Goal: Task Accomplishment & Management: Complete application form

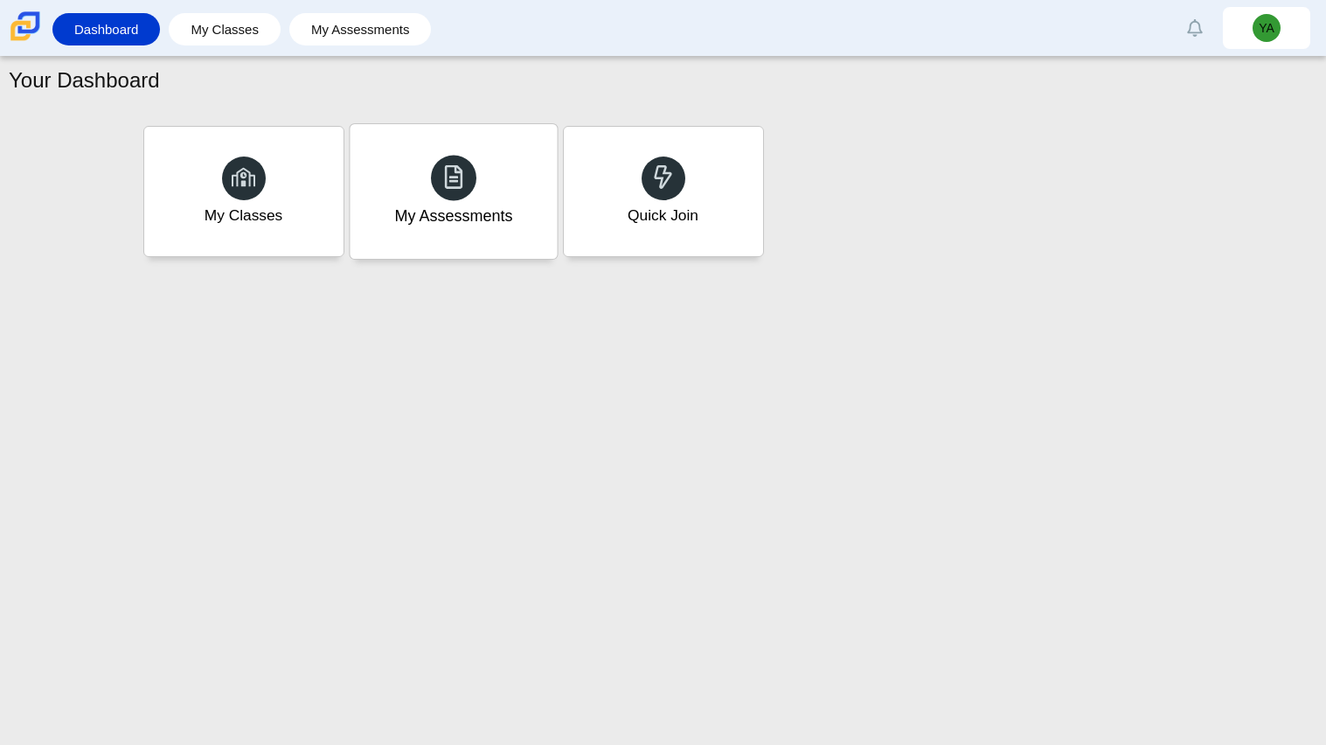
click at [437, 183] on div at bounding box center [453, 177] width 45 height 45
click at [312, 189] on div "My Classes" at bounding box center [243, 191] width 207 height 135
click at [656, 201] on div "Quick Join" at bounding box center [663, 191] width 207 height 135
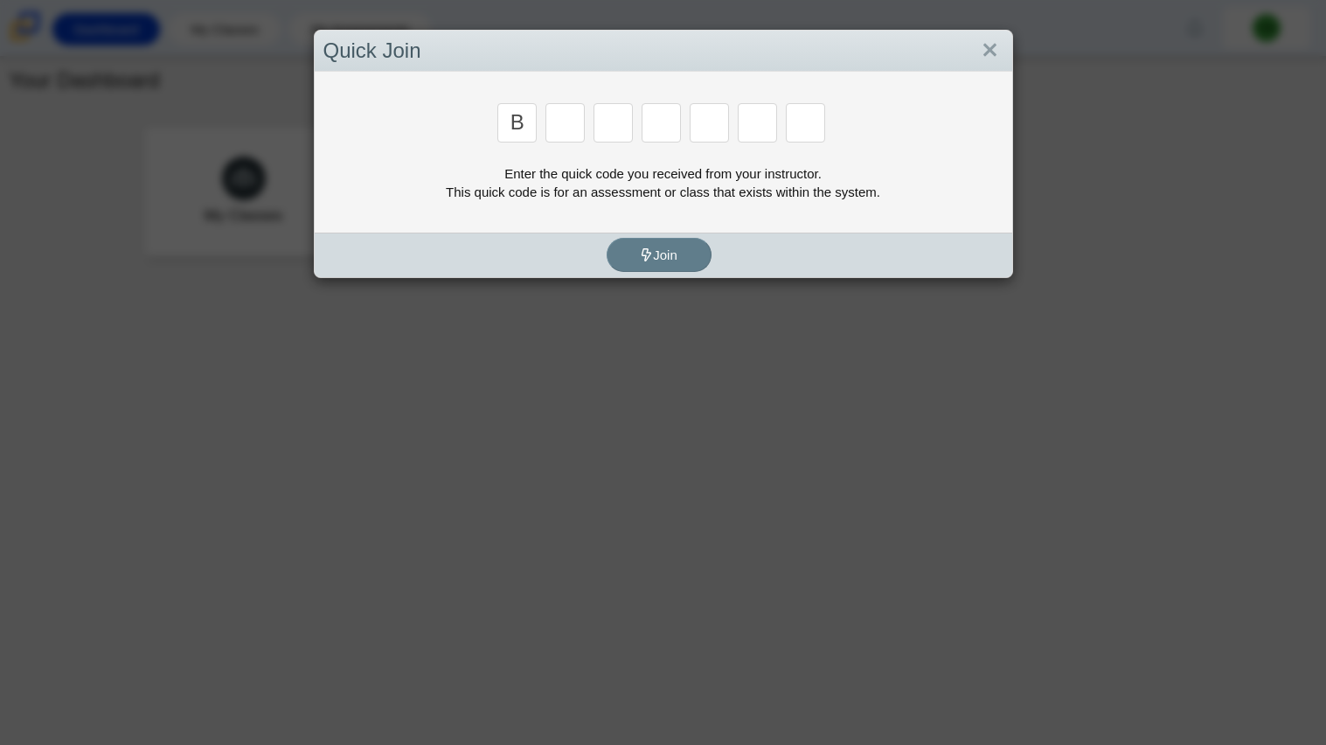
type input "b"
type input "m"
type input "3"
type input "5"
type input "3"
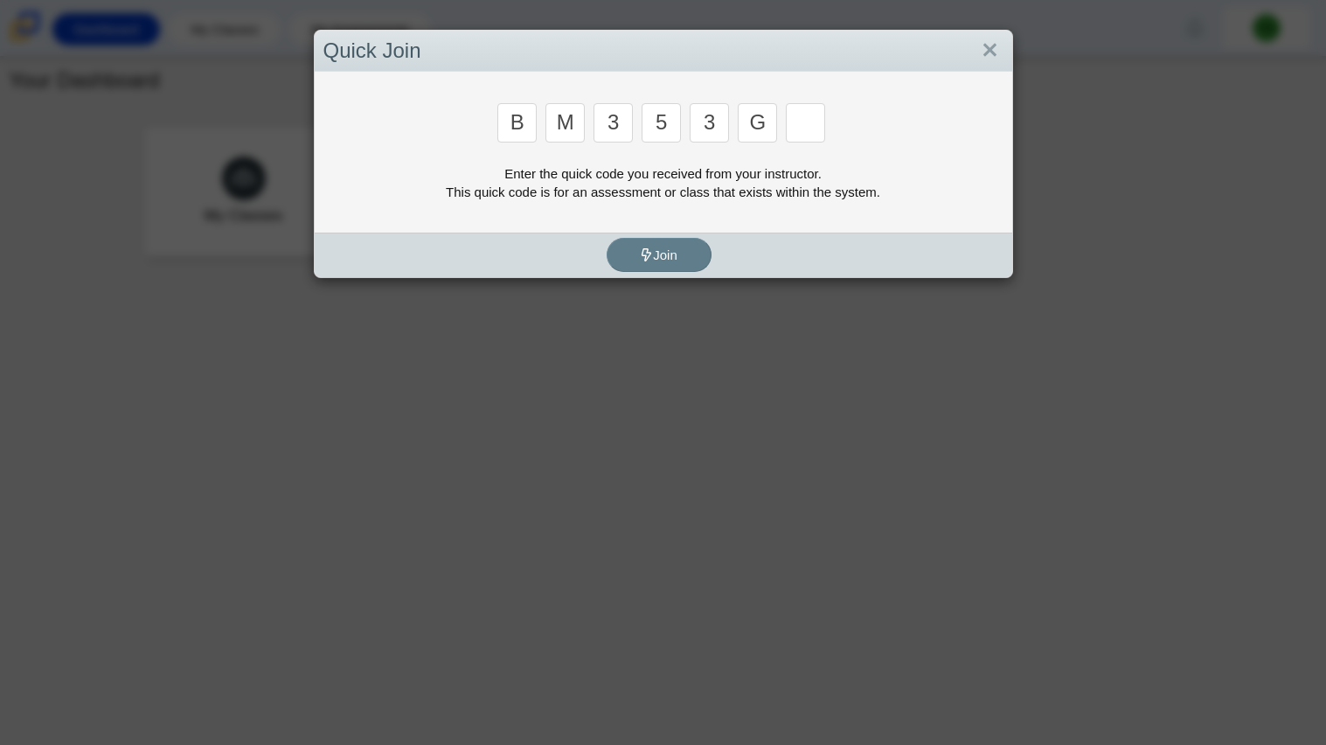
type input "g"
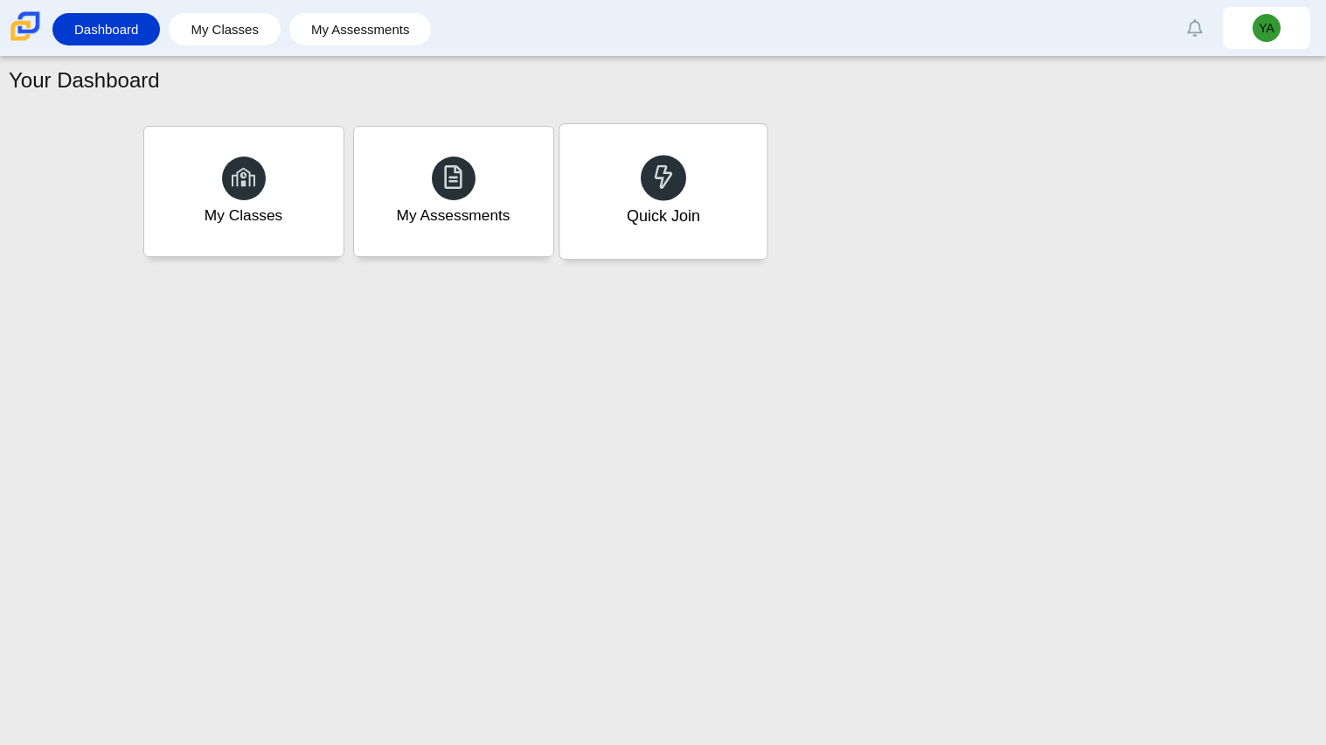
type input "b"
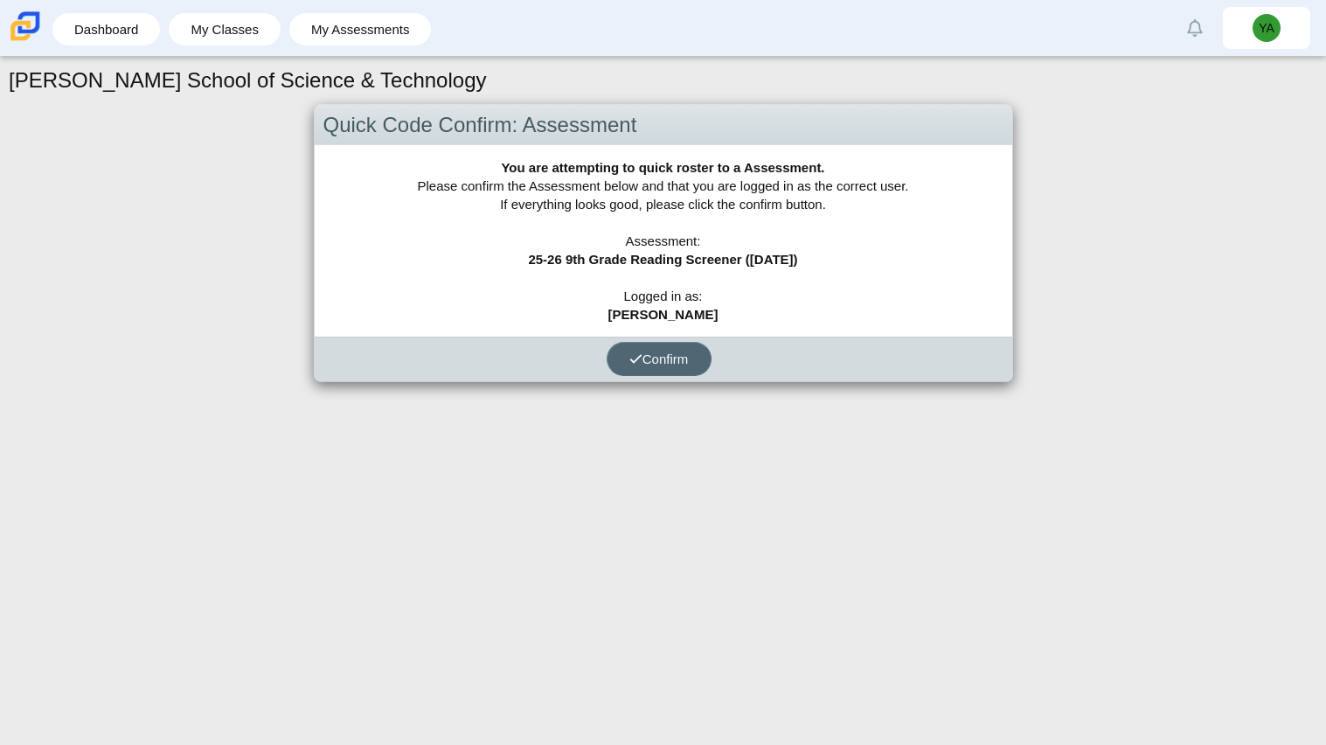
click at [679, 359] on span "Confirm" at bounding box center [659, 358] width 59 height 15
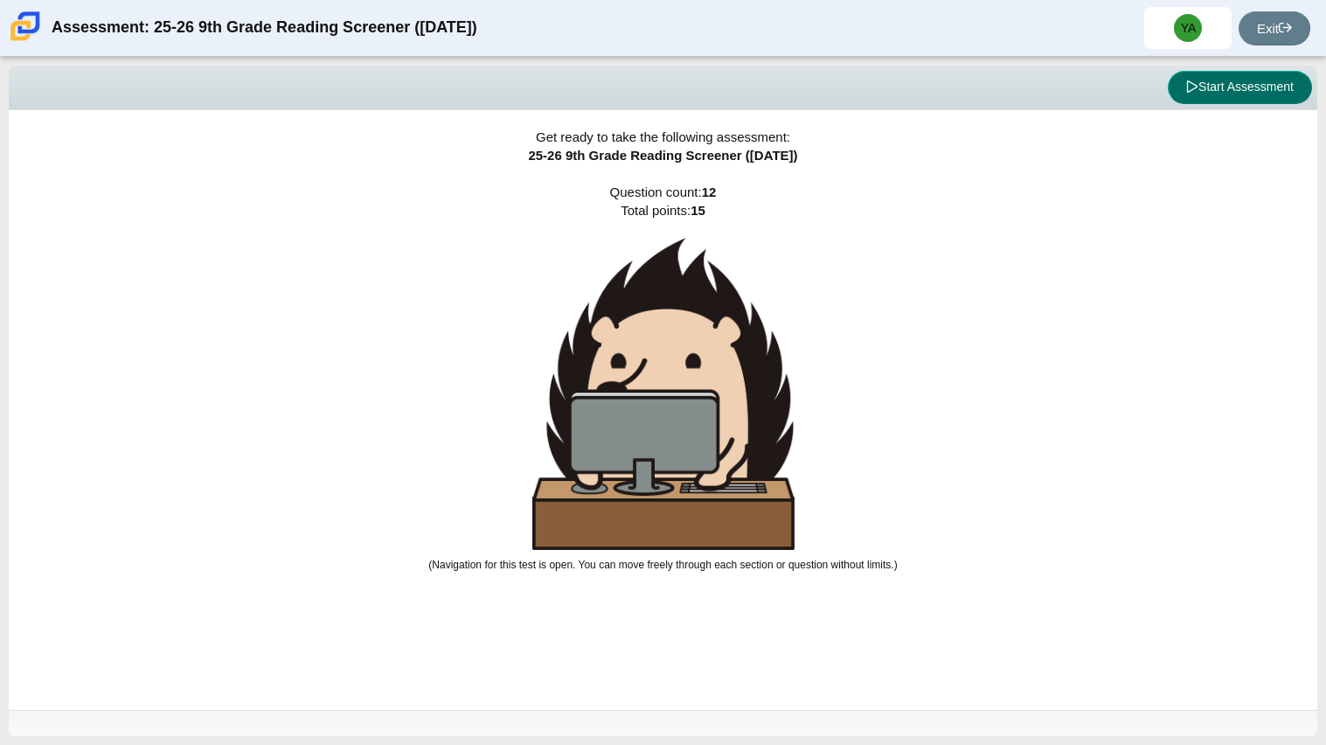
click at [1221, 88] on button "Start Assessment" at bounding box center [1240, 87] width 144 height 33
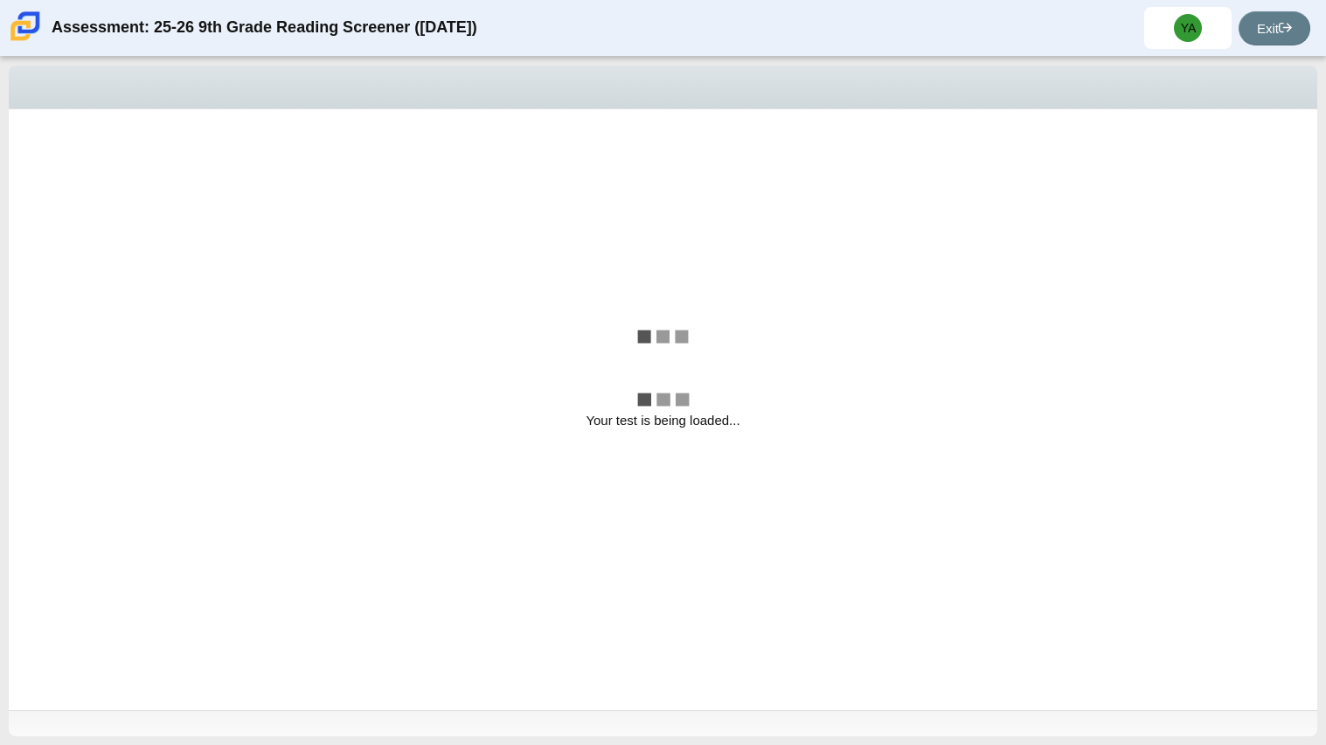
select select "ccc5b315-3c7c-471c-bf90-f22c8299c798"
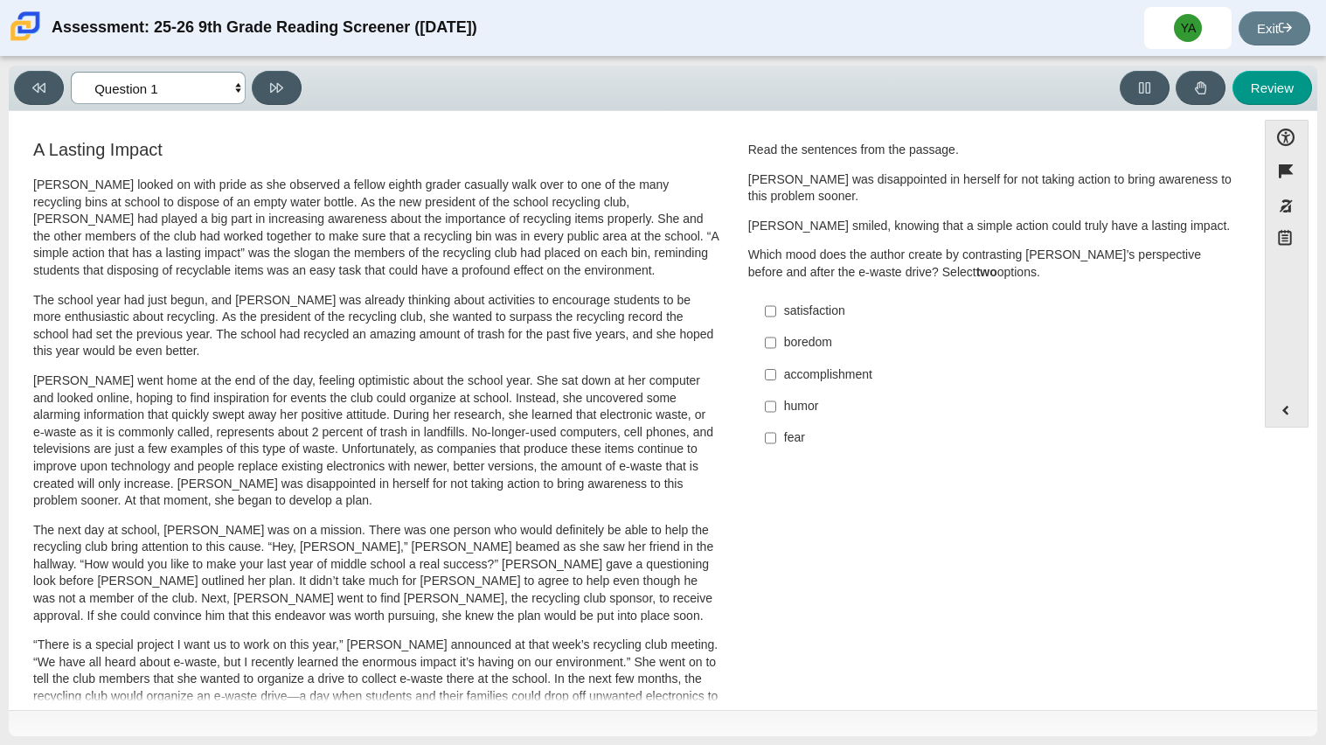
click at [237, 88] on select "Questions Question 1 Question 2 Question 3 Question 4 Question 5 Question 6 Que…" at bounding box center [158, 88] width 175 height 32
click at [460, 128] on div "Feature A Lasting Impact [PERSON_NAME] looked on with pride as she observed a f…" at bounding box center [632, 630] width 1230 height 1012
click at [765, 375] on input "accomplishment accomplishment" at bounding box center [770, 373] width 11 height 31
checkbox input "true"
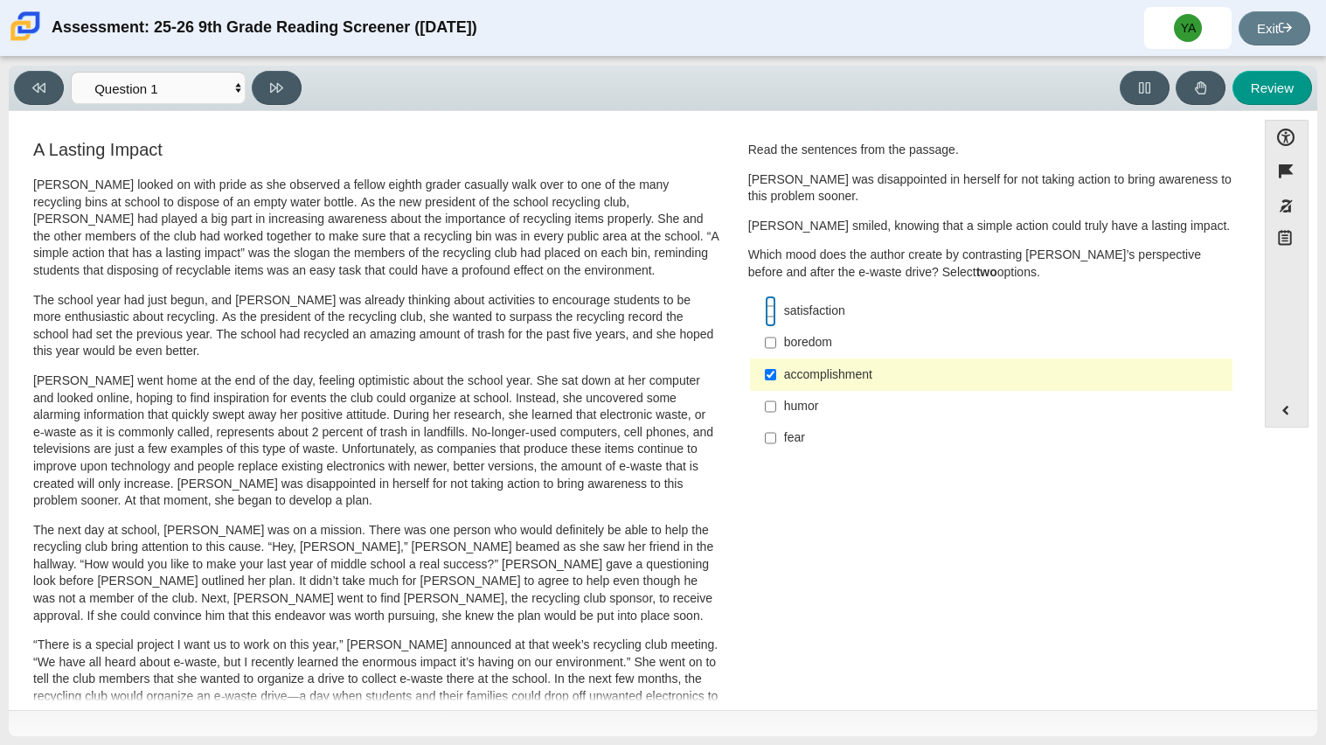
click at [765, 308] on input "satisfaction satisfaction" at bounding box center [770, 311] width 11 height 31
checkbox input "true"
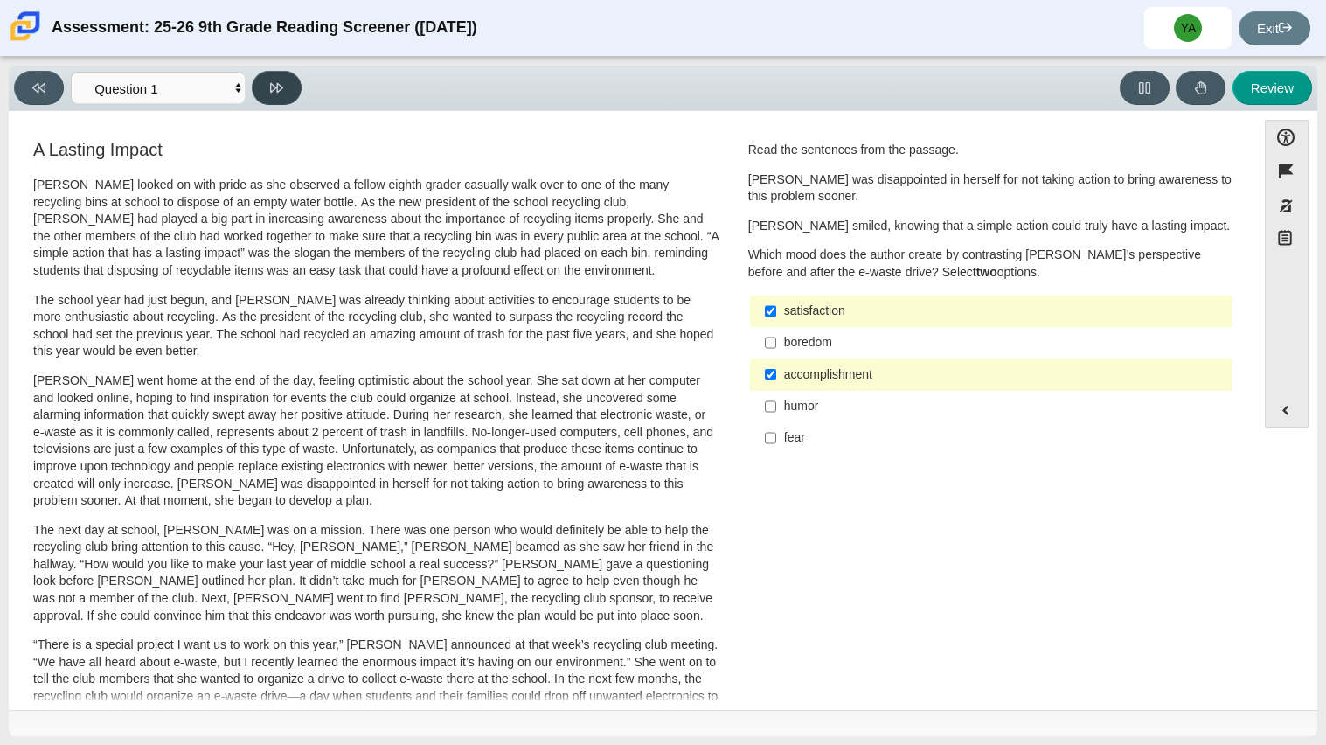
click at [277, 89] on icon at bounding box center [276, 88] width 13 height 10
select select "0ff64528-ffd7-428d-b192-babfaadd44e8"
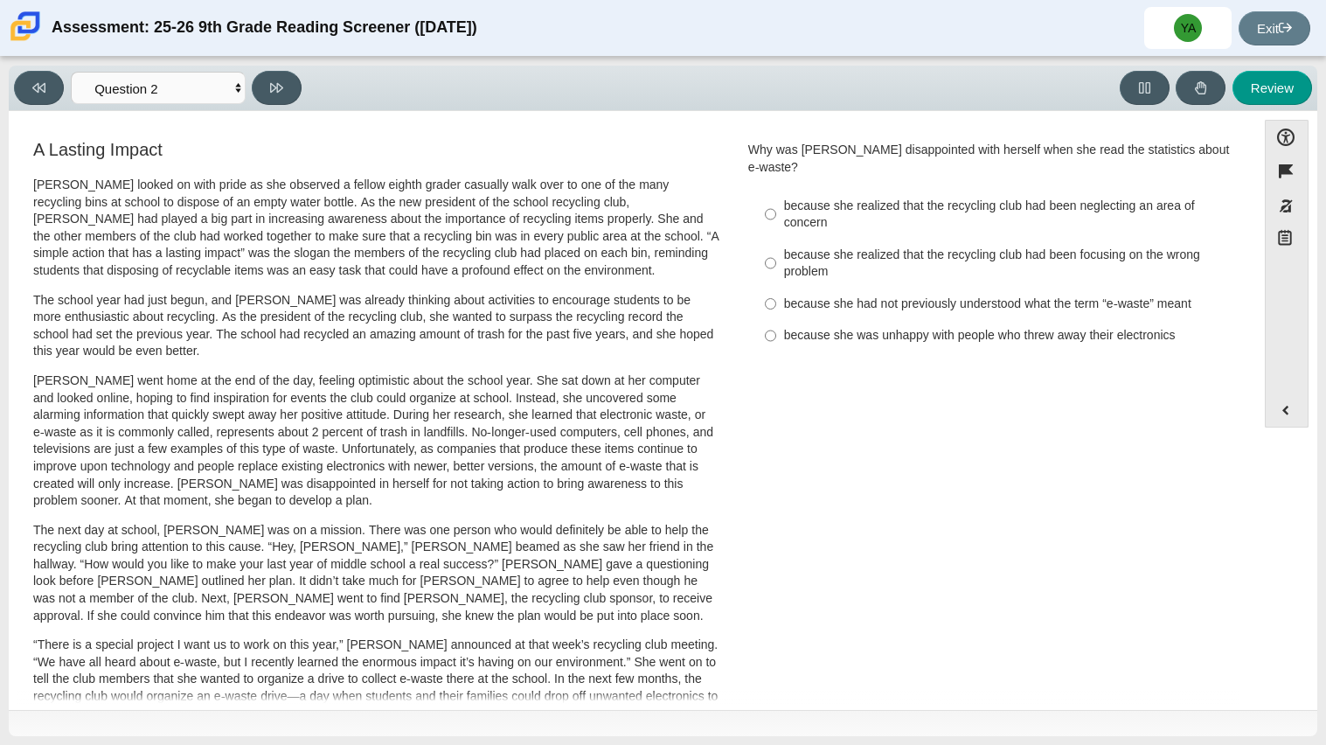
scroll to position [1, 0]
click at [696, 330] on p "The school year had just begun, and [PERSON_NAME] was already thinking about ac…" at bounding box center [376, 325] width 686 height 68
click at [765, 193] on input "because she realized that the recycling club had been neglecting an area of con…" at bounding box center [770, 213] width 11 height 49
radio input "true"
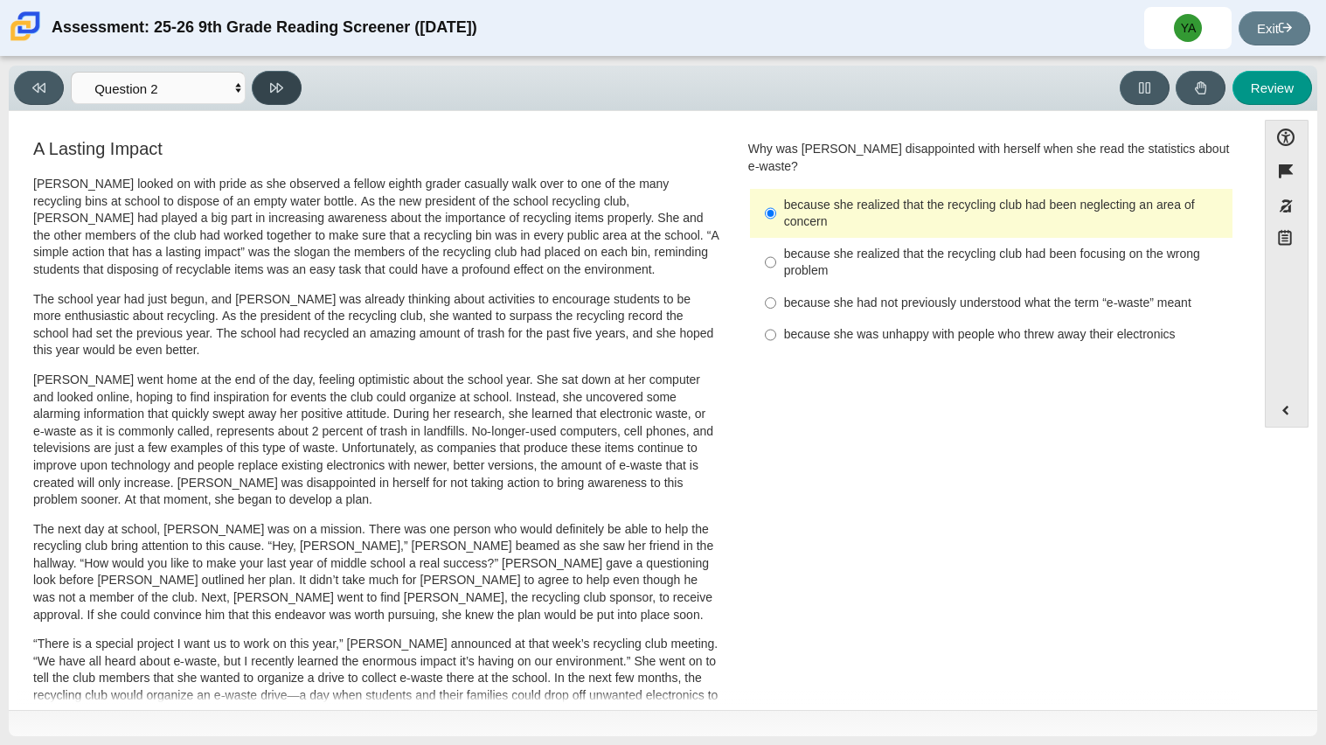
click at [273, 88] on icon at bounding box center [276, 87] width 13 height 13
select select "7ce3d843-6974-4858-901c-1ff39630e843"
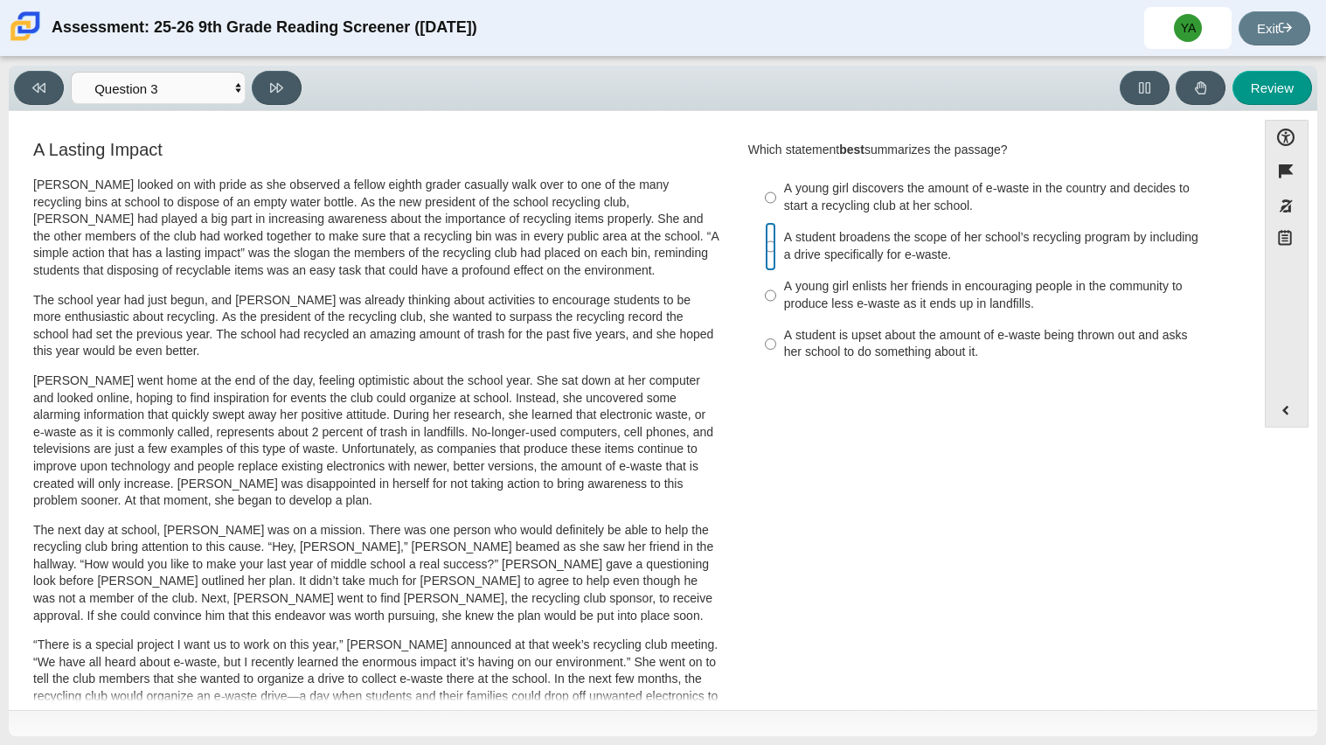
click at [765, 245] on input "A student broadens the scope of her school’s recycling program by including a d…" at bounding box center [770, 246] width 11 height 49
radio input "true"
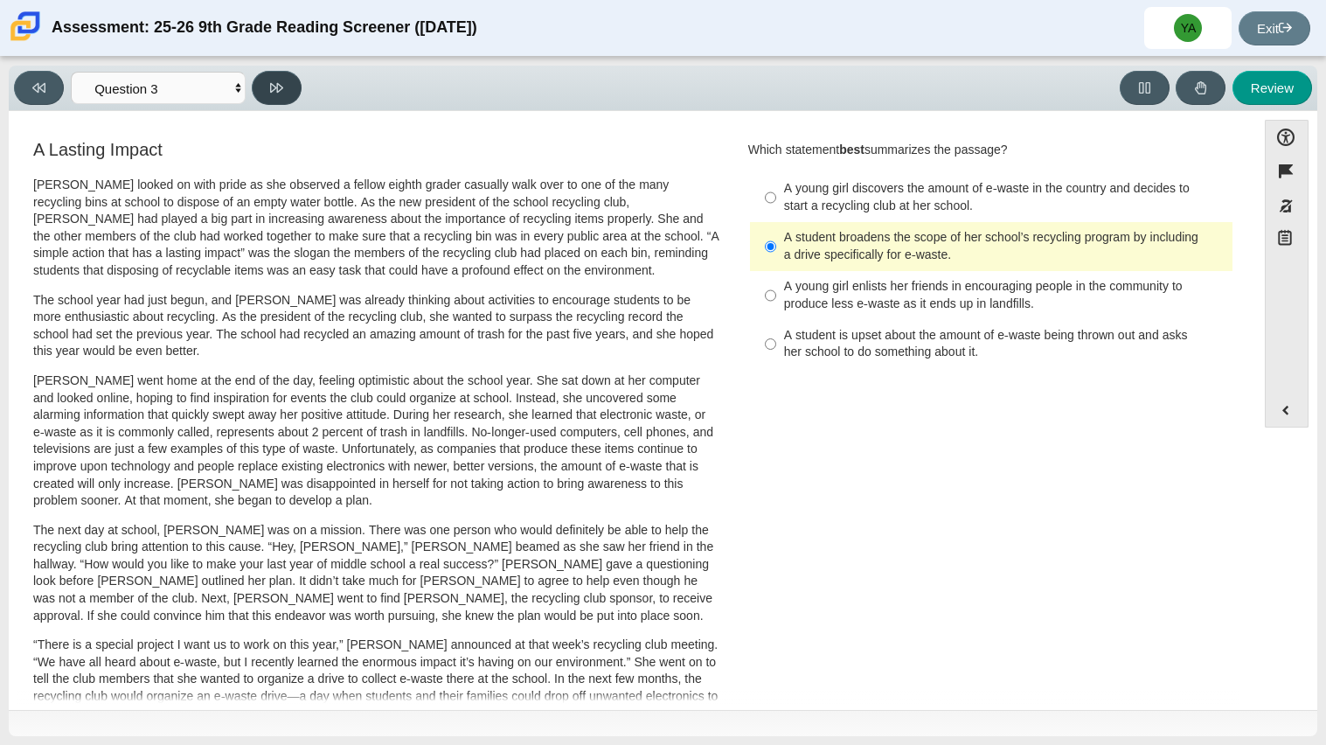
click at [286, 87] on button at bounding box center [277, 88] width 50 height 34
select select "ca9ea0f1-49c5-4bd1-83b0-472c18652b42"
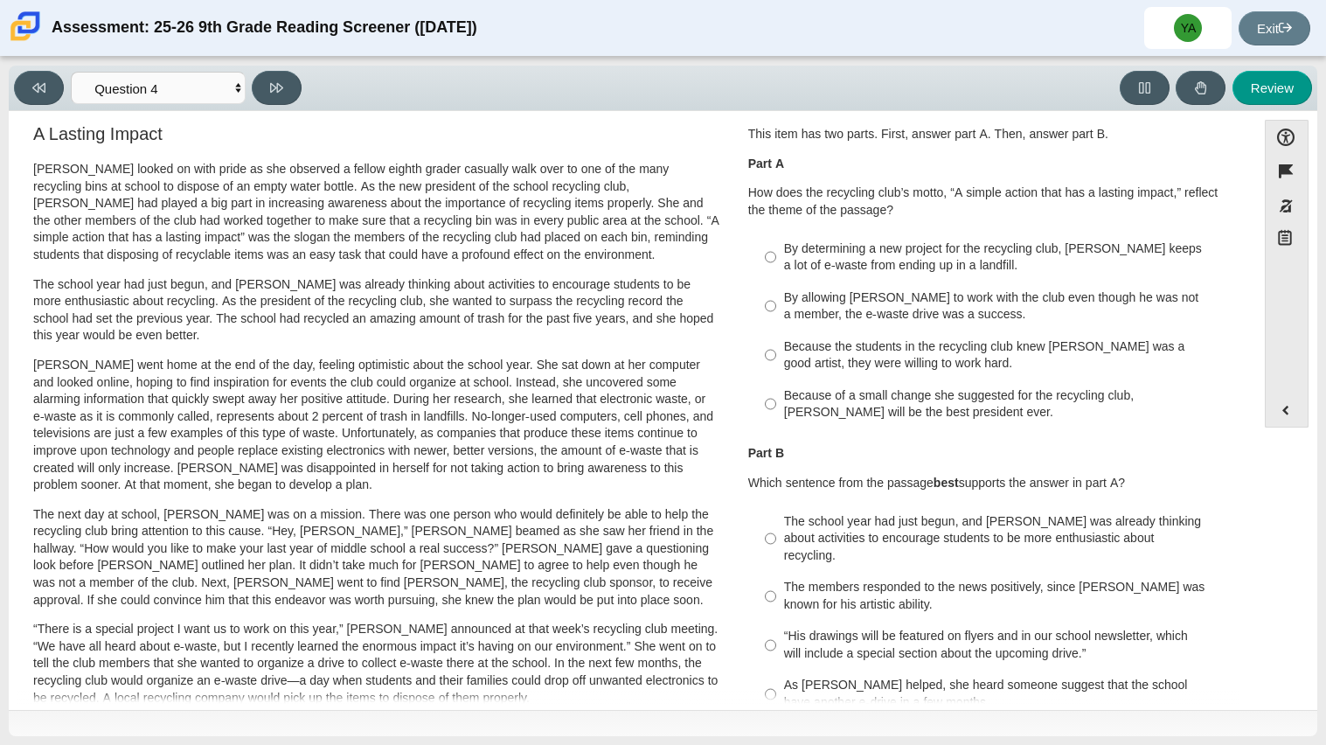
scroll to position [0, 0]
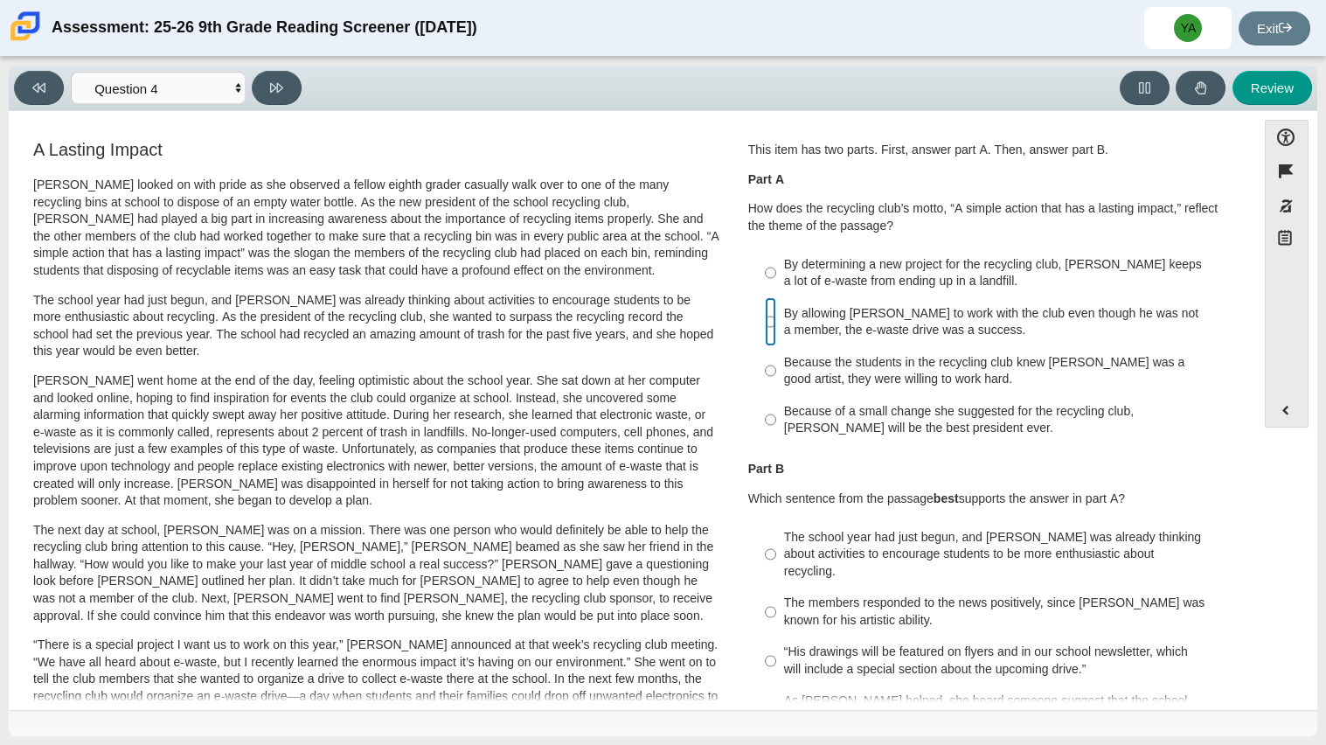
click at [765, 324] on input "By allowing [PERSON_NAME] to work with the club even though he was not a member…" at bounding box center [770, 321] width 11 height 49
radio input "true"
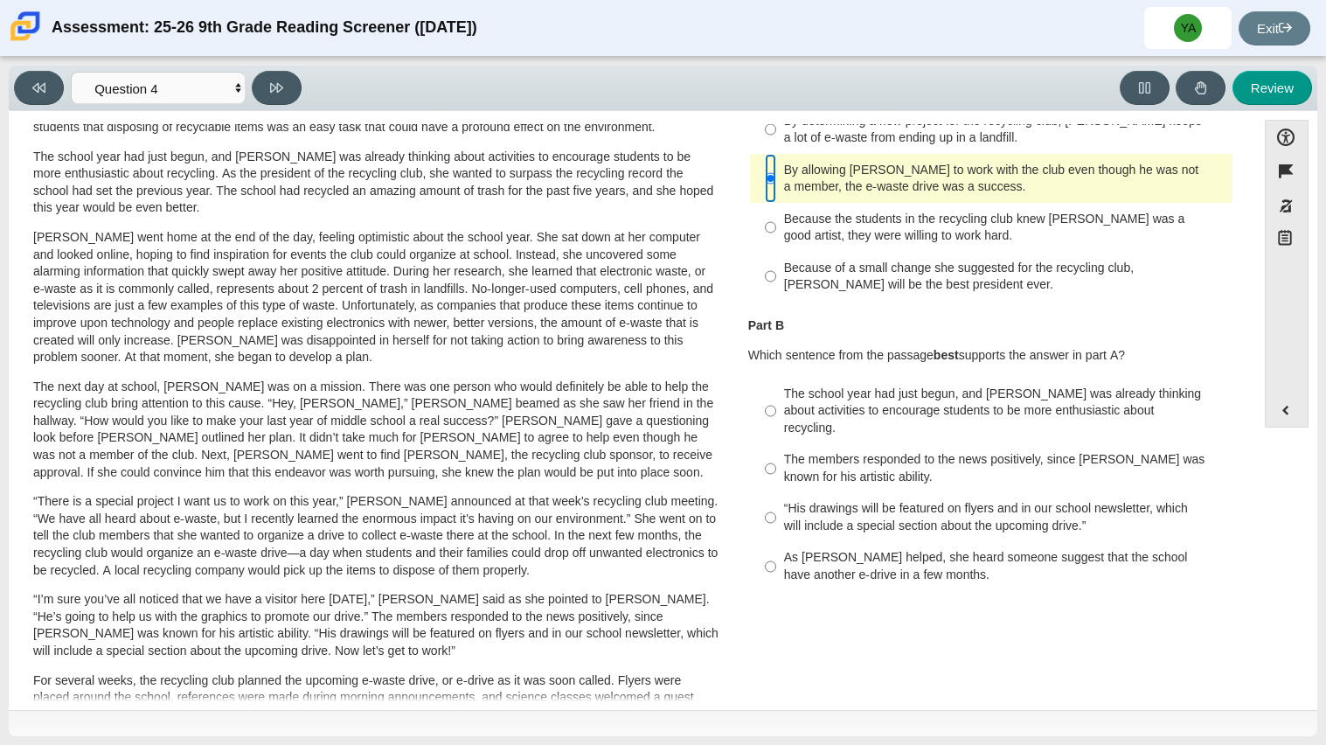
scroll to position [144, 0]
click at [765, 548] on input "As [PERSON_NAME] helped, she heard someone suggest that the school have another…" at bounding box center [770, 565] width 11 height 49
radio input "true"
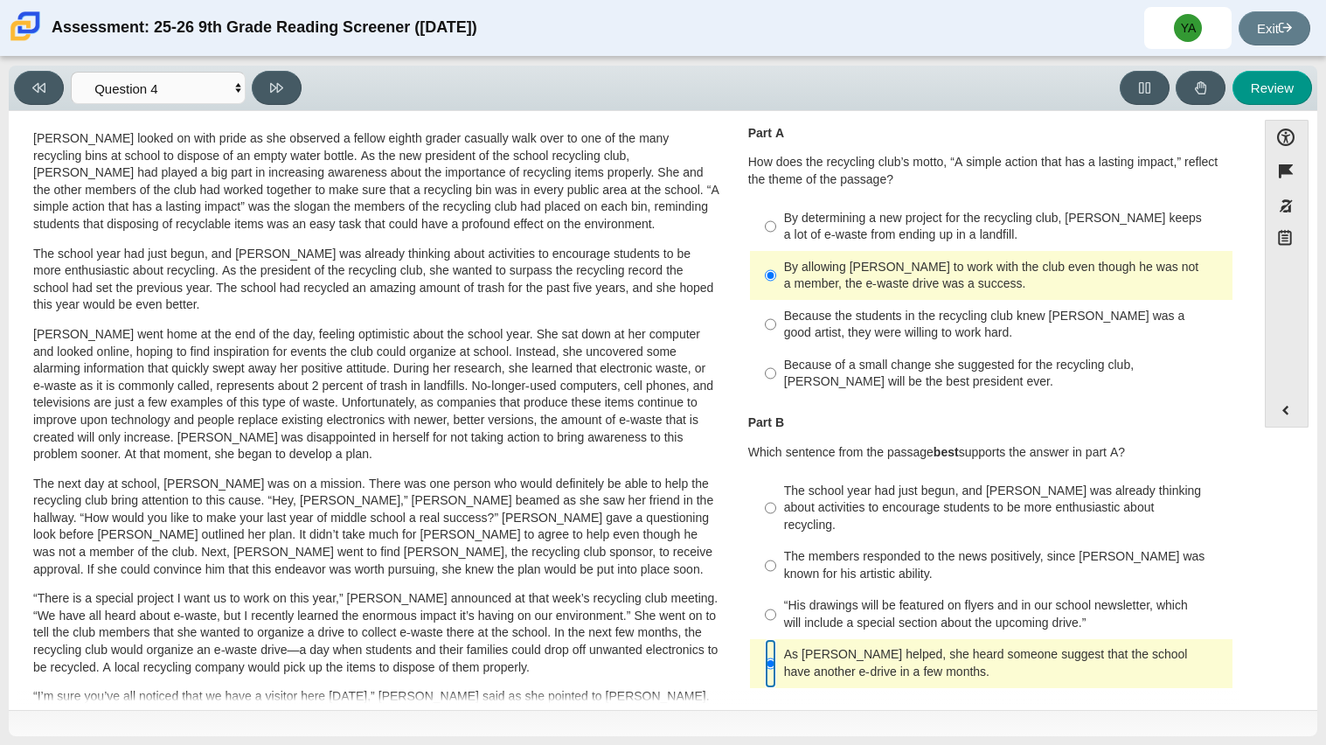
scroll to position [41, 0]
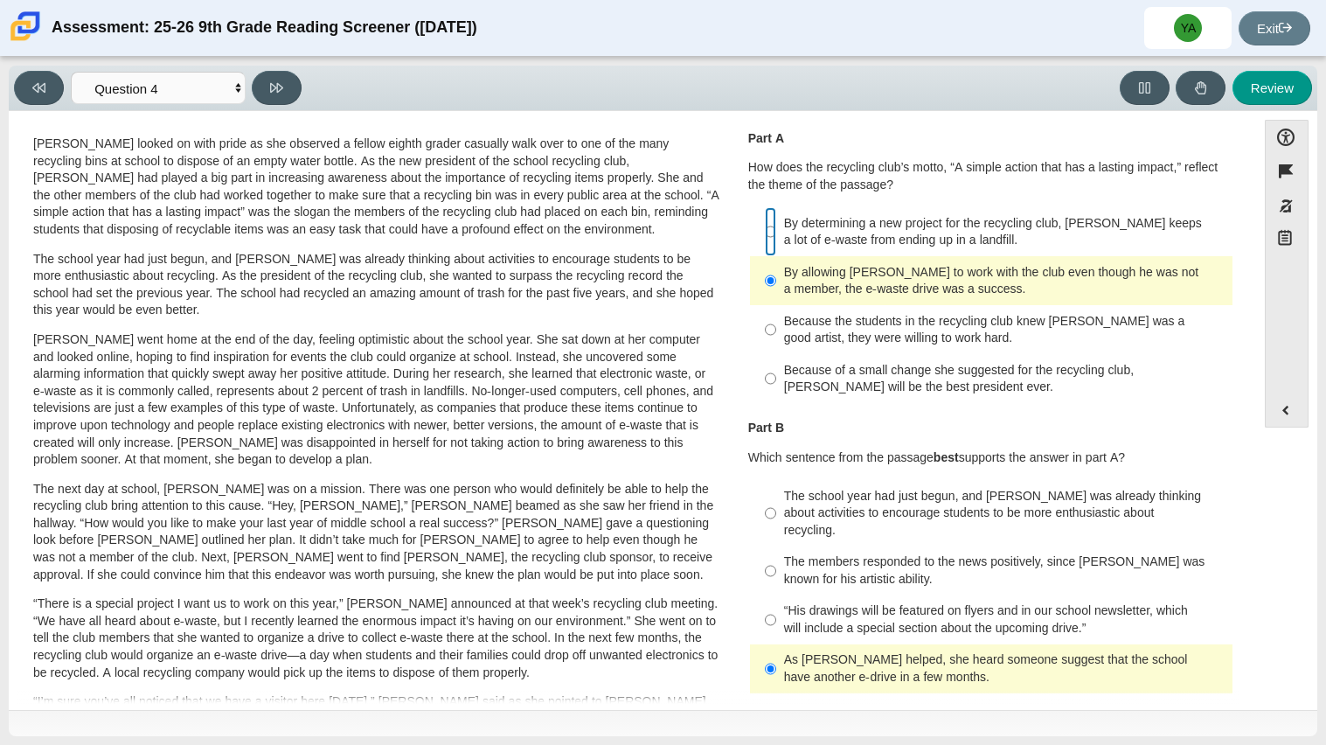
click at [765, 231] on input "By determining a new project for the recycling club, [PERSON_NAME] keeps a lot …" at bounding box center [770, 231] width 11 height 49
radio input "true"
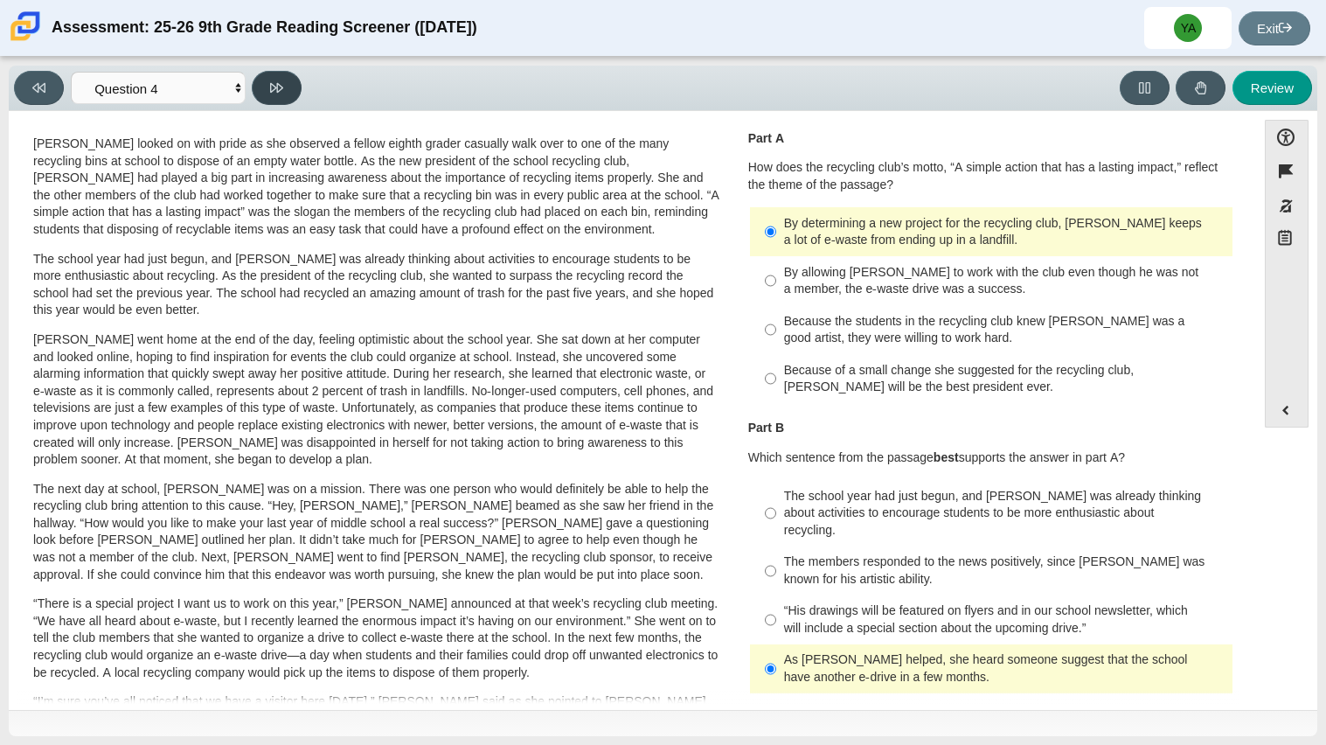
click at [277, 91] on icon at bounding box center [276, 88] width 13 height 10
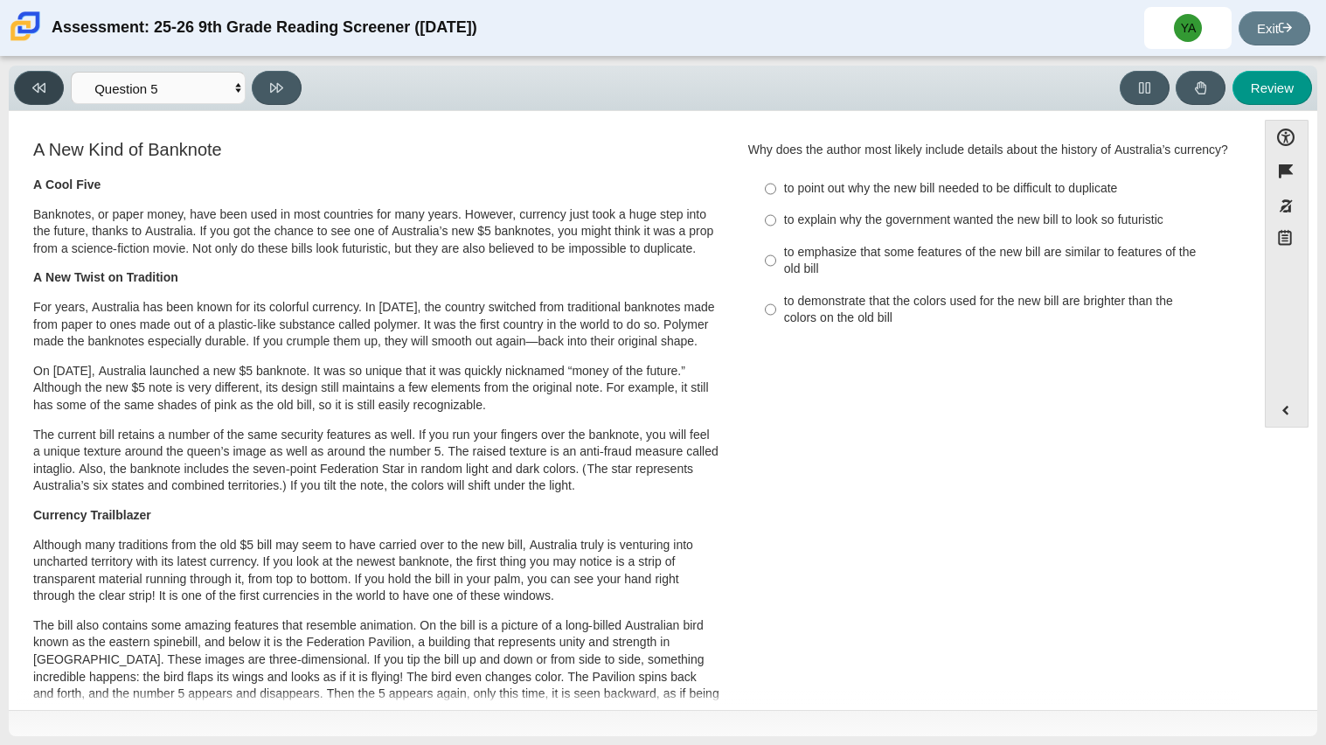
click at [41, 82] on icon at bounding box center [38, 87] width 13 height 13
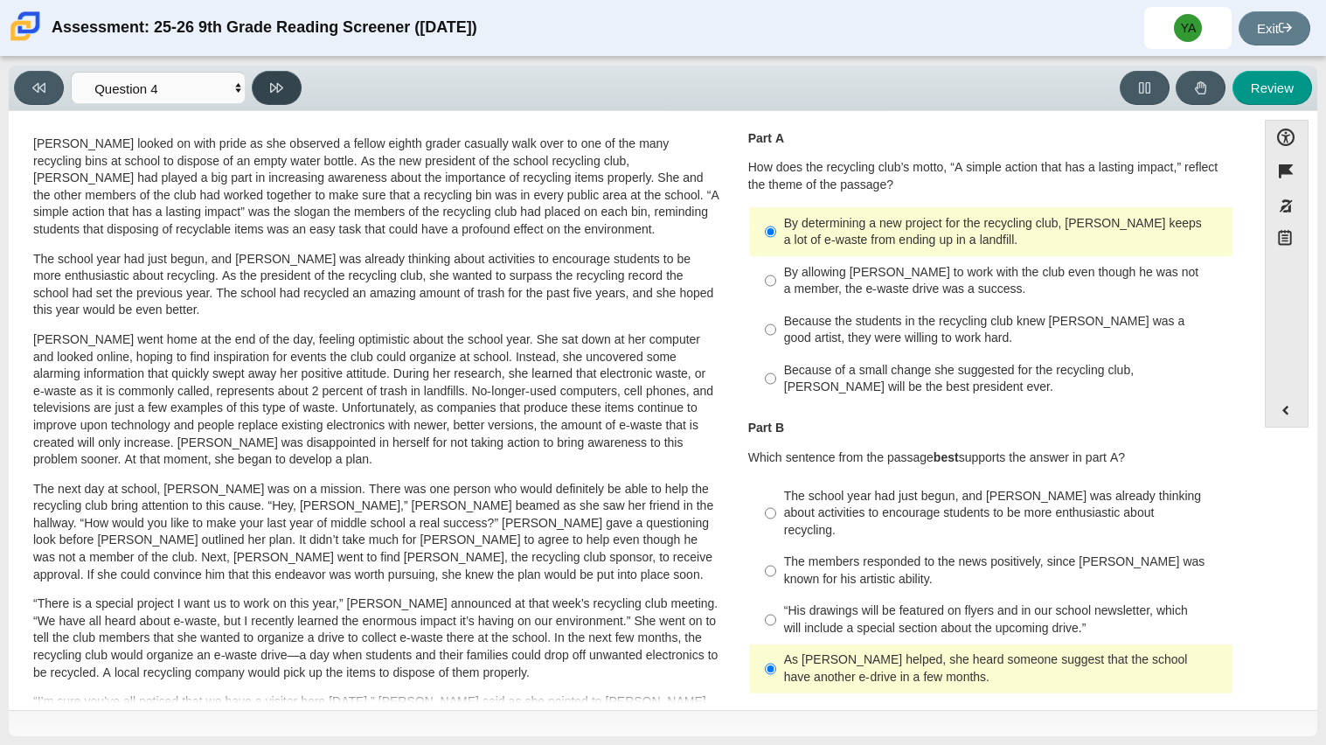
click at [279, 81] on icon at bounding box center [276, 87] width 13 height 13
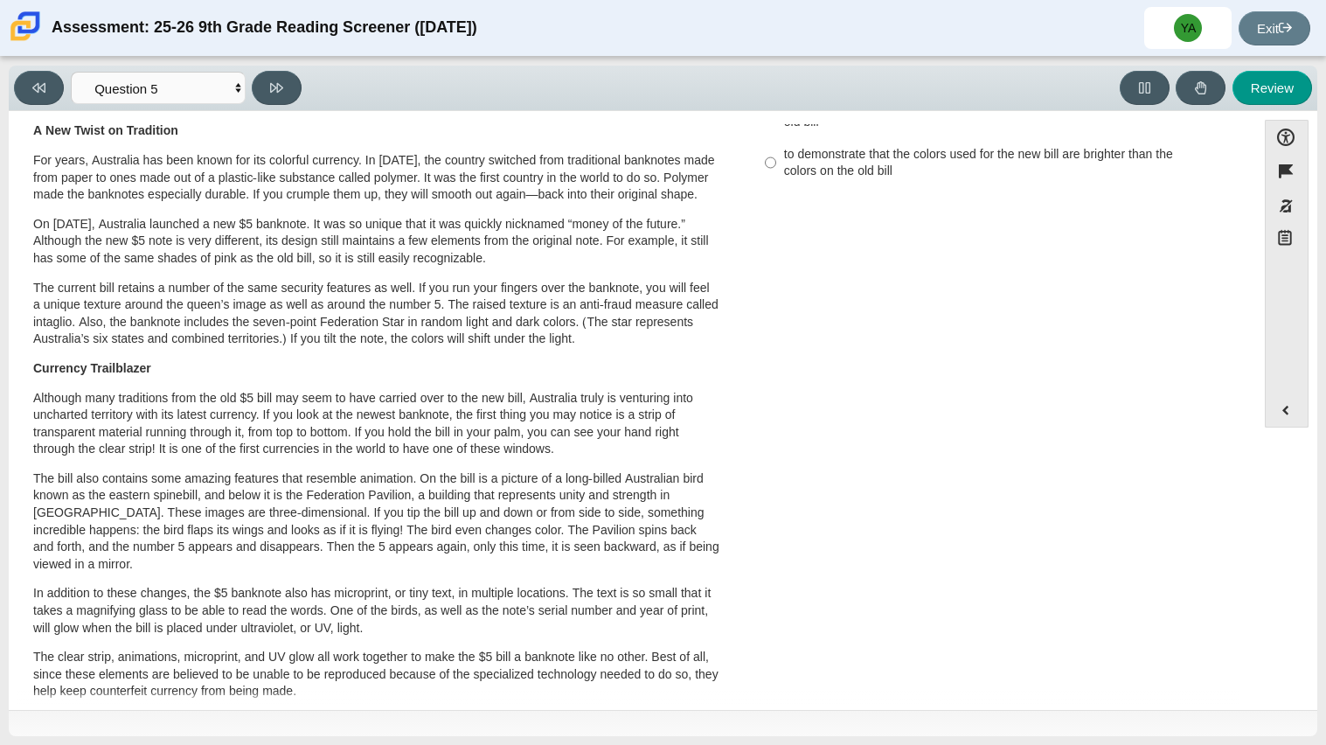
scroll to position [0, 0]
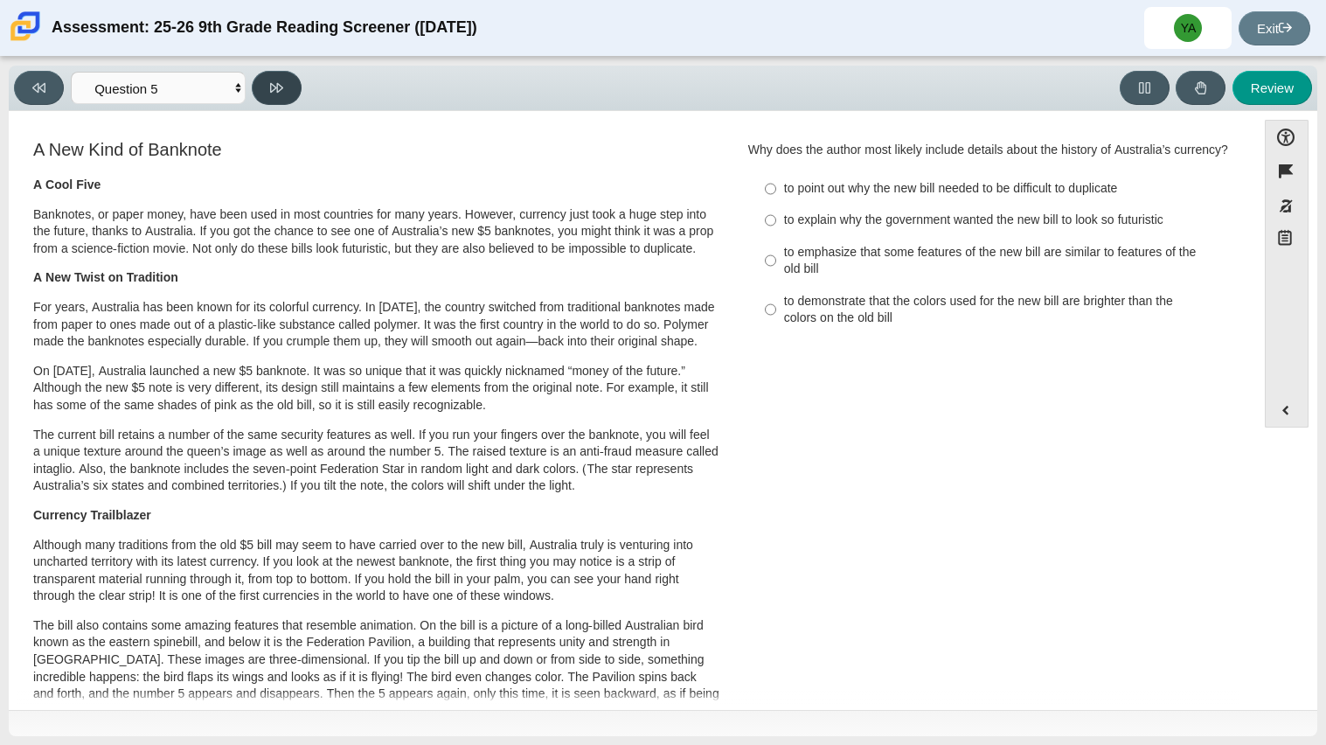
click at [271, 72] on button at bounding box center [277, 88] width 50 height 34
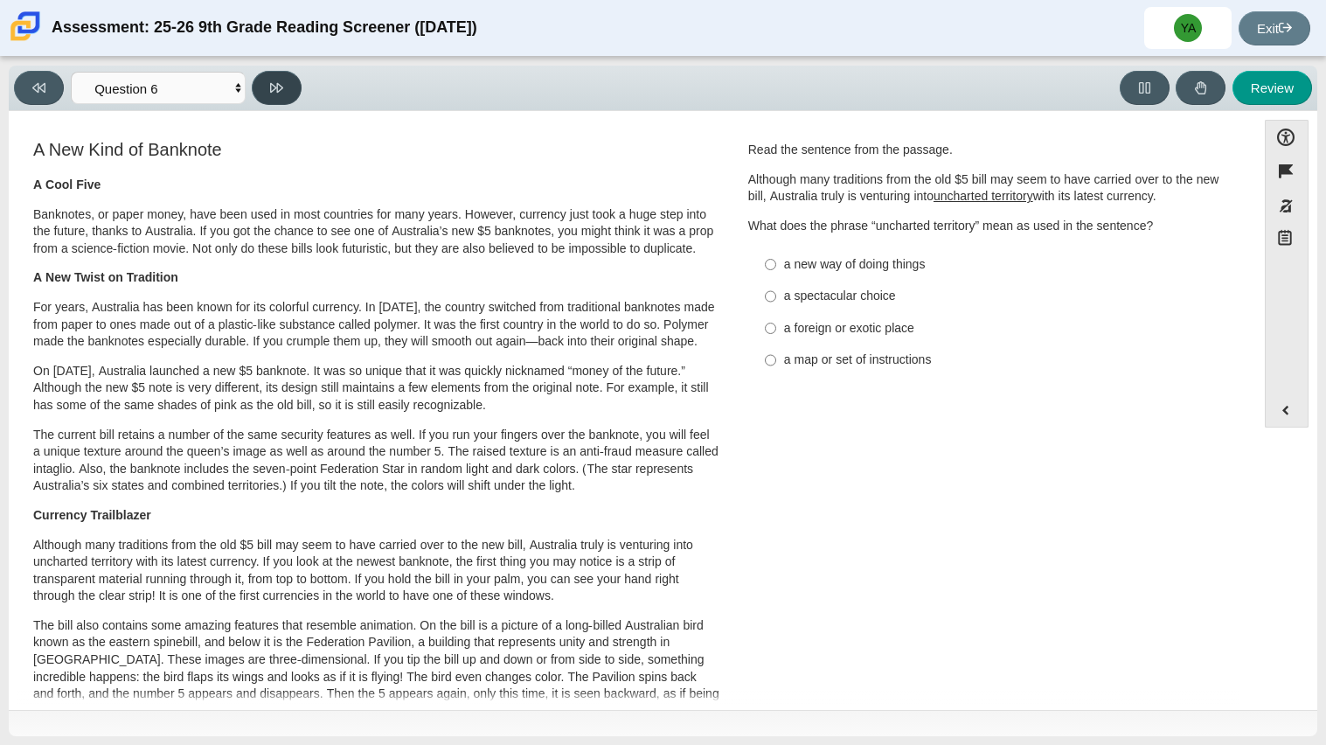
click at [271, 72] on button at bounding box center [277, 88] width 50 height 34
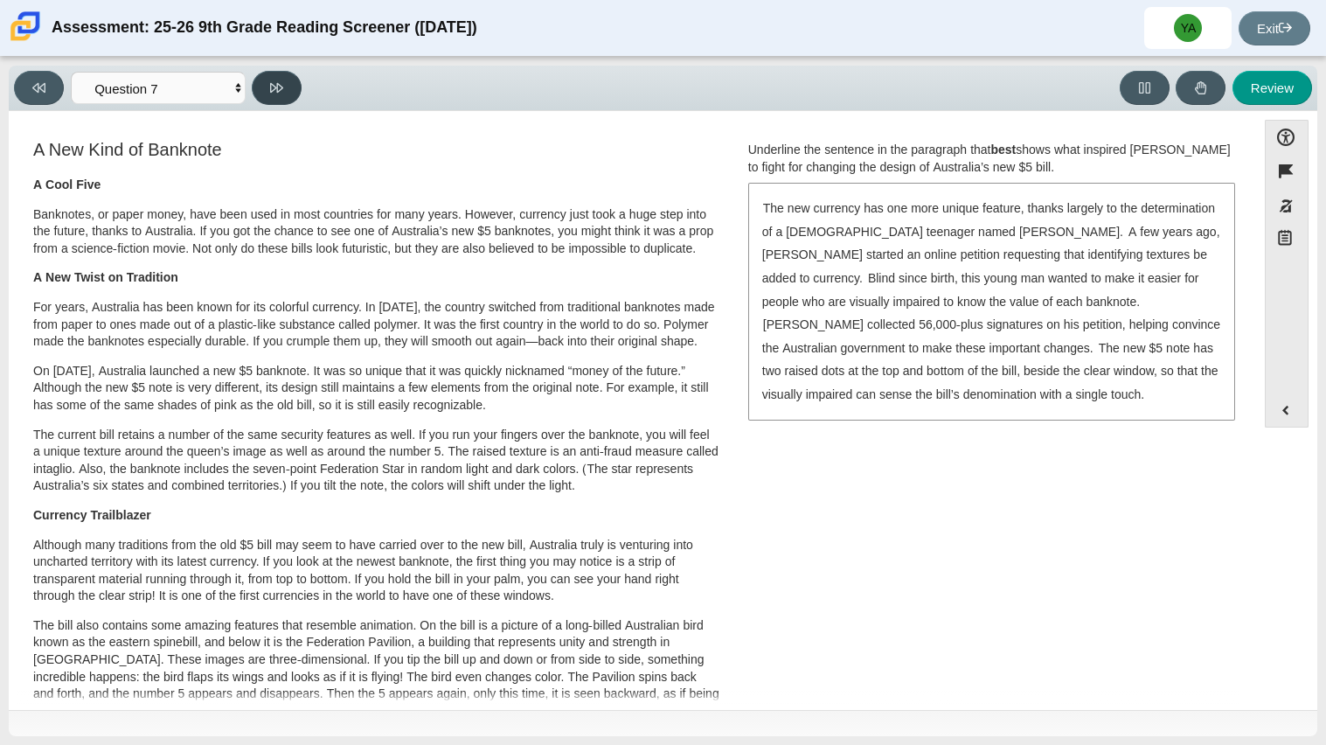
click at [271, 72] on button at bounding box center [277, 88] width 50 height 34
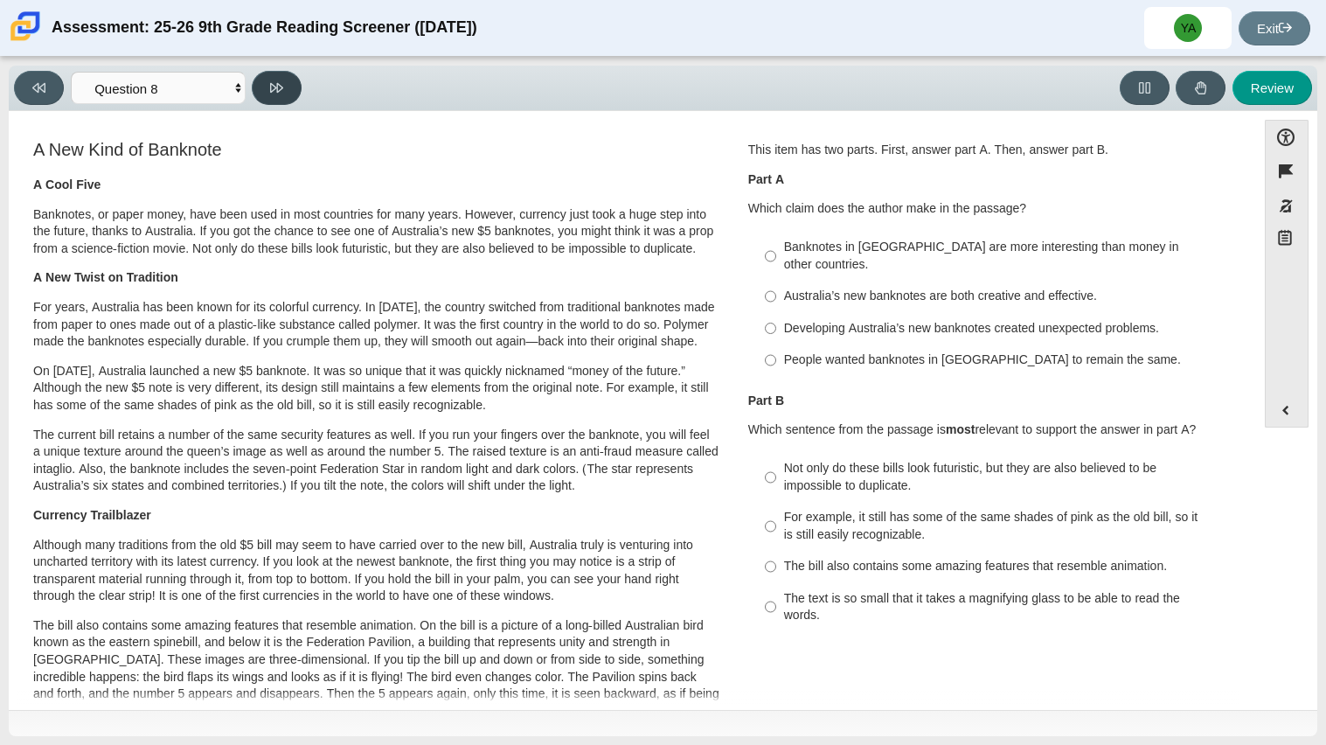
click at [271, 72] on button at bounding box center [277, 88] width 50 height 34
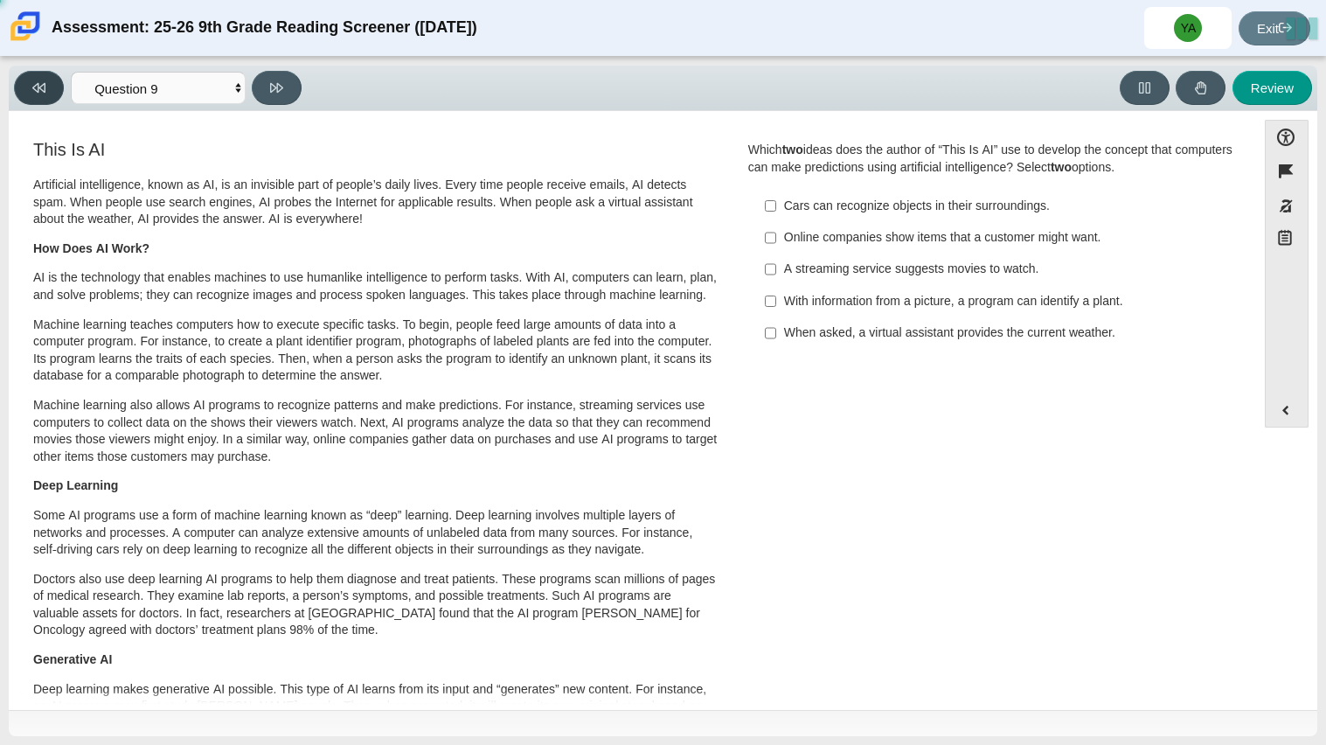
click at [36, 81] on icon at bounding box center [38, 87] width 13 height 13
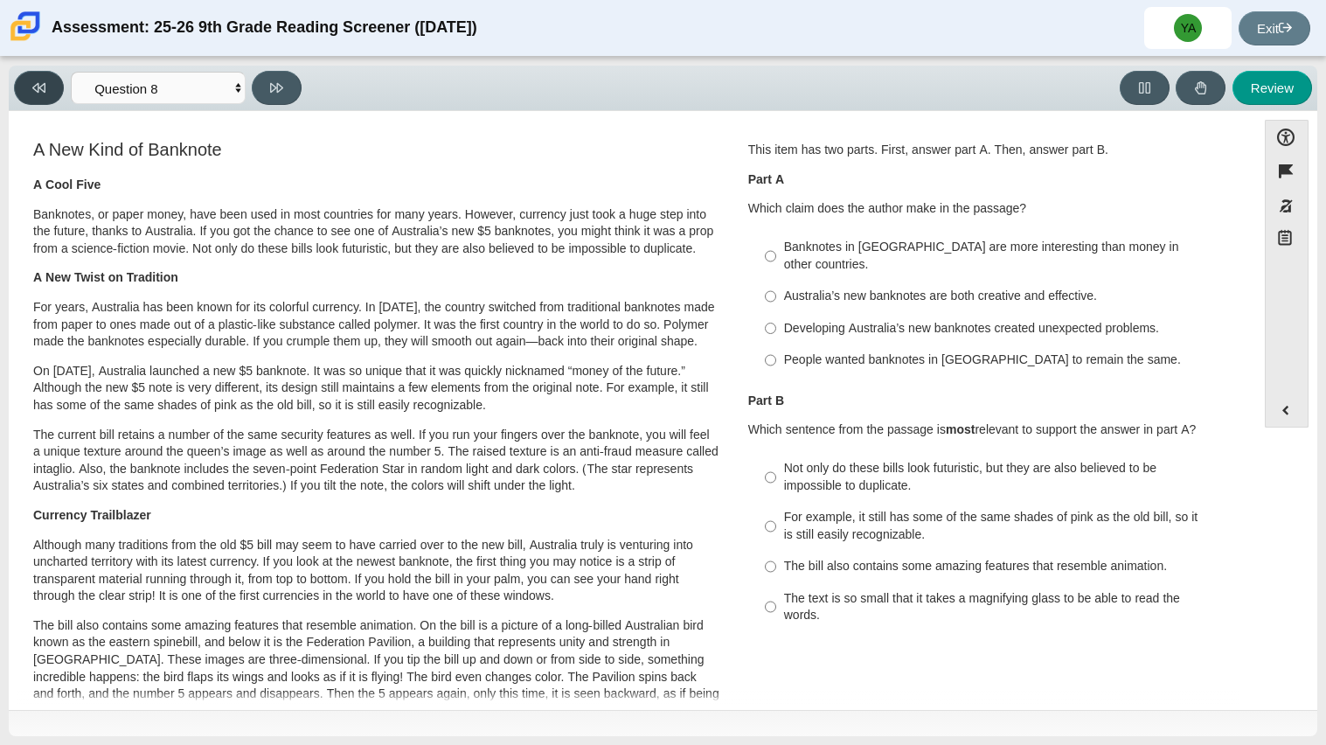
click at [36, 81] on icon at bounding box center [38, 87] width 13 height 13
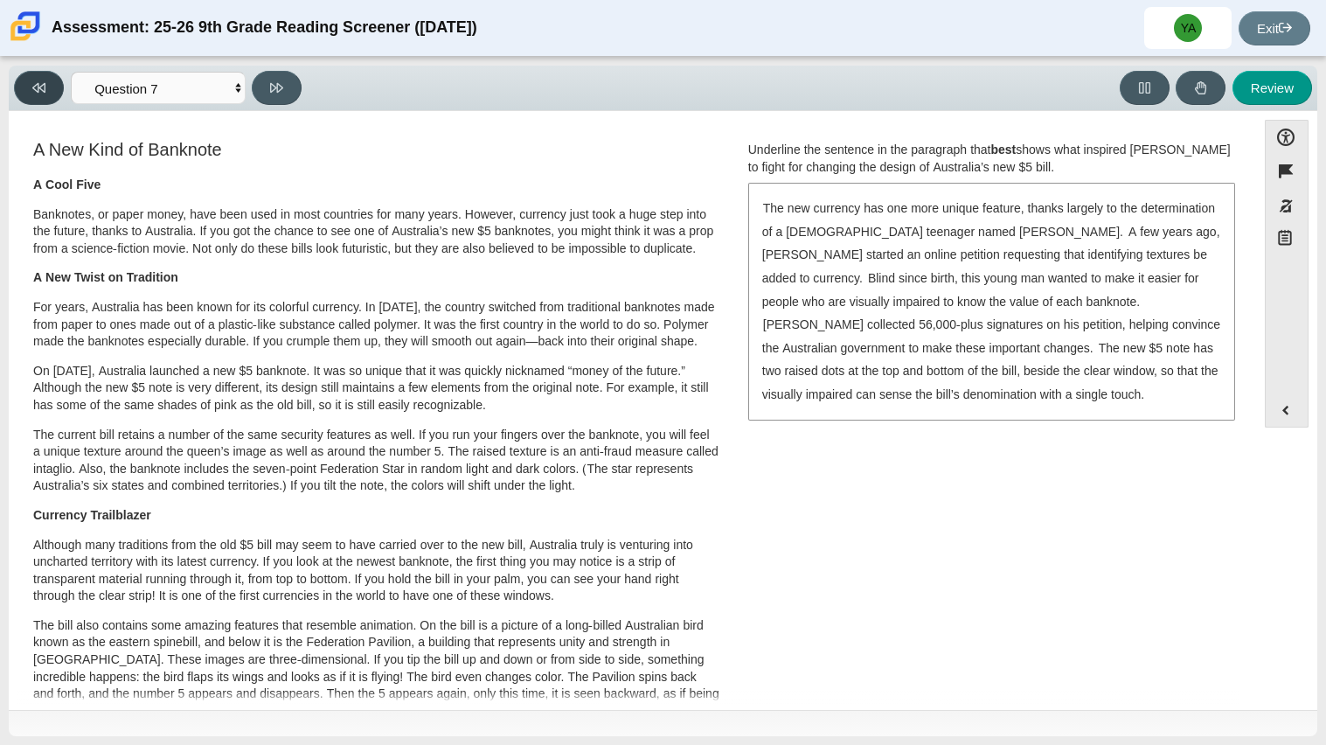
click at [36, 81] on icon at bounding box center [38, 87] width 13 height 13
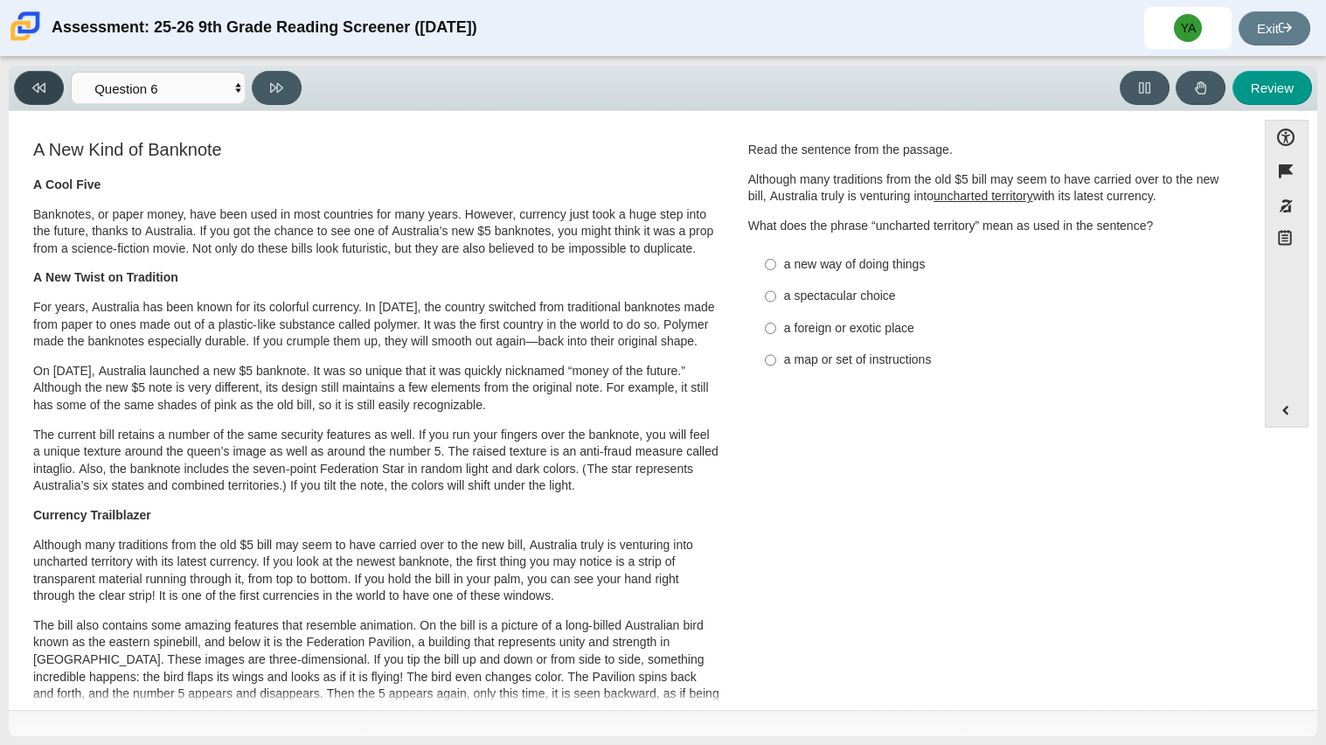
click at [36, 81] on icon at bounding box center [38, 87] width 13 height 13
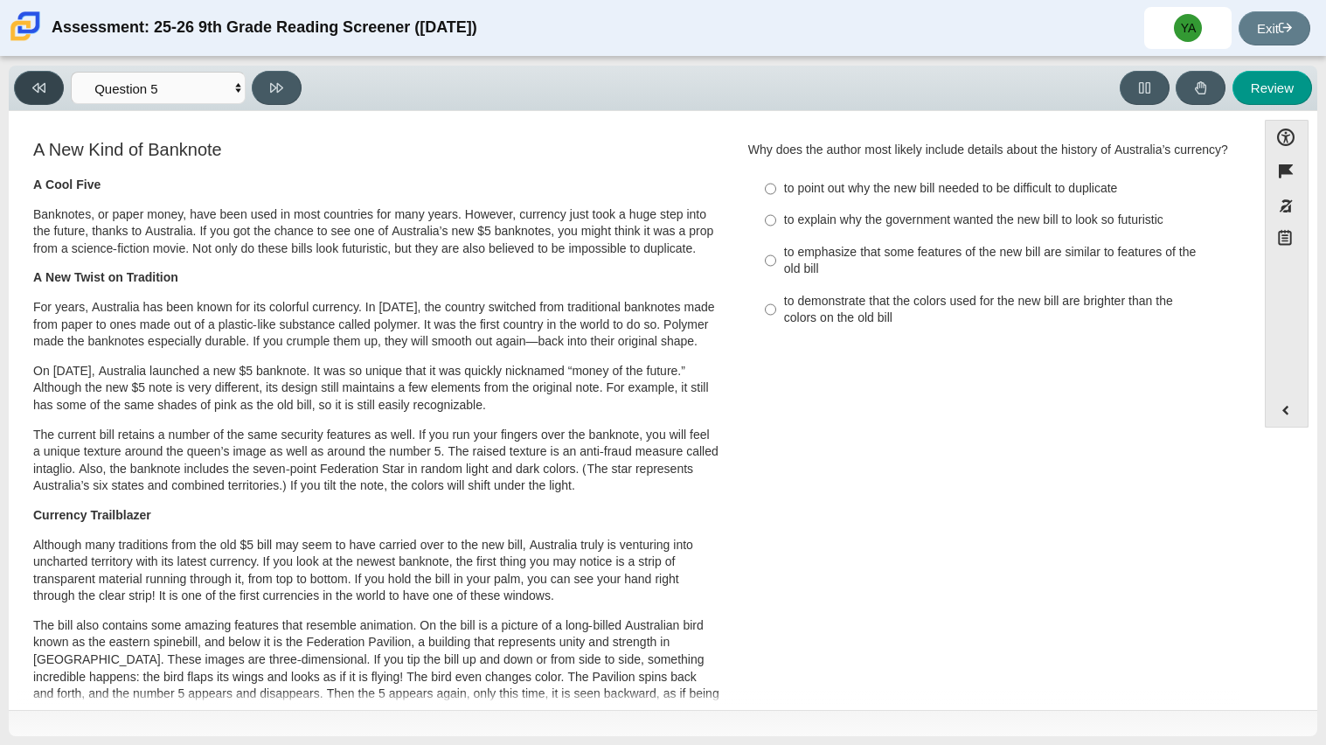
click at [36, 81] on icon at bounding box center [38, 87] width 13 height 13
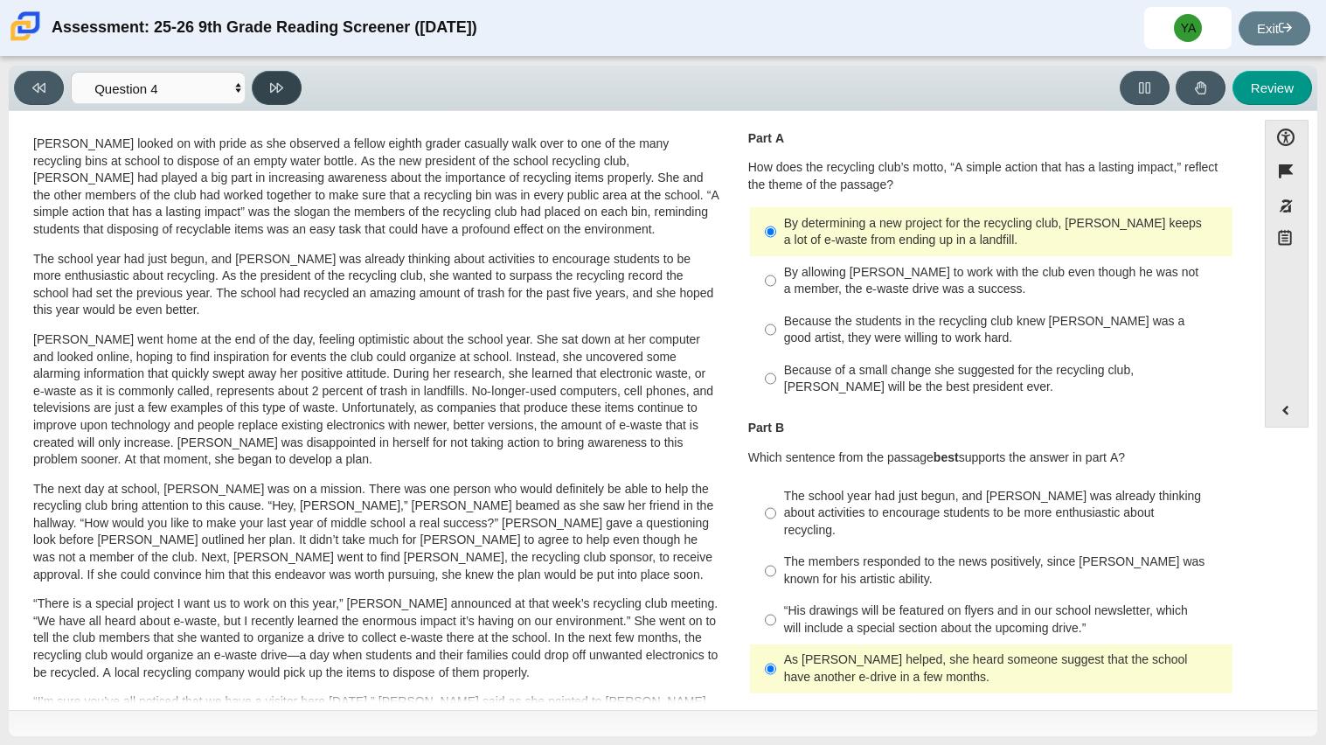
click at [293, 86] on button at bounding box center [277, 88] width 50 height 34
select select "e41f1a79-e29f-4095-8030-a53364015bed"
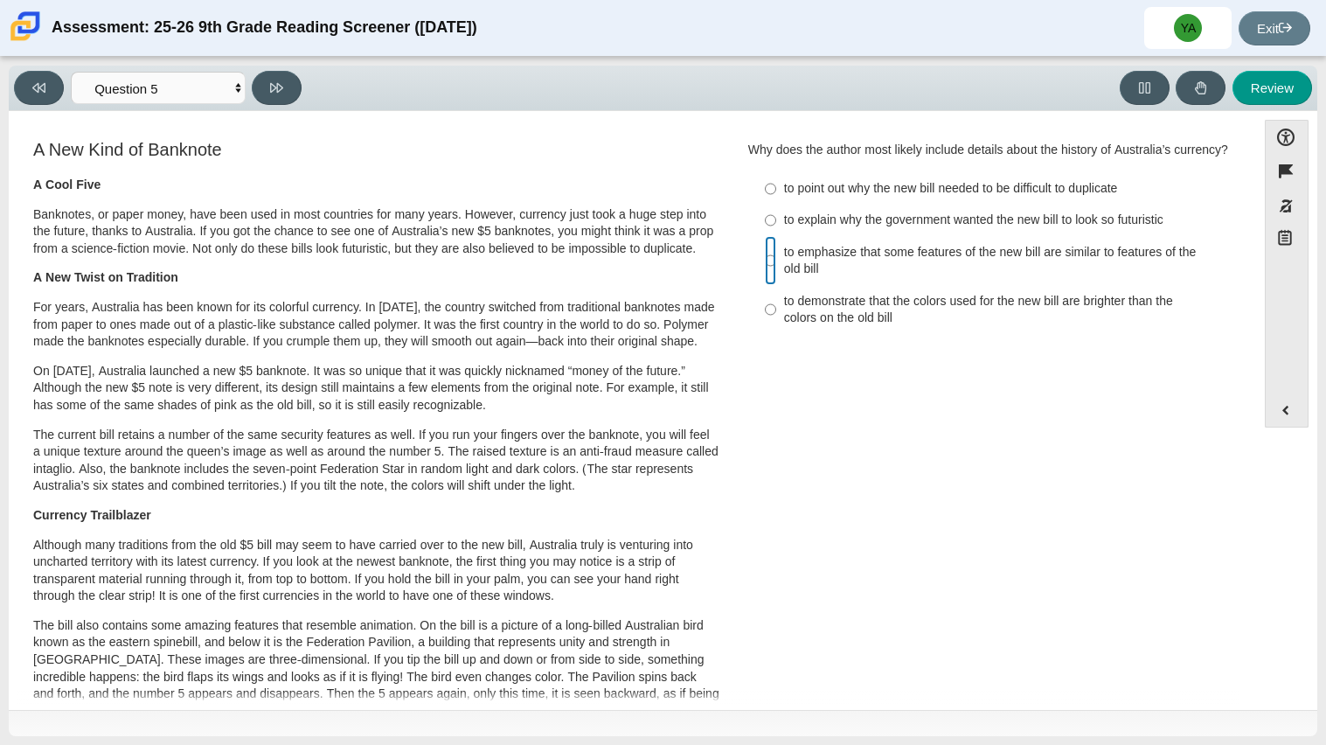
click at [765, 263] on input "to emphasize that some features of the new bill are similar to features of the …" at bounding box center [770, 260] width 11 height 49
radio input "true"
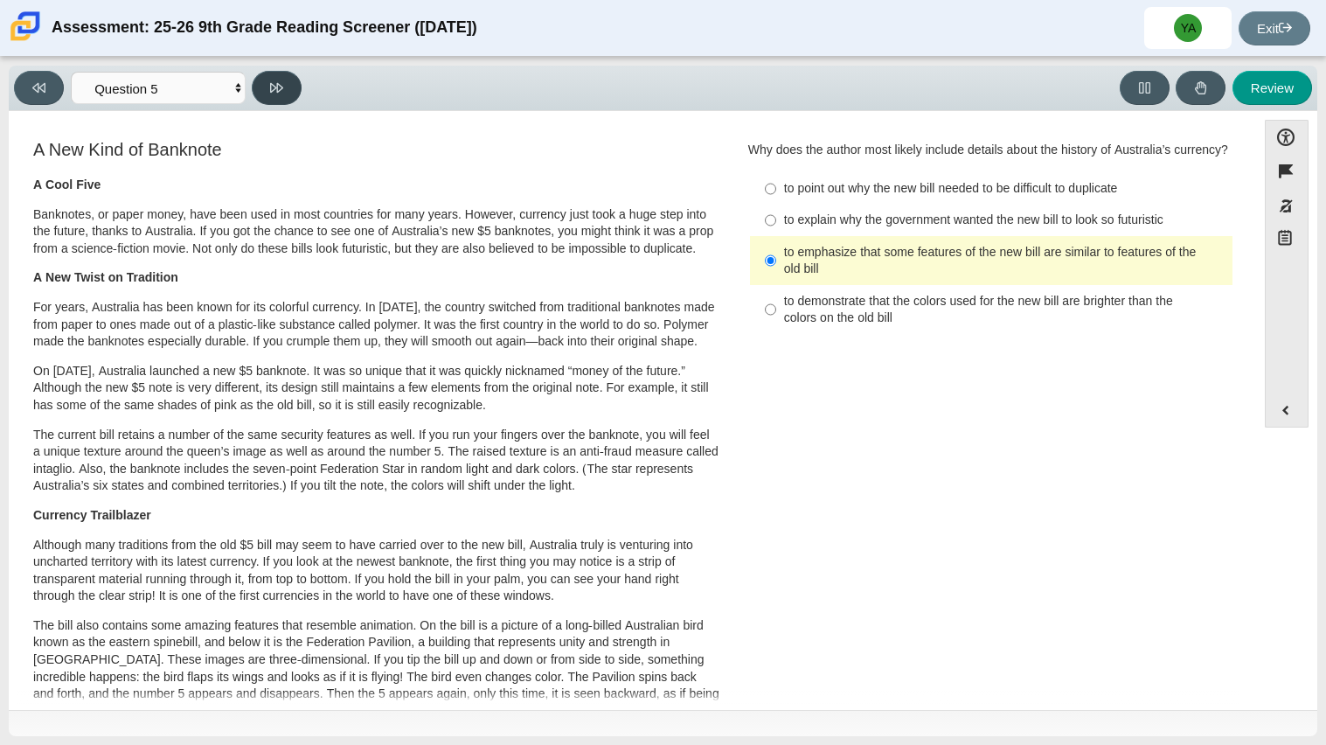
click at [287, 85] on button at bounding box center [277, 88] width 50 height 34
select select "69146e31-7b3d-4a3e-9ce6-f30c24342ae0"
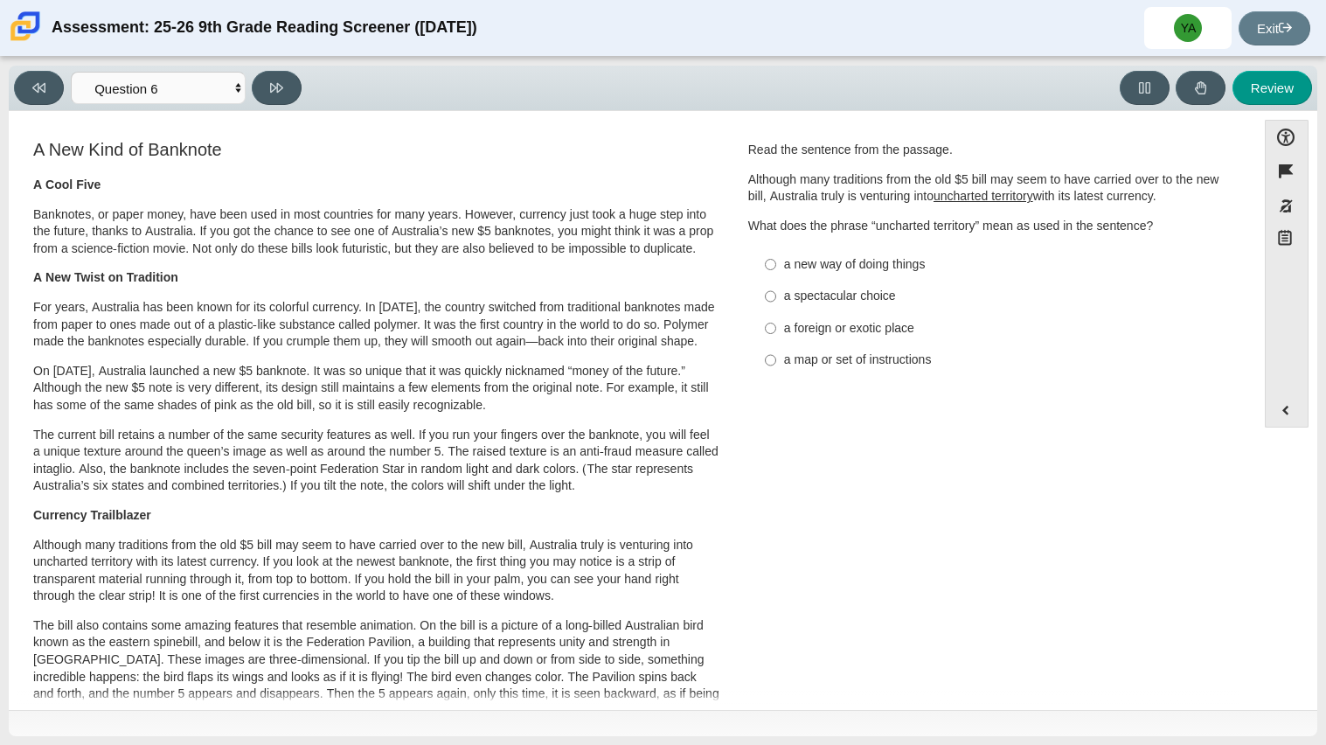
click at [1124, 442] on div "A New Kind of Banknote A Cool Five Banknotes, or paper money, have been used in…" at bounding box center [632, 640] width 1230 height 1007
click at [765, 263] on input "a new way of doing things a new way of doing things" at bounding box center [770, 263] width 11 height 31
radio input "true"
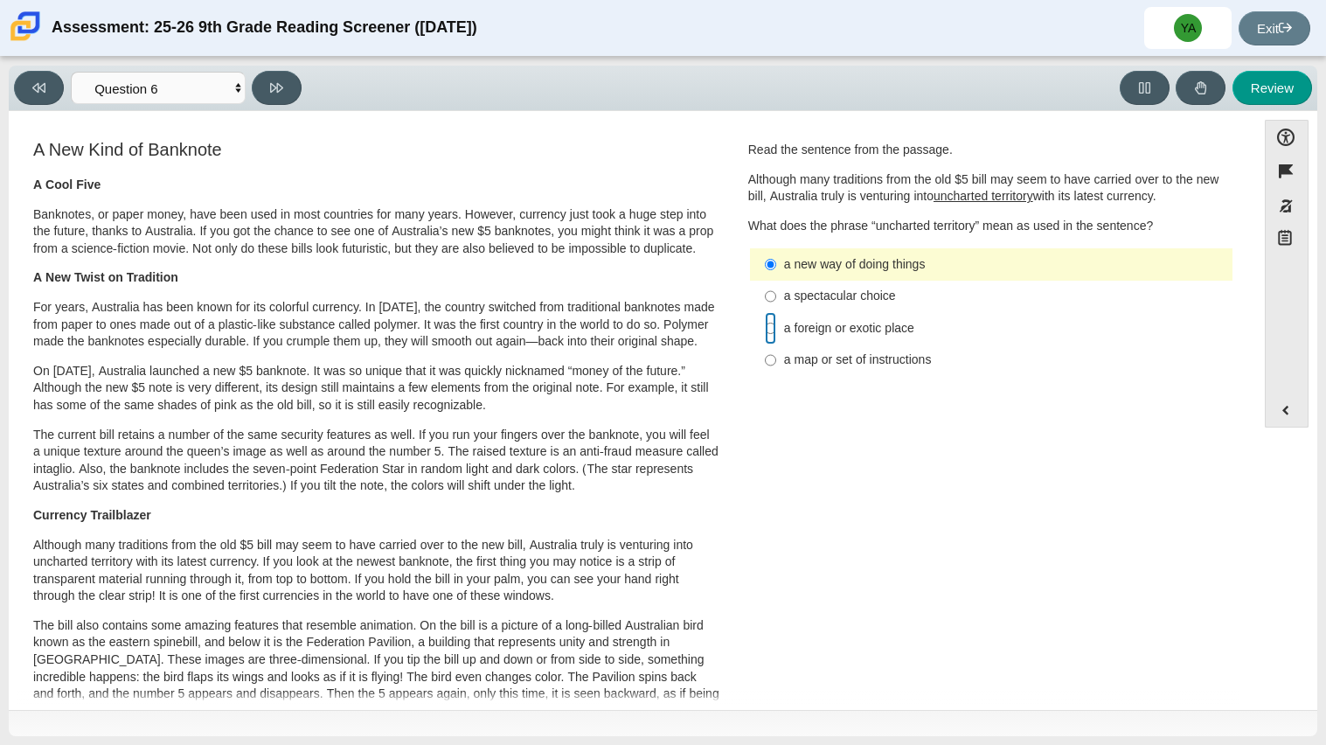
click at [769, 324] on input "a foreign or exotic place a foreign or exotic place" at bounding box center [770, 327] width 11 height 31
radio input "true"
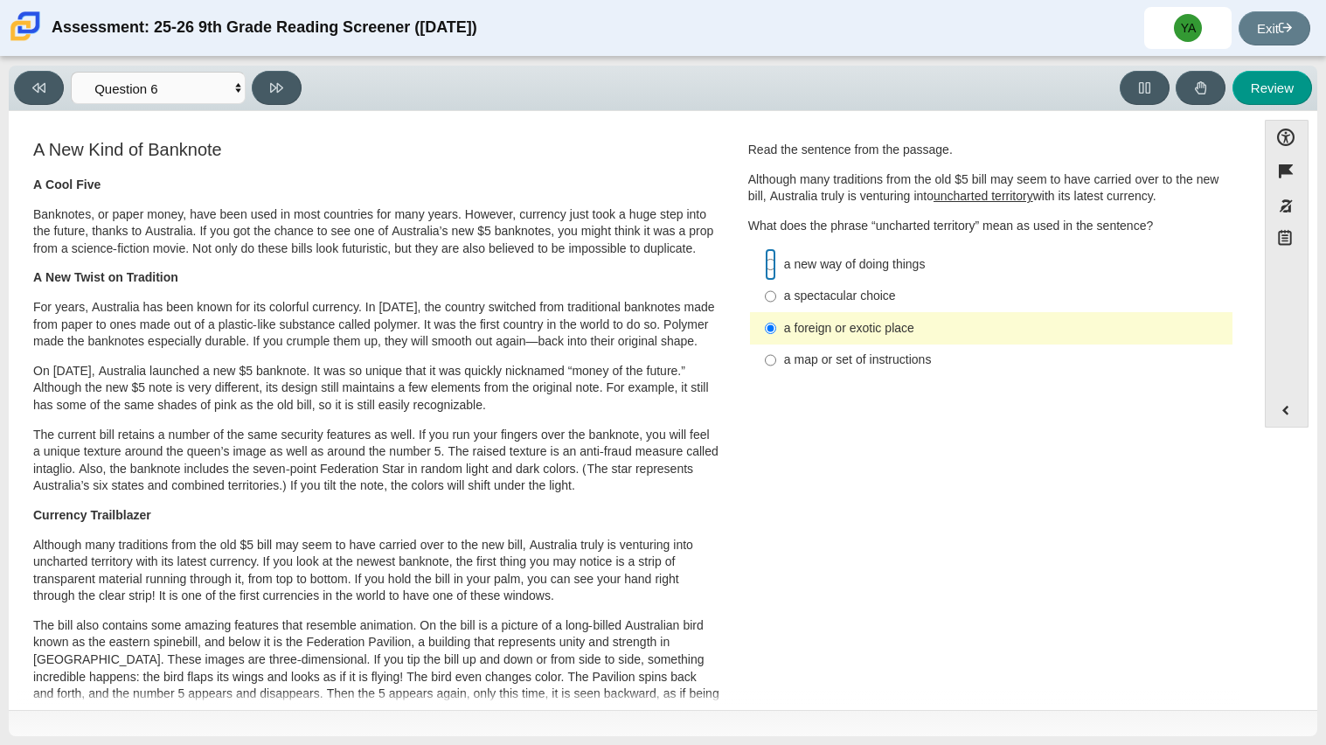
click at [765, 268] on input "a new way of doing things a new way of doing things" at bounding box center [770, 263] width 11 height 31
radio input "true"
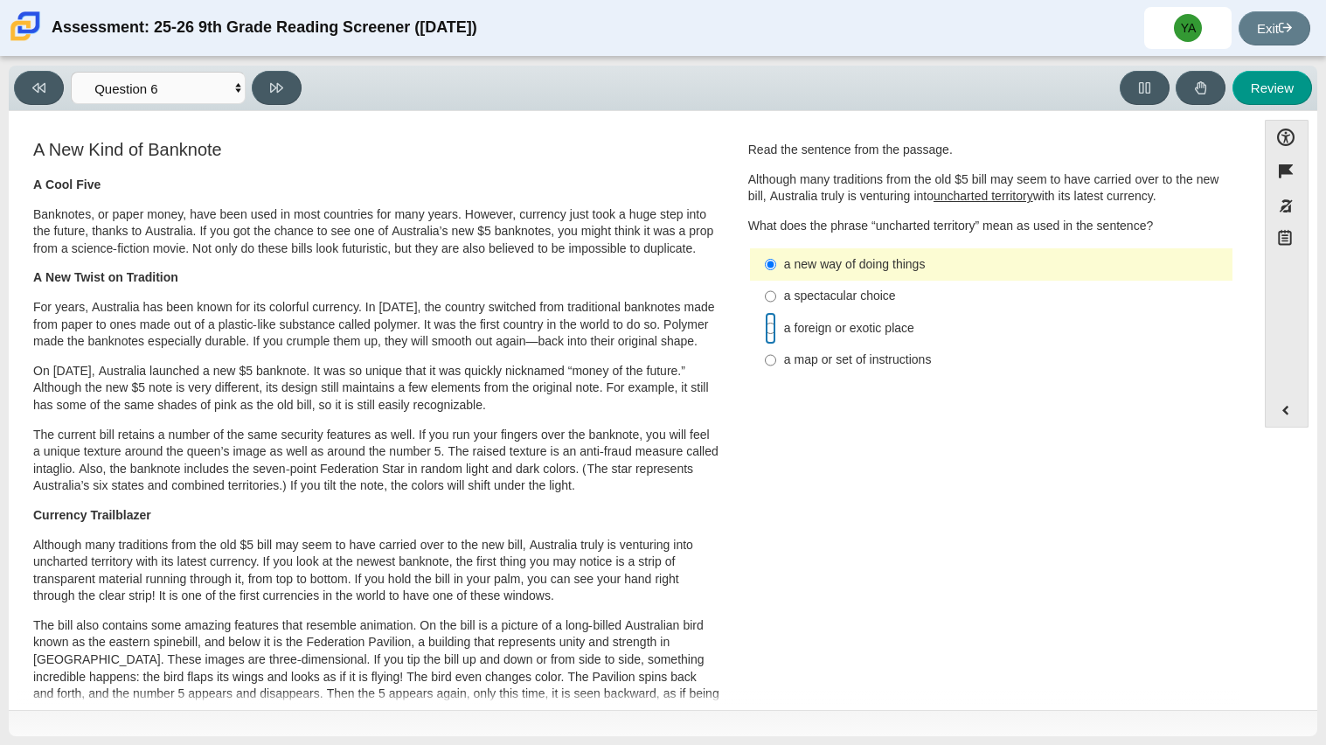
click at [767, 325] on input "a foreign or exotic place a foreign or exotic place" at bounding box center [770, 327] width 11 height 31
radio input "true"
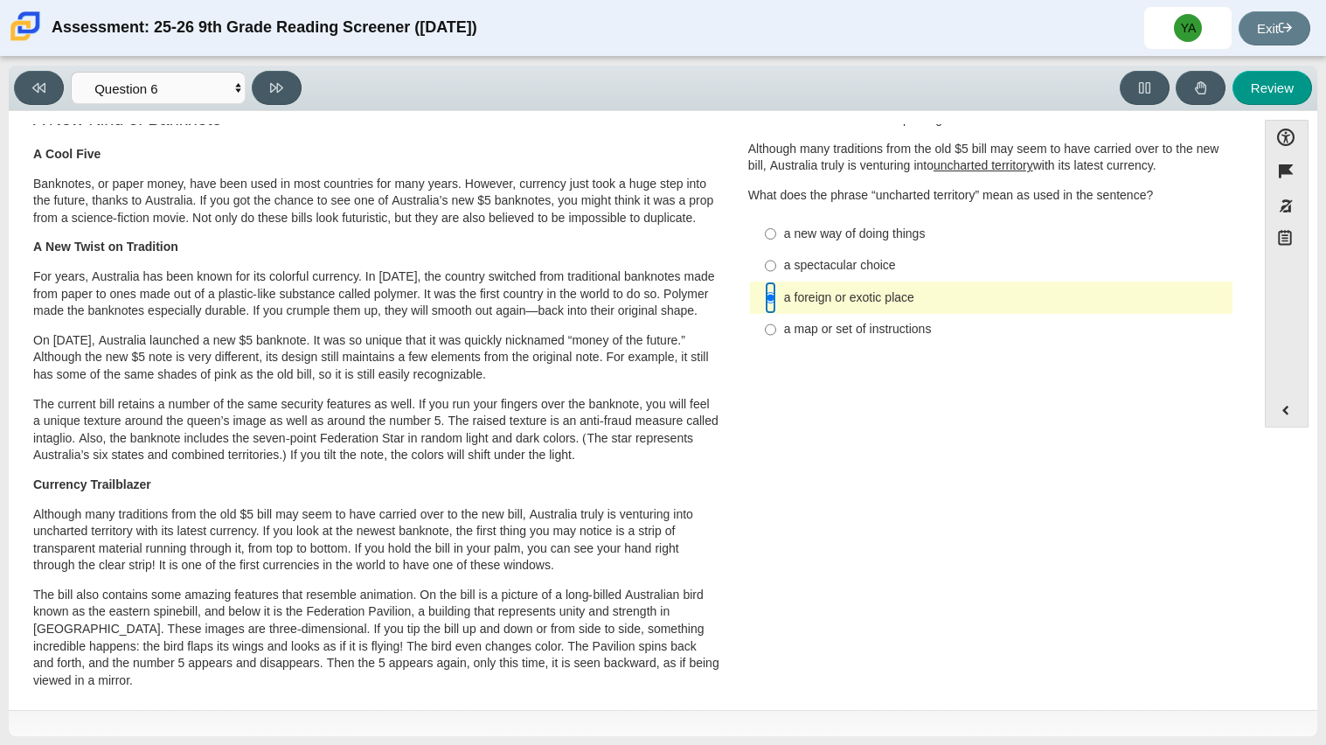
scroll to position [31, 0]
click at [766, 229] on input "a new way of doing things a new way of doing things" at bounding box center [770, 232] width 11 height 31
radio input "true"
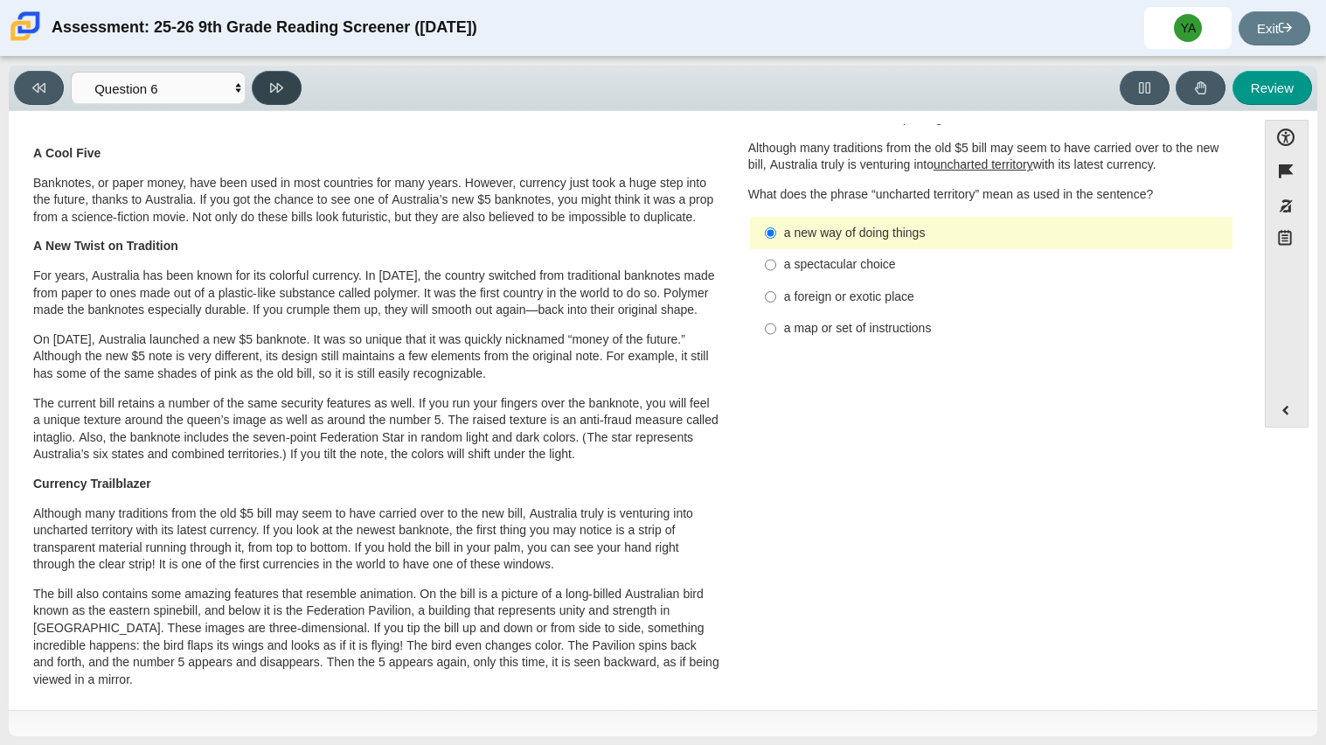
click at [275, 73] on button at bounding box center [277, 88] width 50 height 34
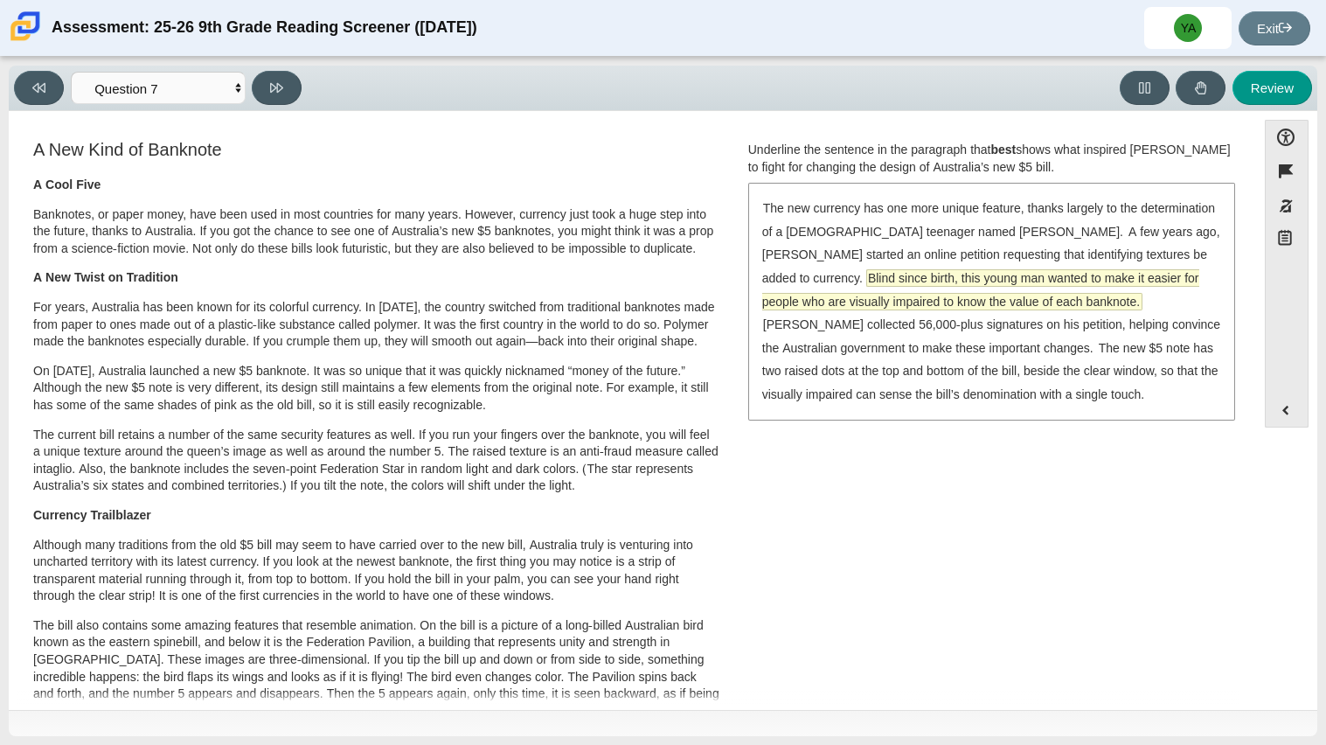
click at [1173, 270] on span "Blind since birth, this young man wanted to make it easier for people who are v…" at bounding box center [980, 289] width 437 height 39
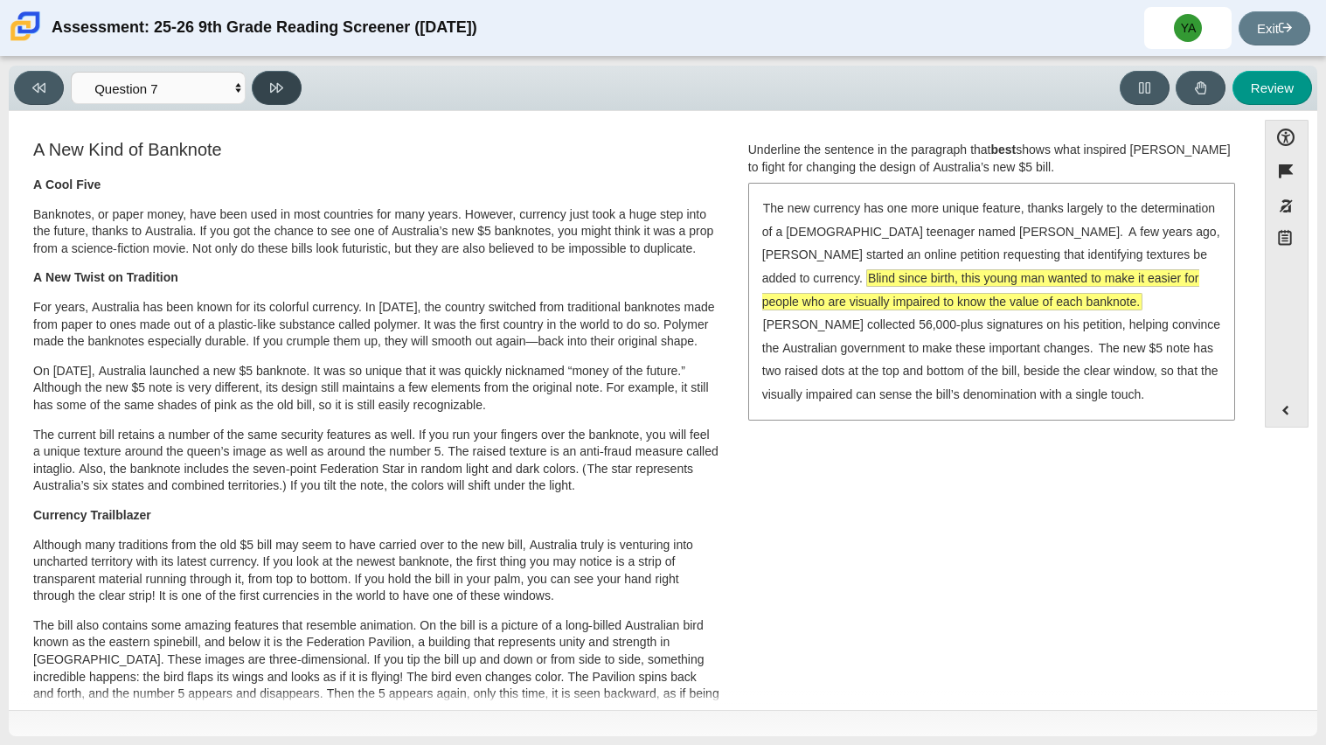
click at [273, 77] on button at bounding box center [277, 88] width 50 height 34
select select "ea8338c2-a6a3-418e-a305-2b963b54a290"
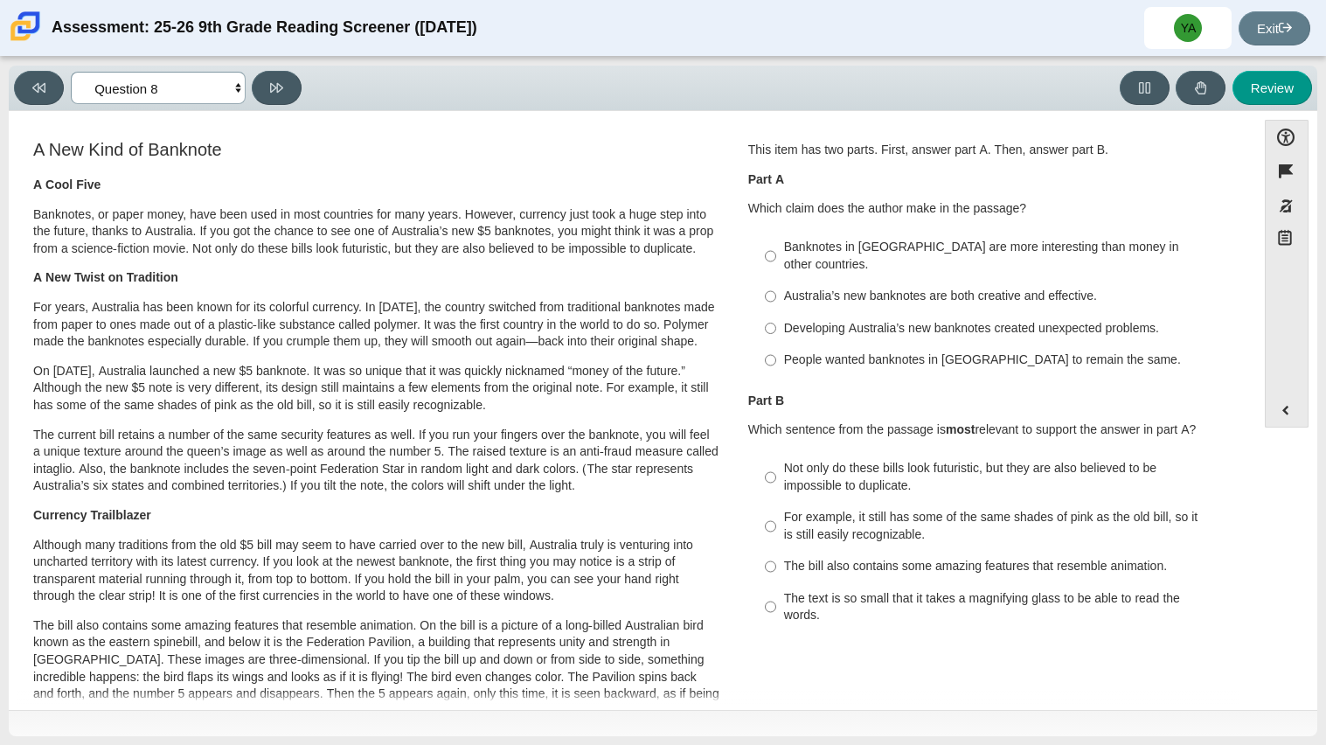
click at [235, 91] on select "Questions Question 1 Question 2 Question 3 Question 4 Question 5 Question 6 Que…" at bounding box center [158, 88] width 175 height 32
click at [540, 131] on div "Feature A New Kind of Banknote A Cool Five Banknotes, or paper money, have been…" at bounding box center [632, 640] width 1230 height 1033
click at [765, 281] on input "Australia’s new banknotes are both creative and effective. Australia’s new bank…" at bounding box center [770, 296] width 11 height 31
radio input "true"
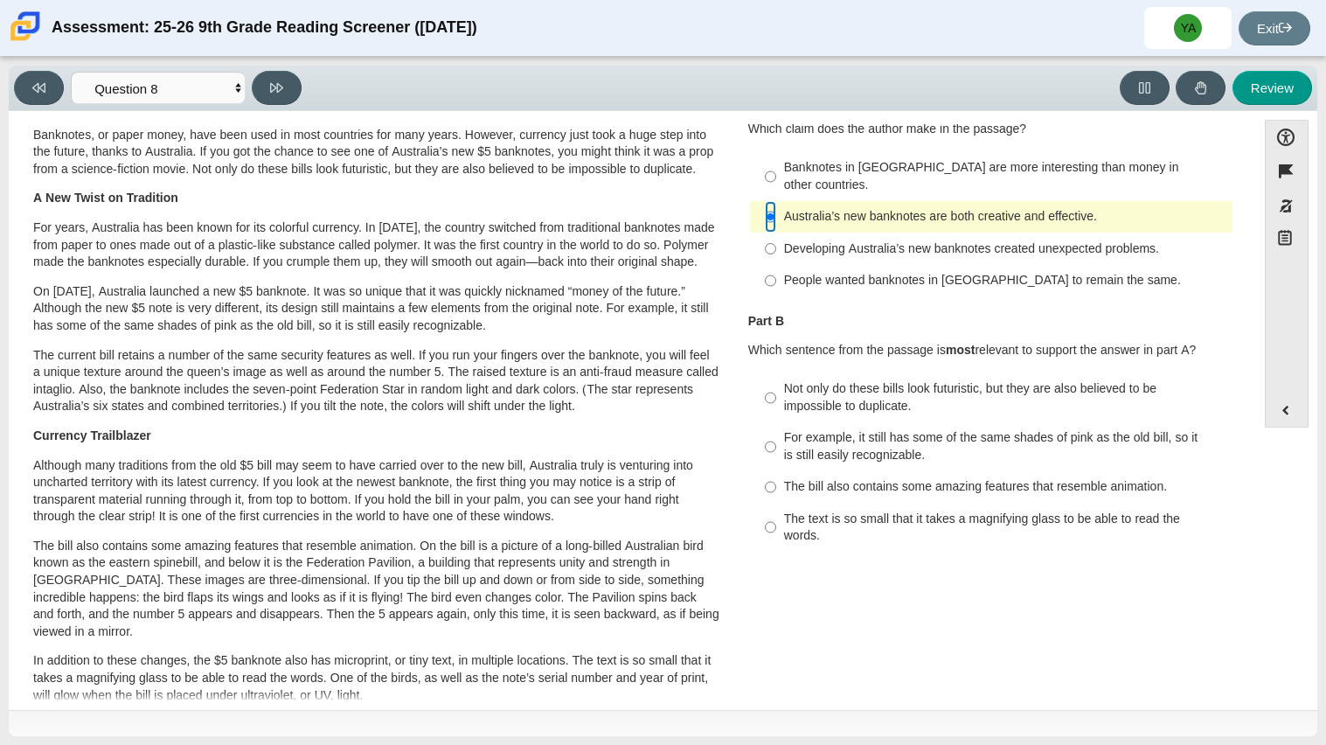
scroll to position [84, 0]
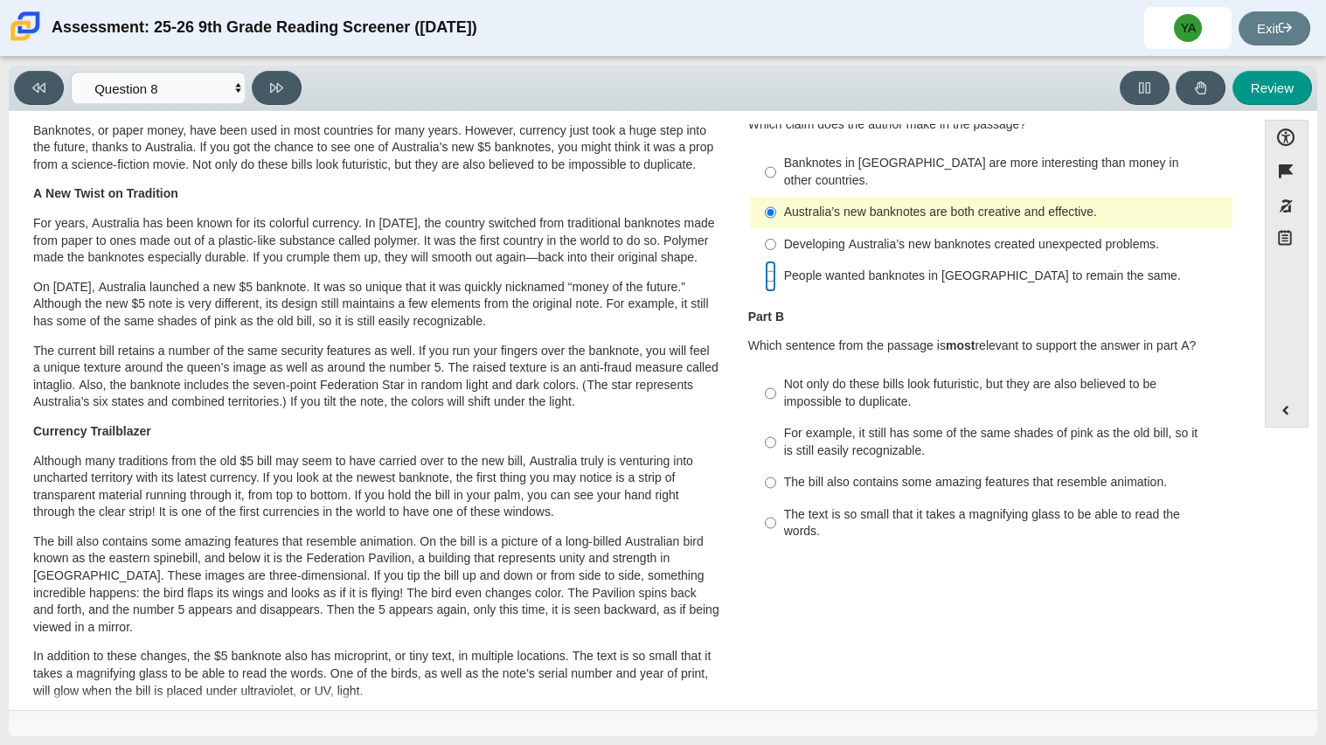
click at [765, 261] on input "People wanted banknotes in [GEOGRAPHIC_DATA] to remain the same. People wanted …" at bounding box center [770, 276] width 11 height 31
radio input "true"
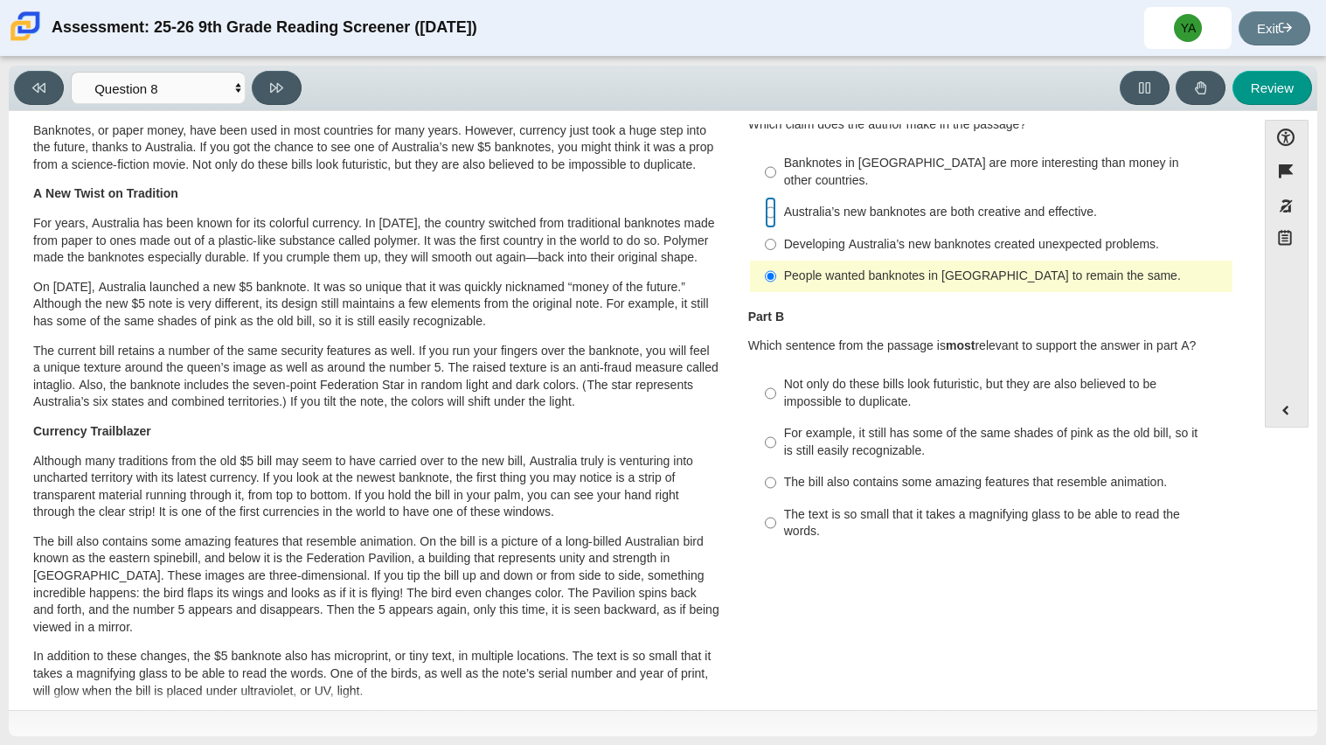
click at [765, 197] on input "Australia’s new banknotes are both creative and effective. Australia’s new bank…" at bounding box center [770, 212] width 11 height 31
radio input "true"
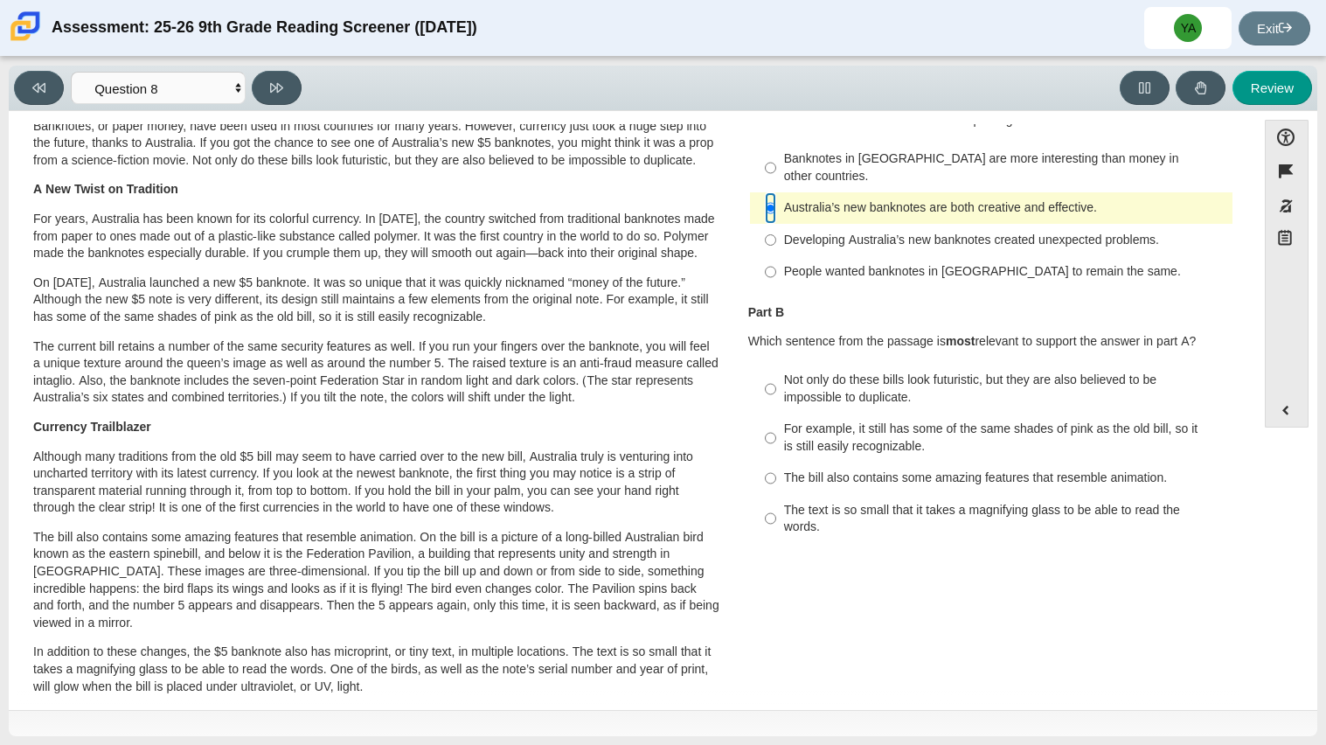
scroll to position [85, 0]
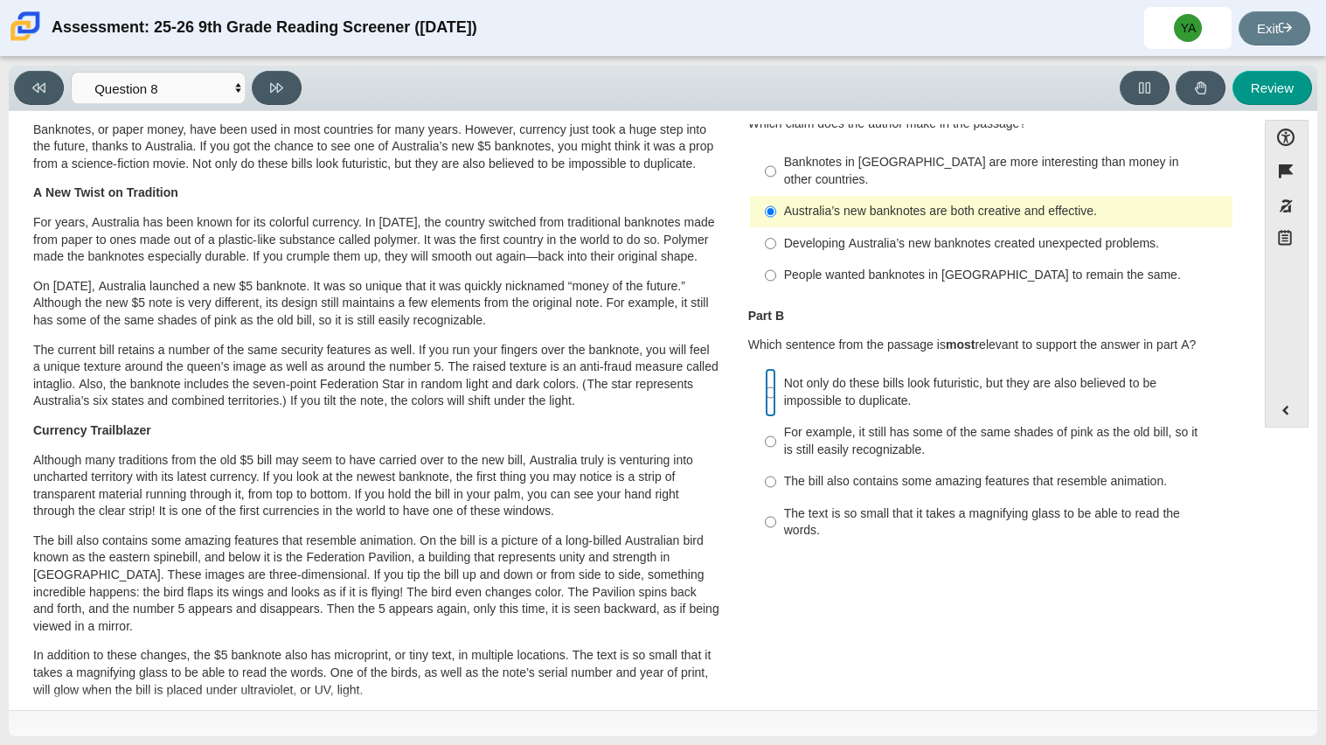
click at [768, 373] on input "Not only do these bills look futuristic, but they are also believed to be impos…" at bounding box center [770, 392] width 11 height 49
radio input "true"
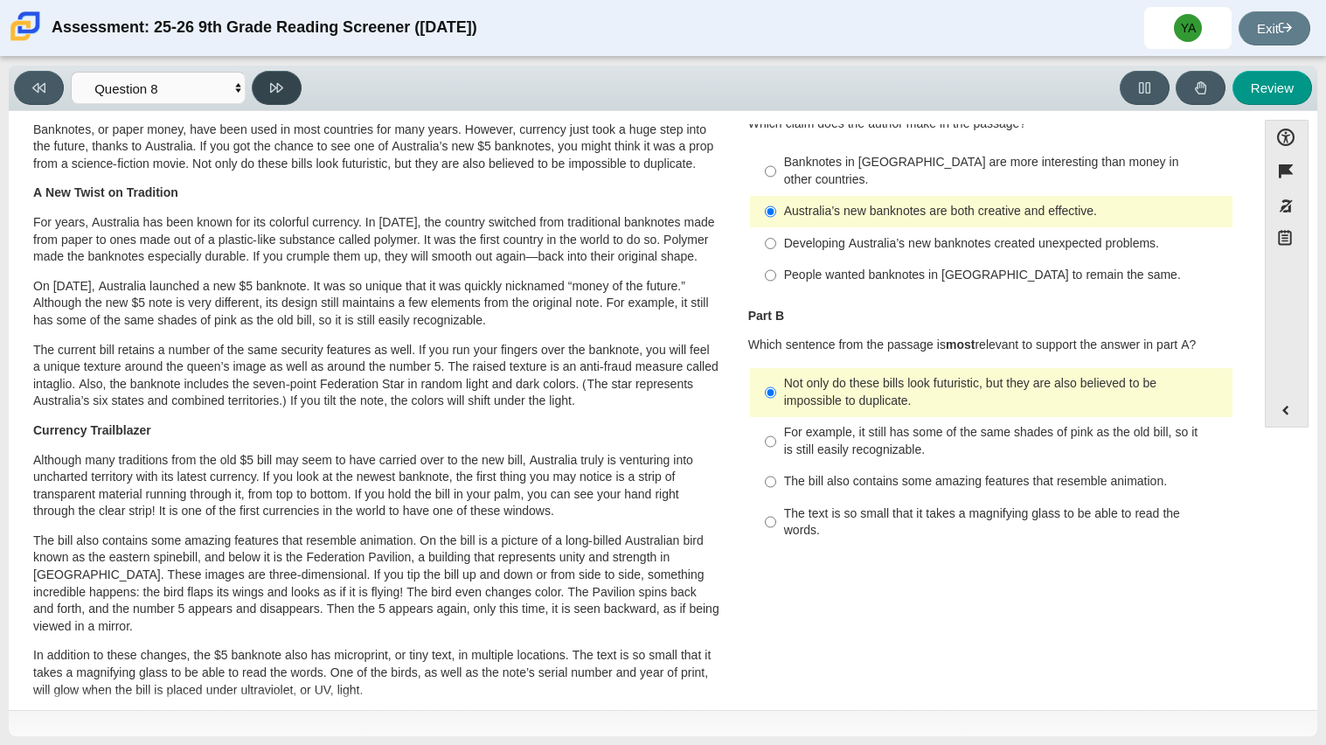
click at [281, 91] on icon at bounding box center [276, 87] width 13 height 13
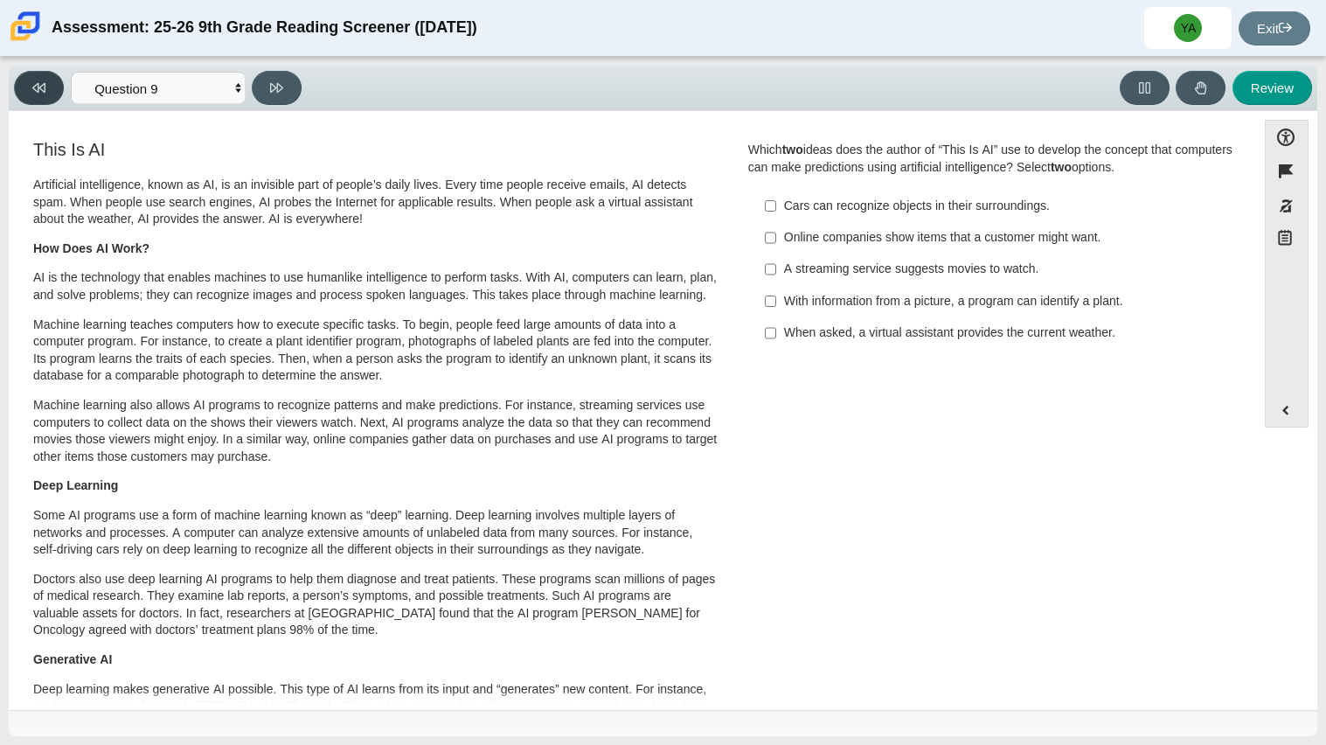
click at [37, 85] on icon at bounding box center [38, 87] width 13 height 13
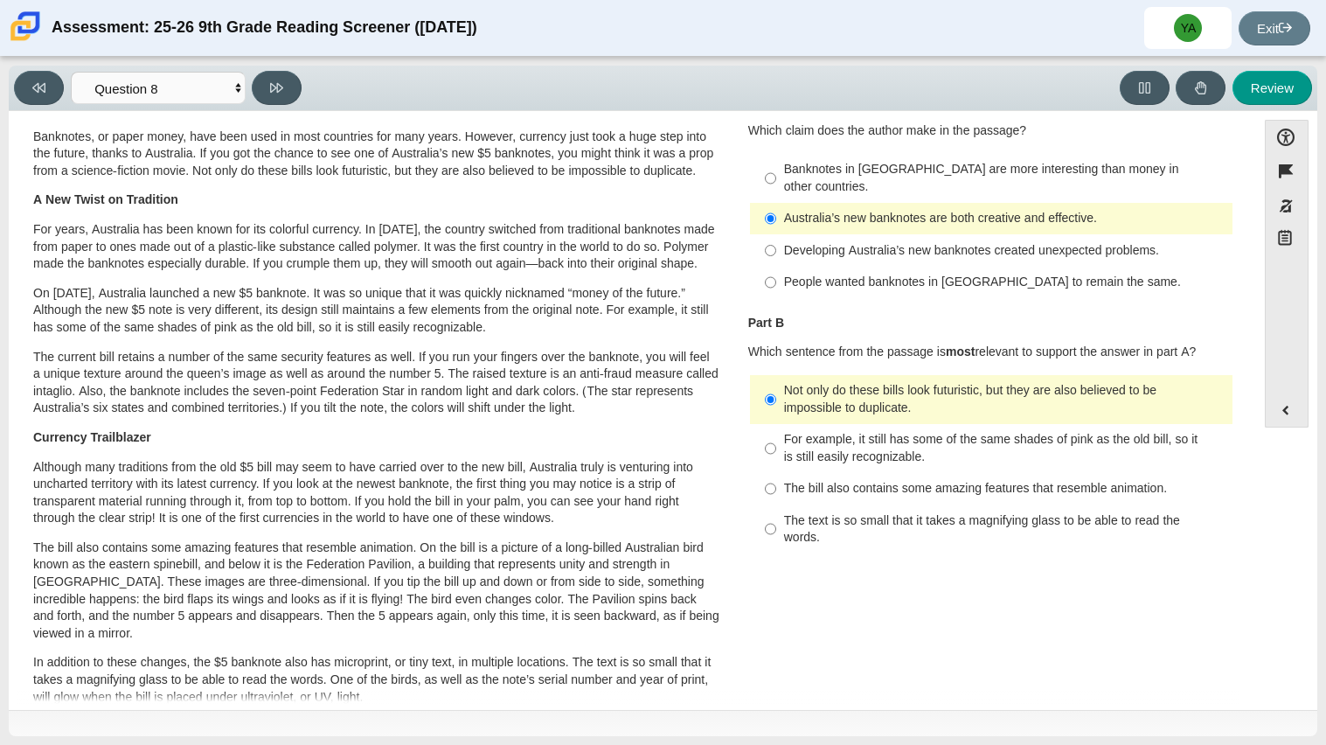
scroll to position [75, 0]
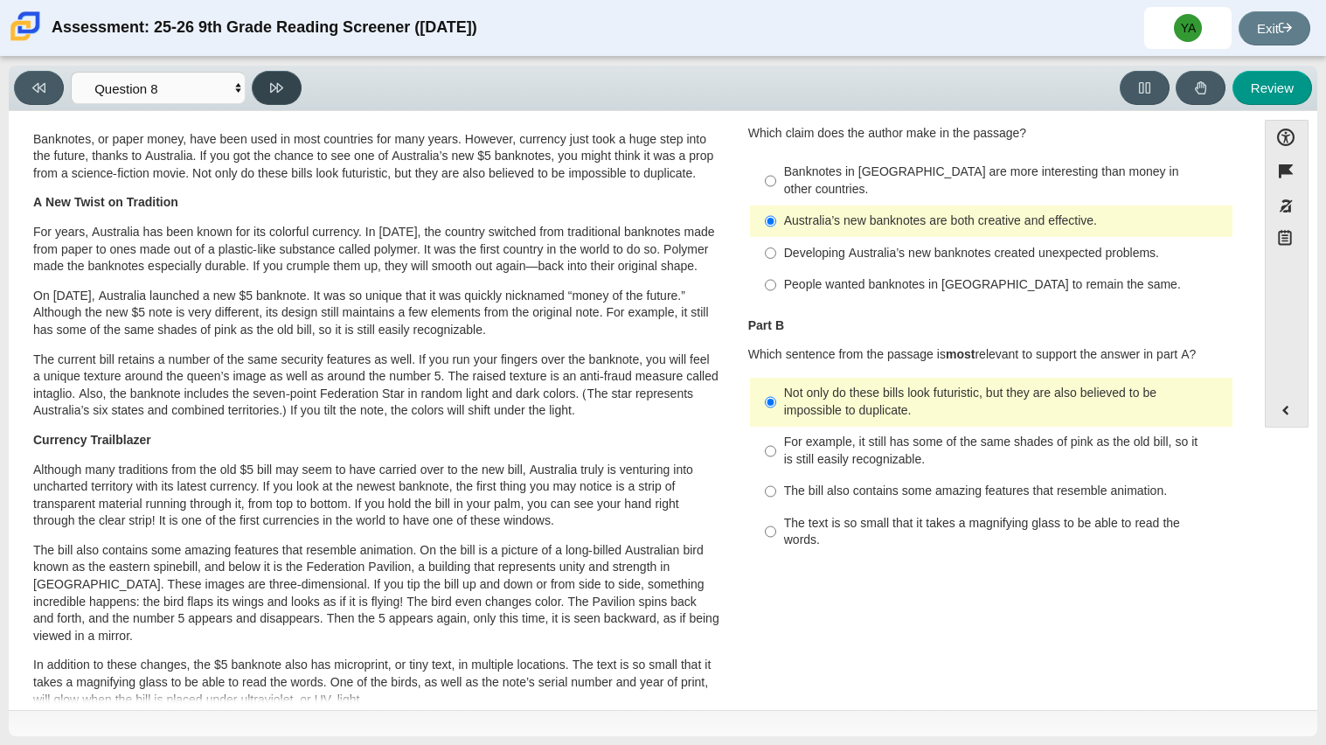
click at [268, 73] on button at bounding box center [277, 88] width 50 height 34
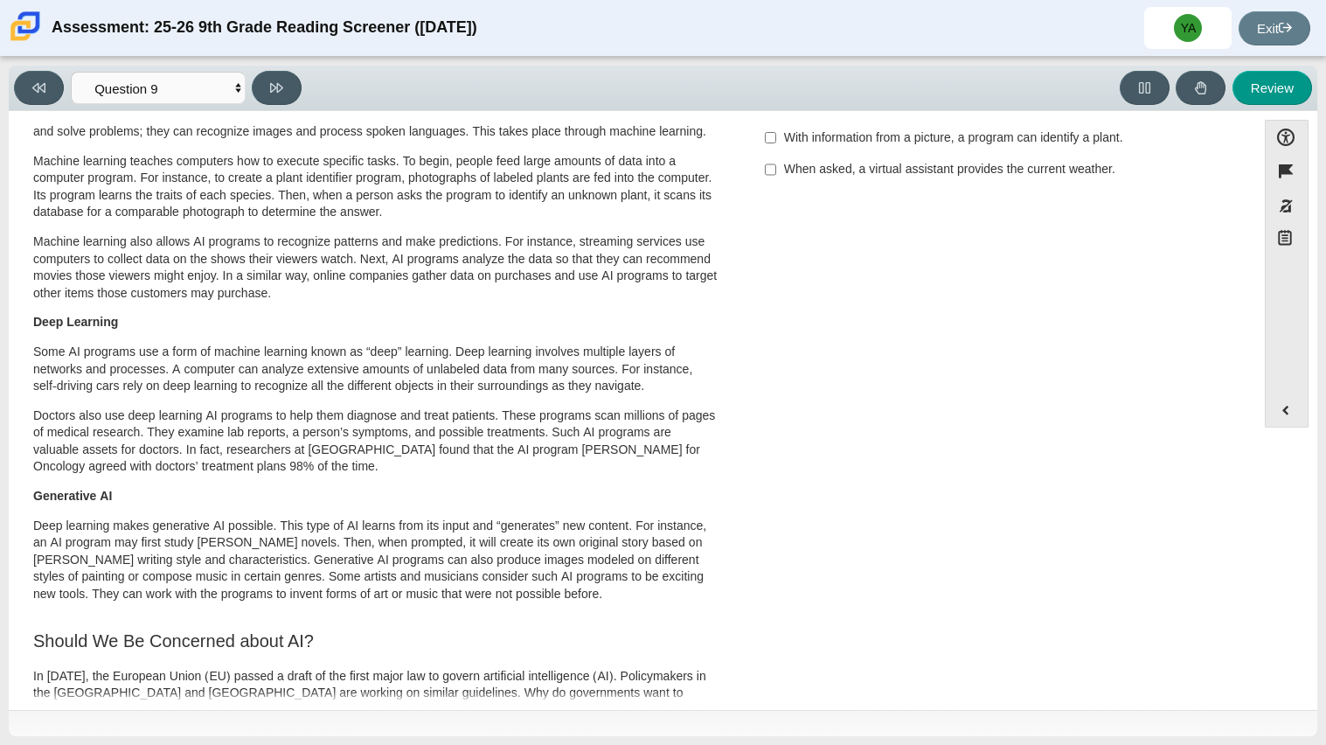
scroll to position [0, 0]
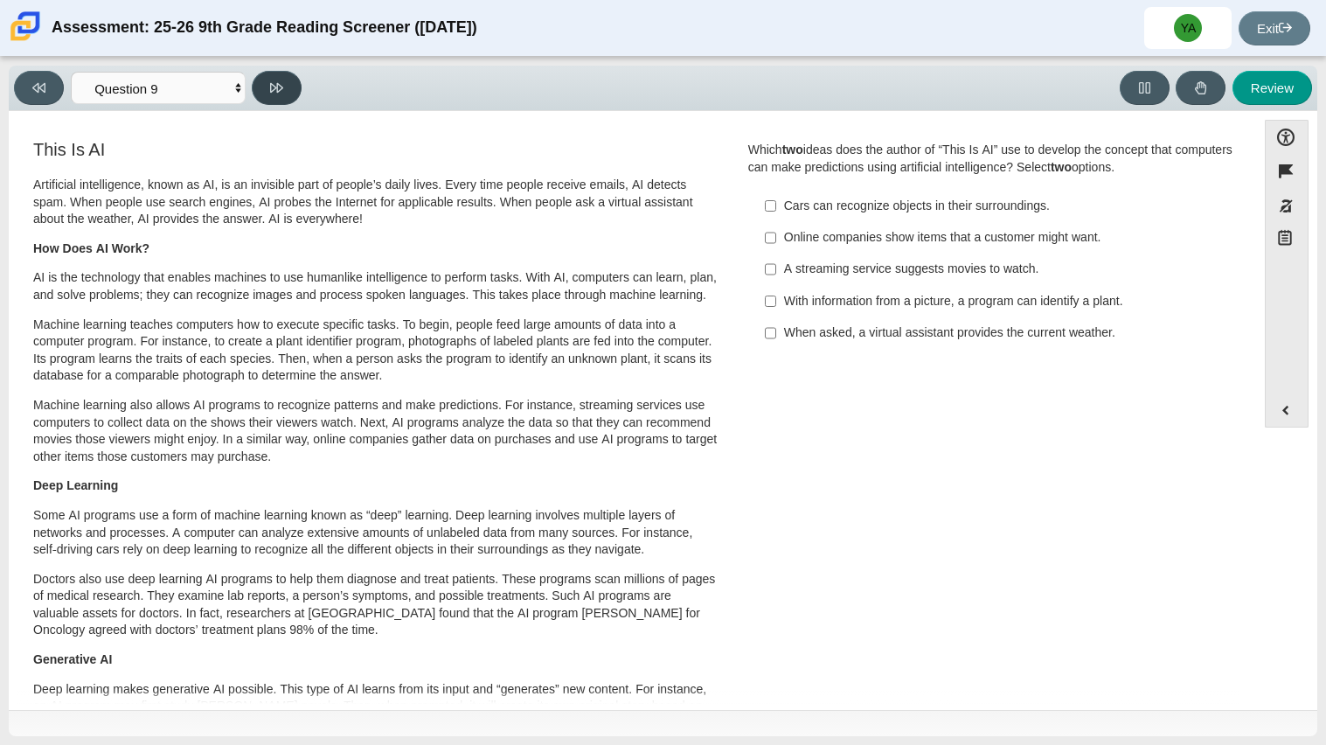
click at [287, 87] on button at bounding box center [277, 88] width 50 height 34
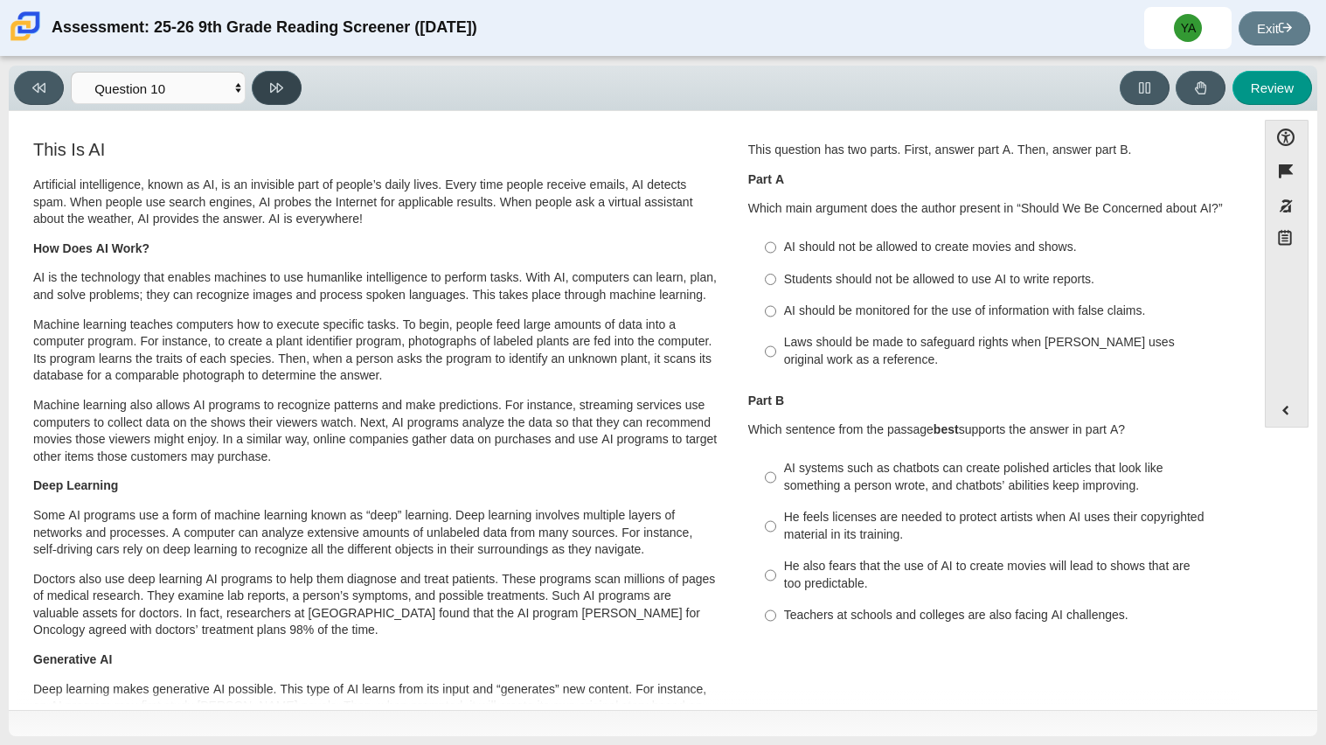
click at [287, 87] on button at bounding box center [277, 88] width 50 height 34
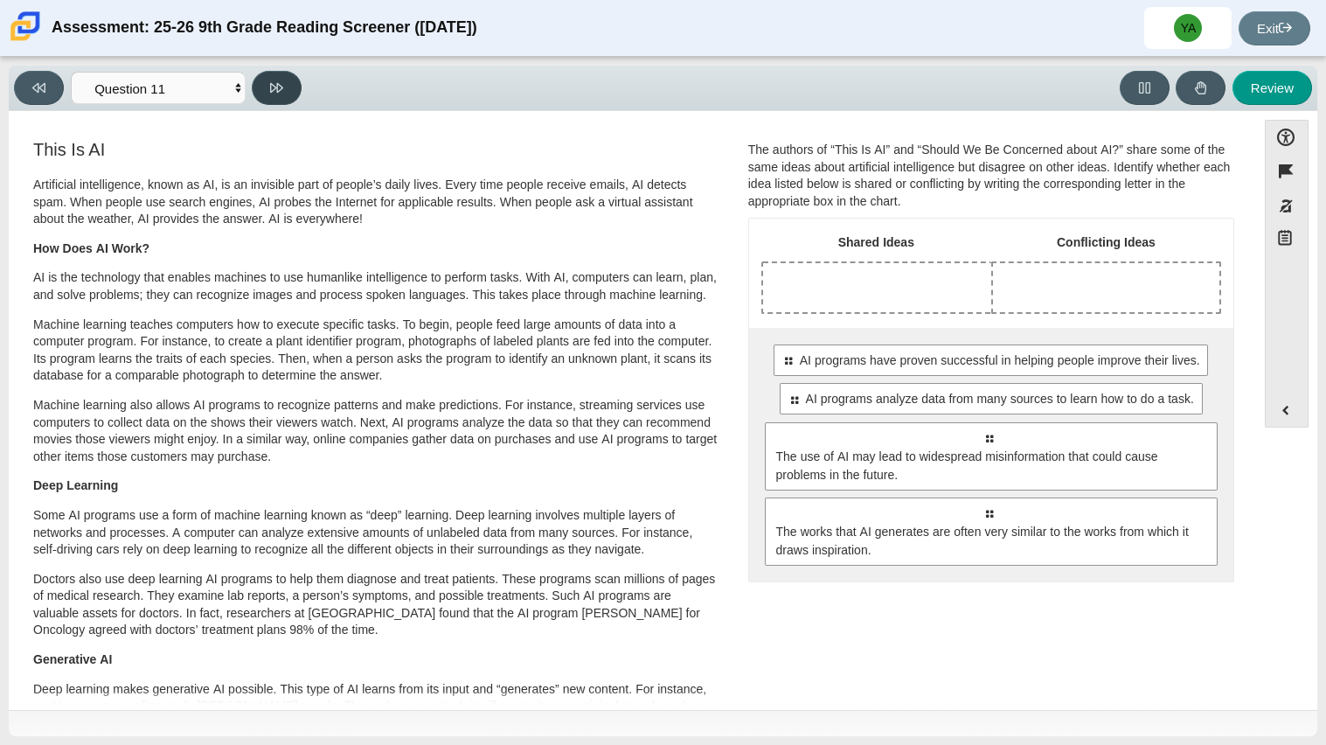
click at [287, 87] on button at bounding box center [277, 88] width 50 height 34
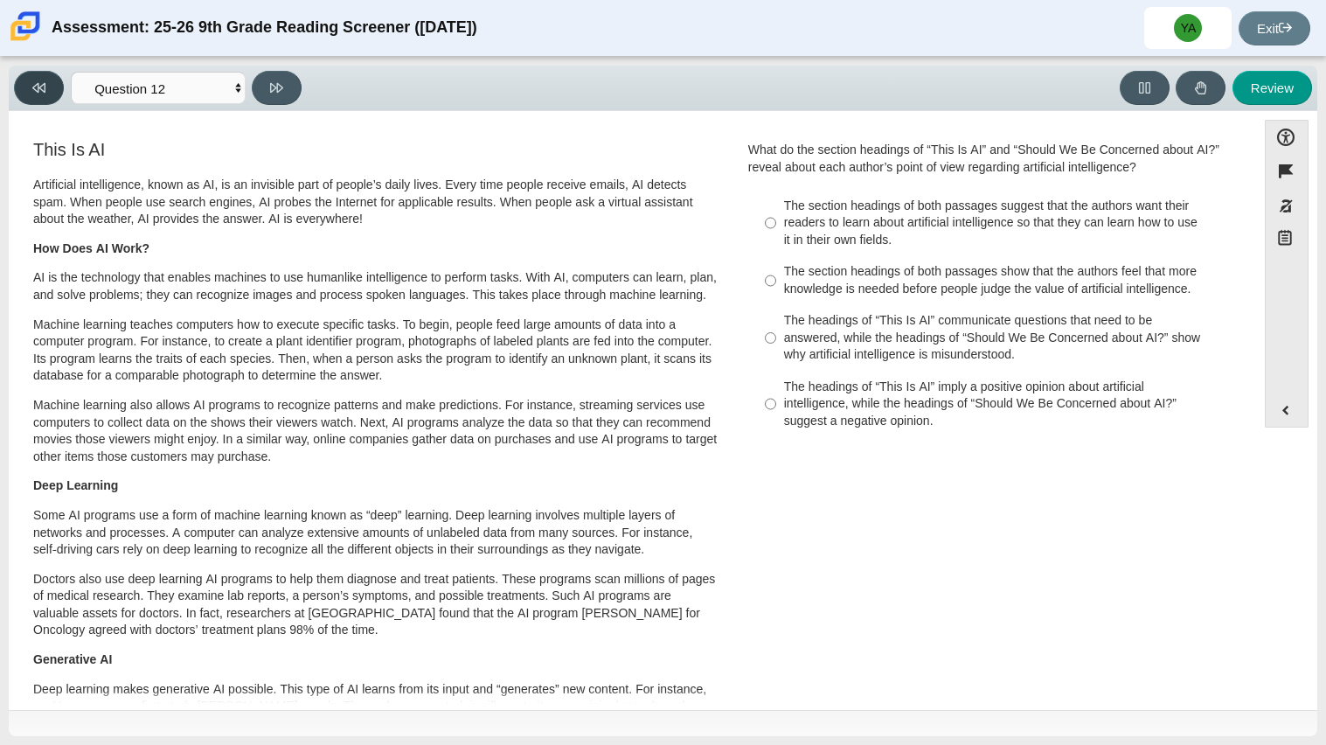
click at [41, 87] on icon at bounding box center [38, 88] width 13 height 10
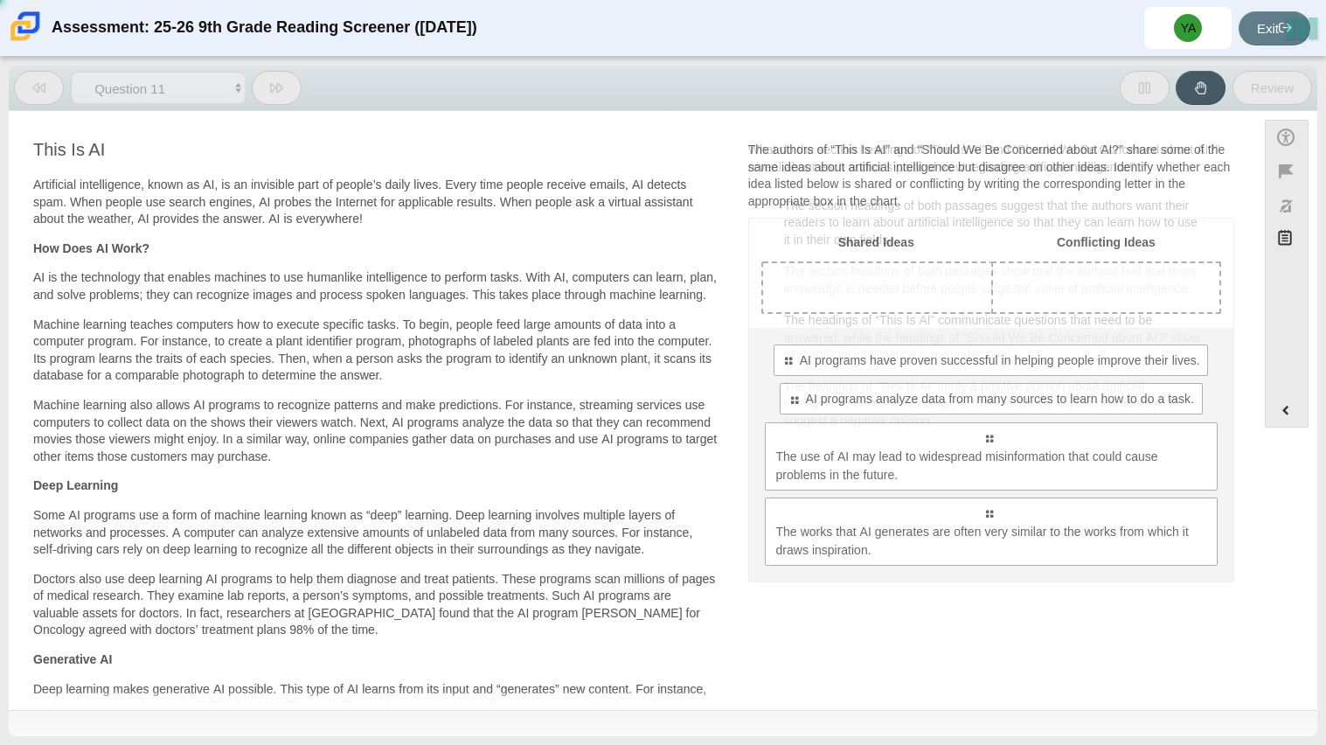
click at [41, 87] on icon at bounding box center [38, 88] width 13 height 10
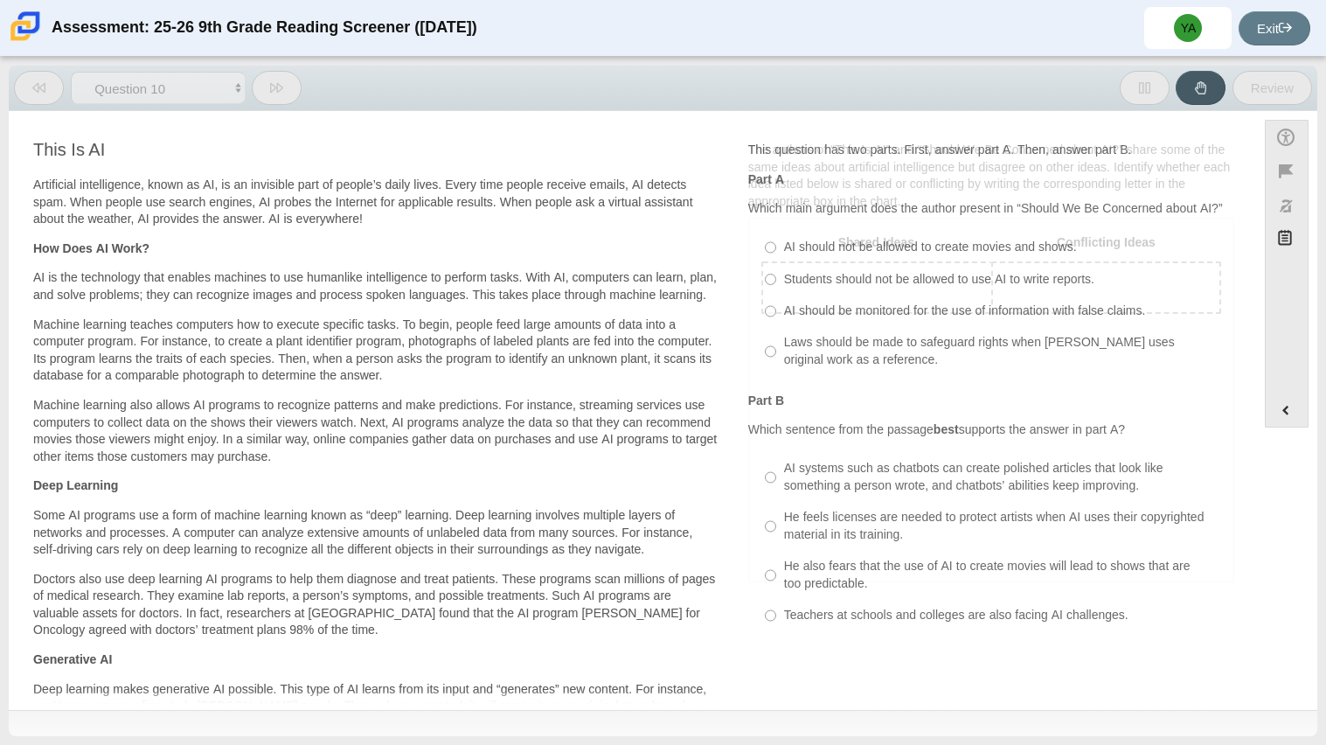
click at [41, 87] on icon at bounding box center [38, 88] width 13 height 10
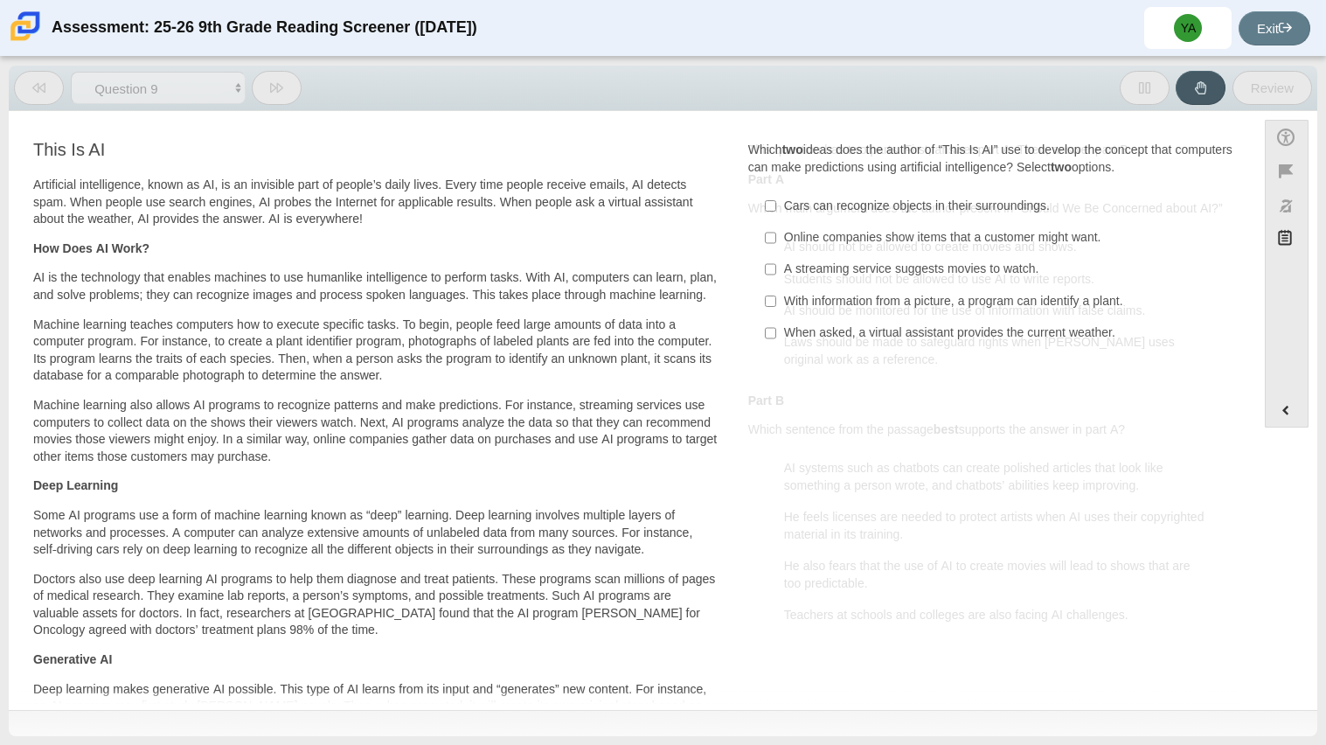
click at [41, 87] on icon at bounding box center [38, 88] width 13 height 10
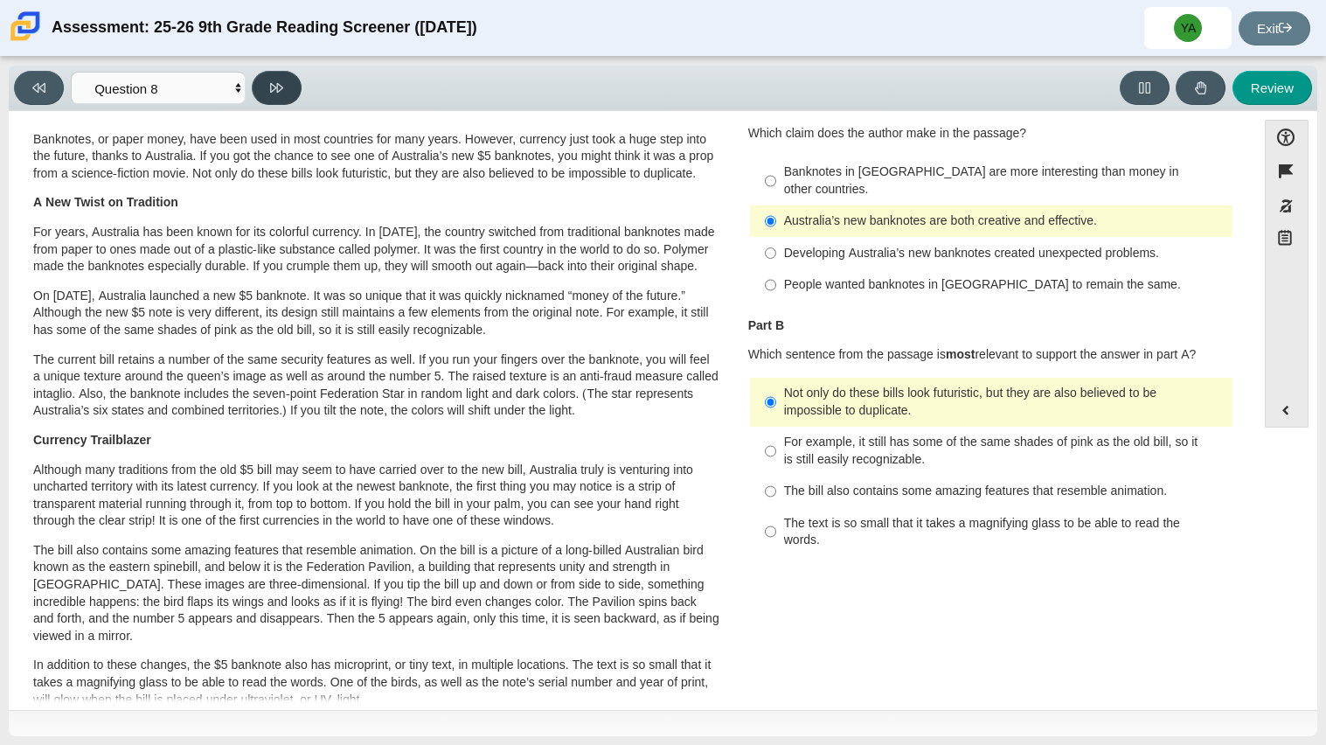
click at [286, 98] on button at bounding box center [277, 88] width 50 height 34
select select "89f058d6-b15c-4ef5-a4b3-fdaffb8868b6"
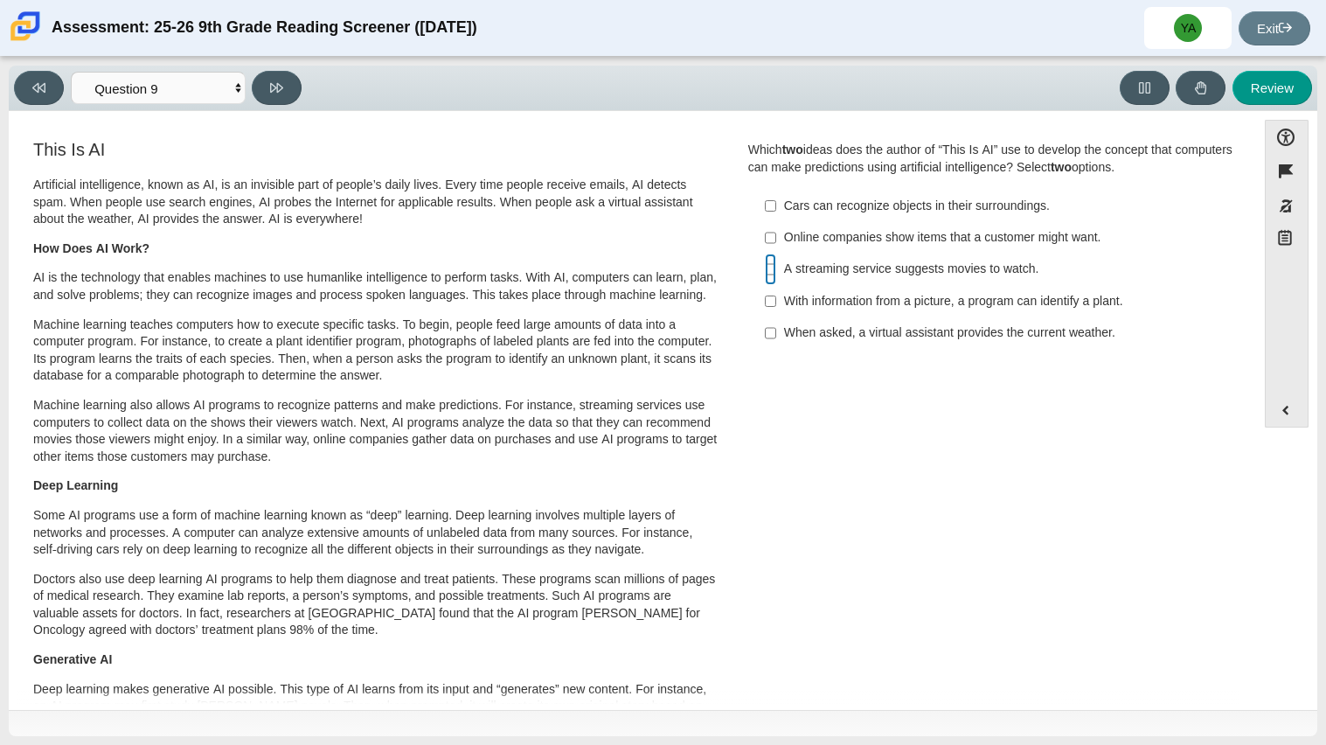
click at [766, 272] on input "A streaming service suggests movies to watch. A streaming service suggests movi…" at bounding box center [770, 269] width 11 height 31
checkbox input "true"
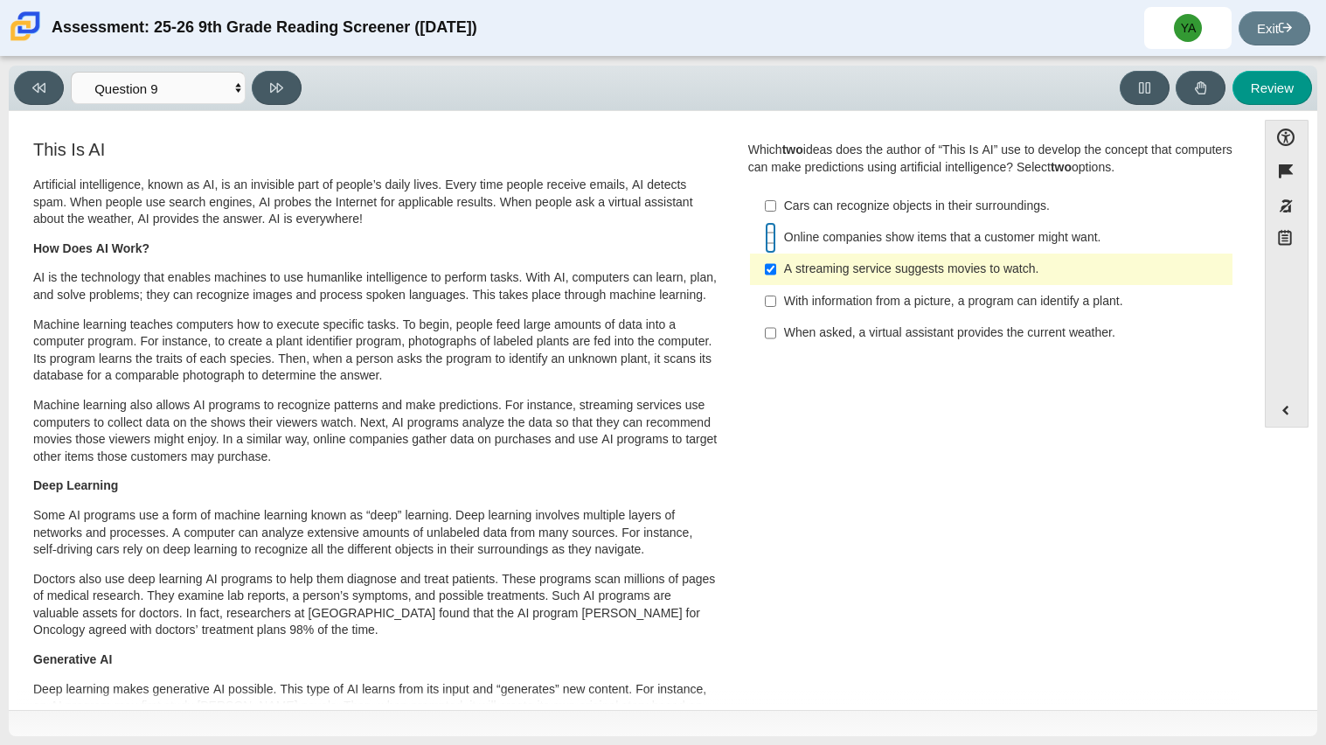
click at [765, 236] on input "Online companies show items that a customer might want. Online companies show i…" at bounding box center [770, 237] width 11 height 31
checkbox input "true"
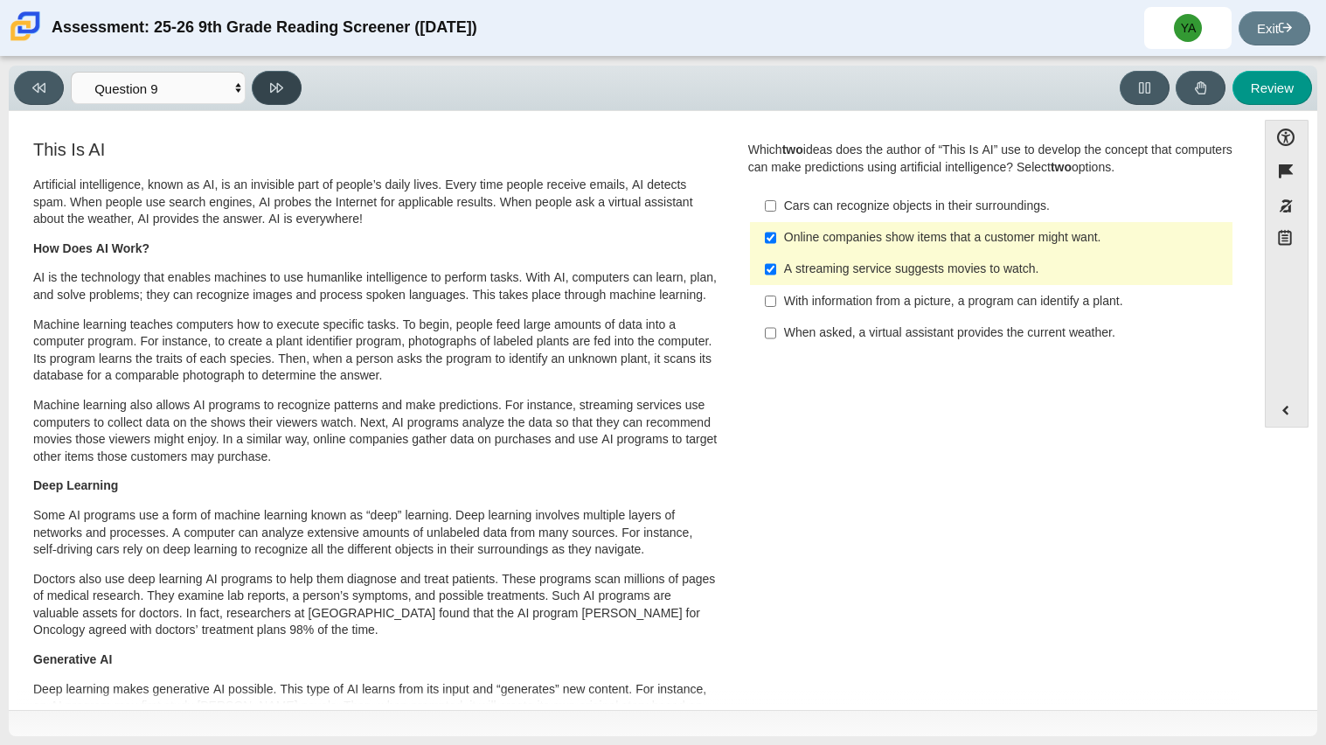
click at [285, 89] on button at bounding box center [277, 88] width 50 height 34
select select "cdf3c14e-a918-44d1-9b63-3db0fa81641e"
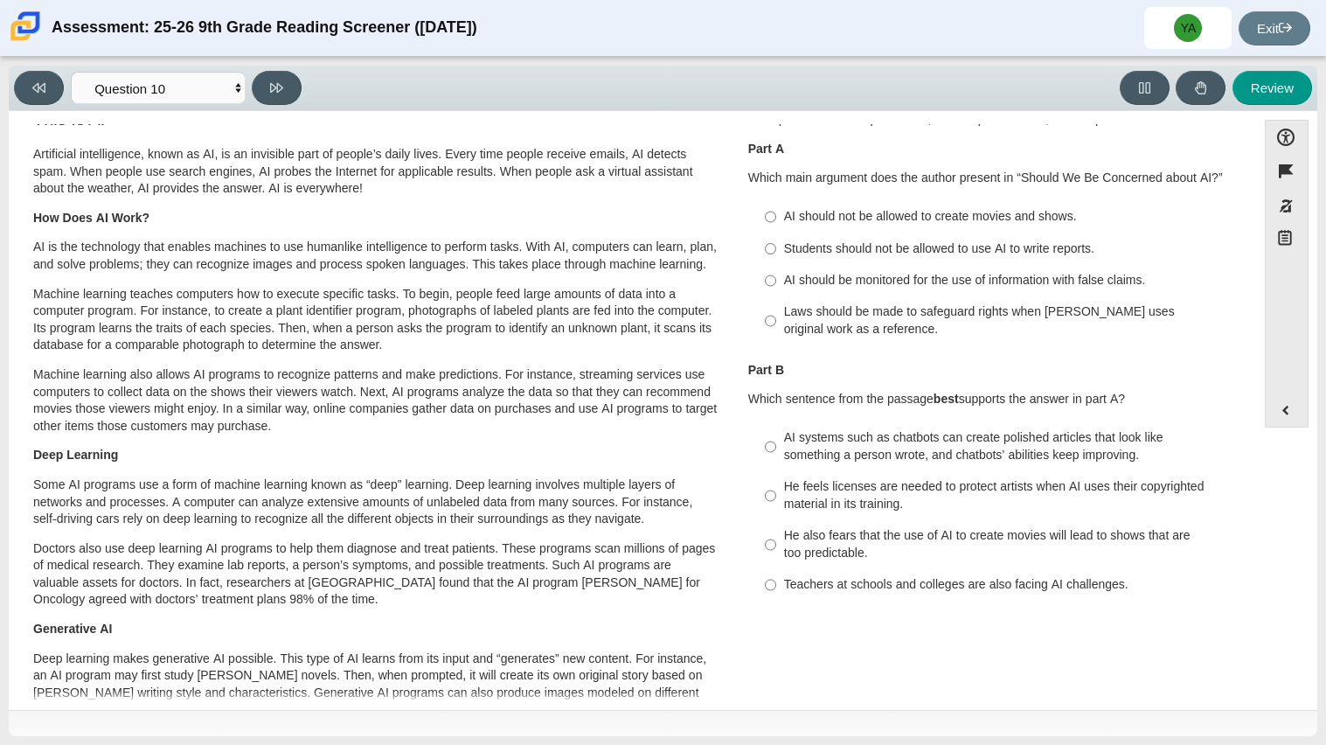
scroll to position [13, 0]
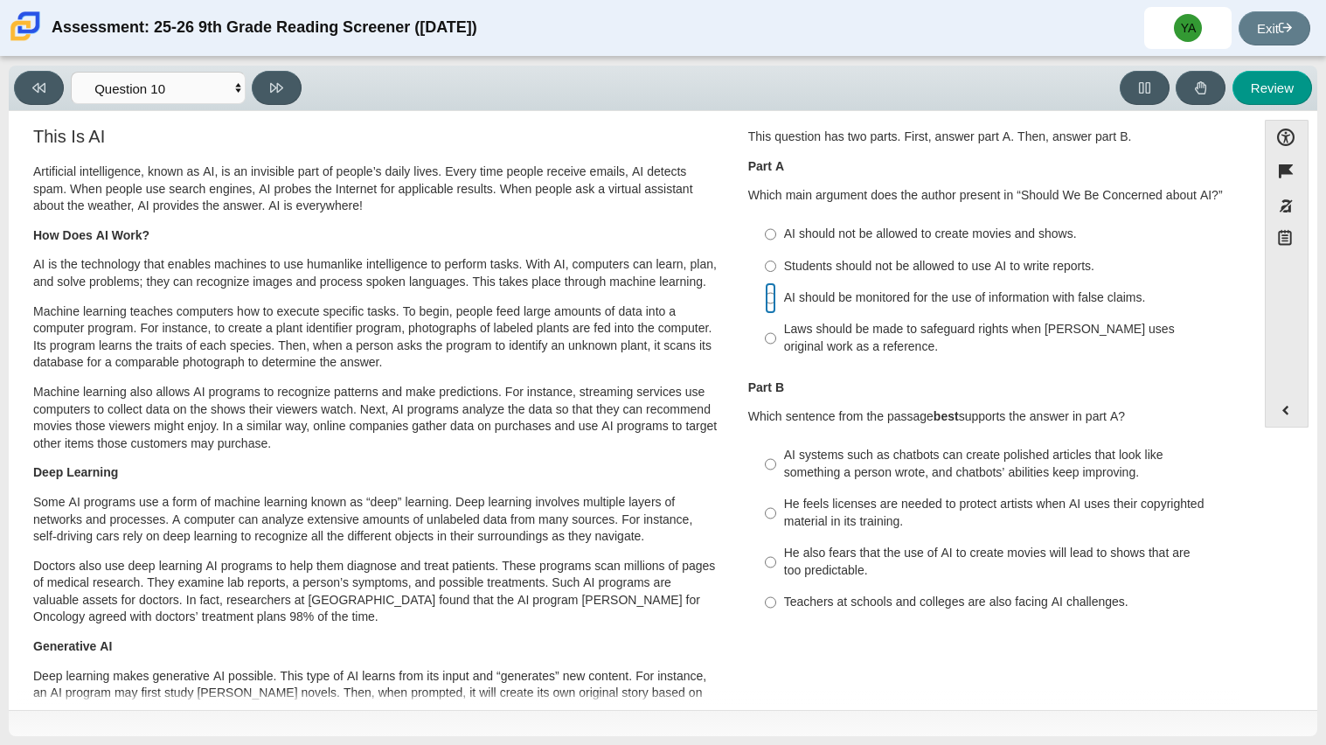
click at [765, 297] on input "AI should be monitored for the use of information with false claims. AI should …" at bounding box center [770, 297] width 11 height 31
radio input "true"
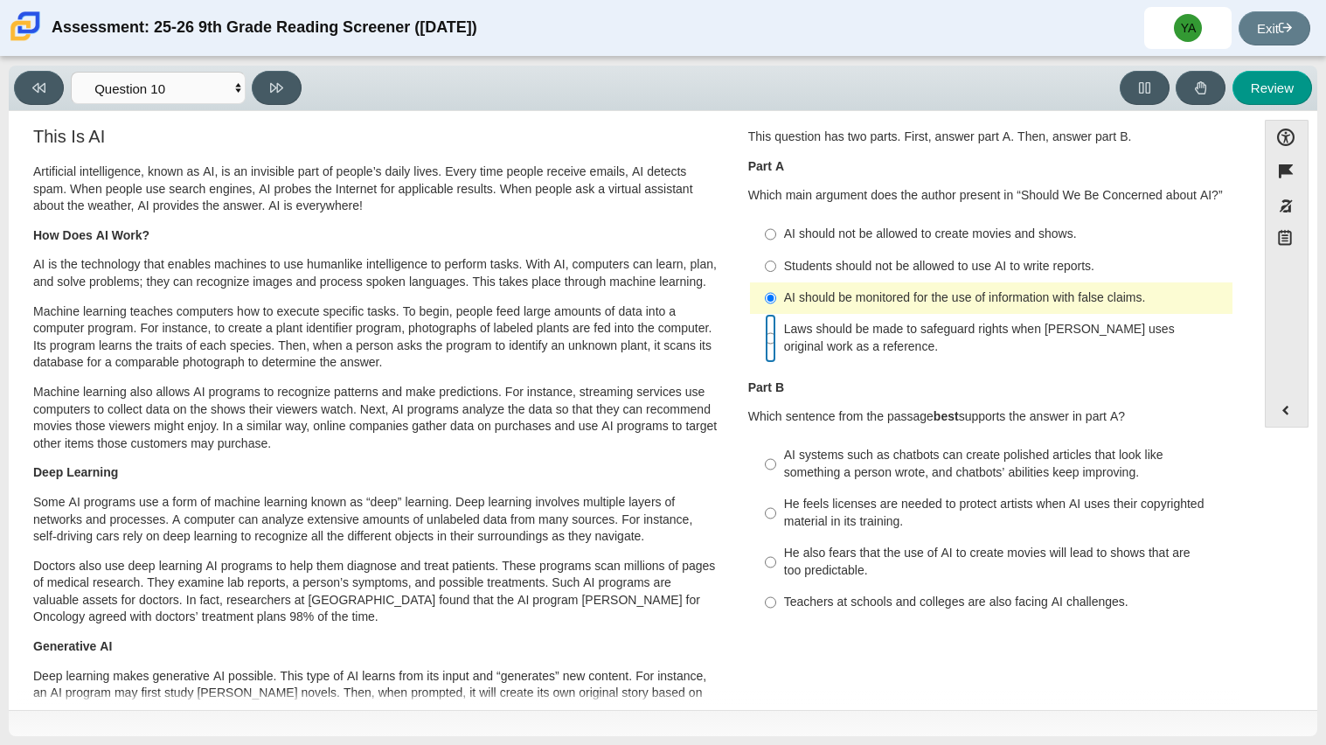
click at [767, 338] on input "Laws should be made to safeguard rights when [PERSON_NAME] uses original work a…" at bounding box center [770, 338] width 11 height 49
radio input "true"
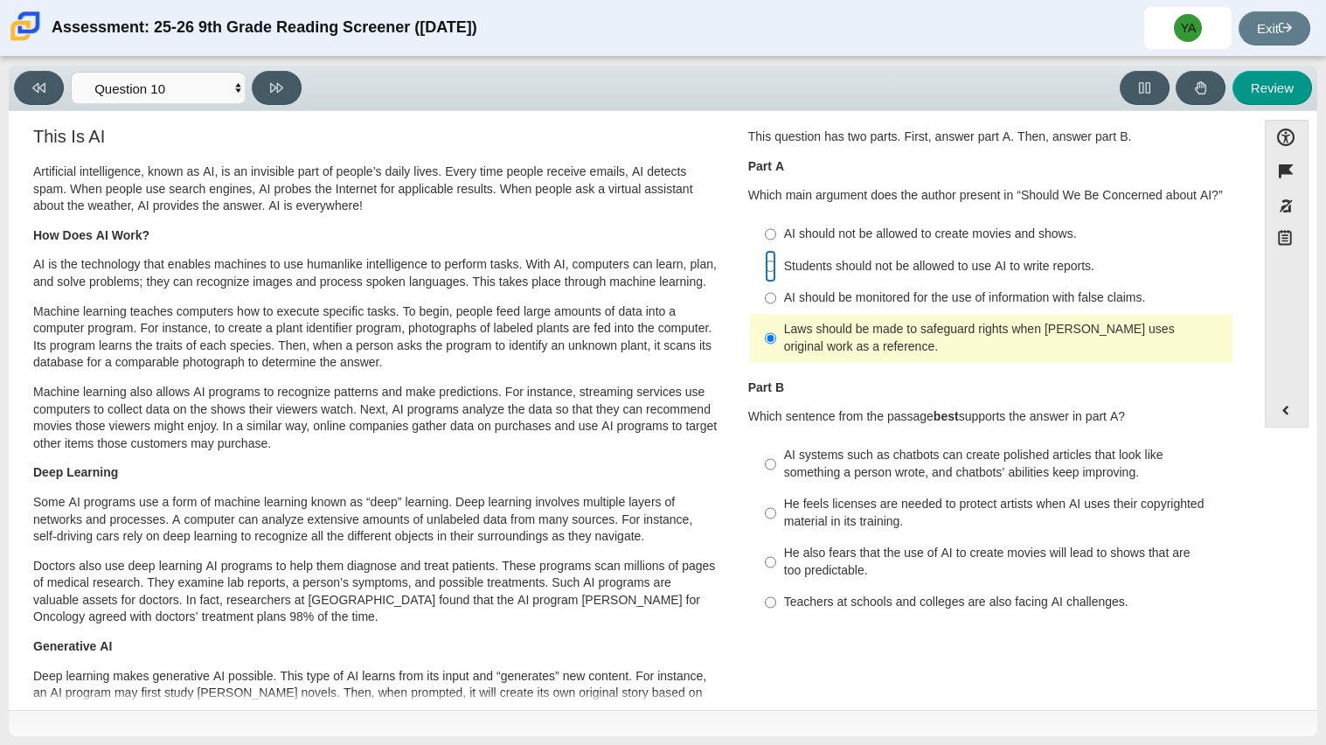
click at [765, 268] on input "Students should not be allowed to use AI to write reports. Students should not …" at bounding box center [770, 265] width 11 height 31
radio input "true"
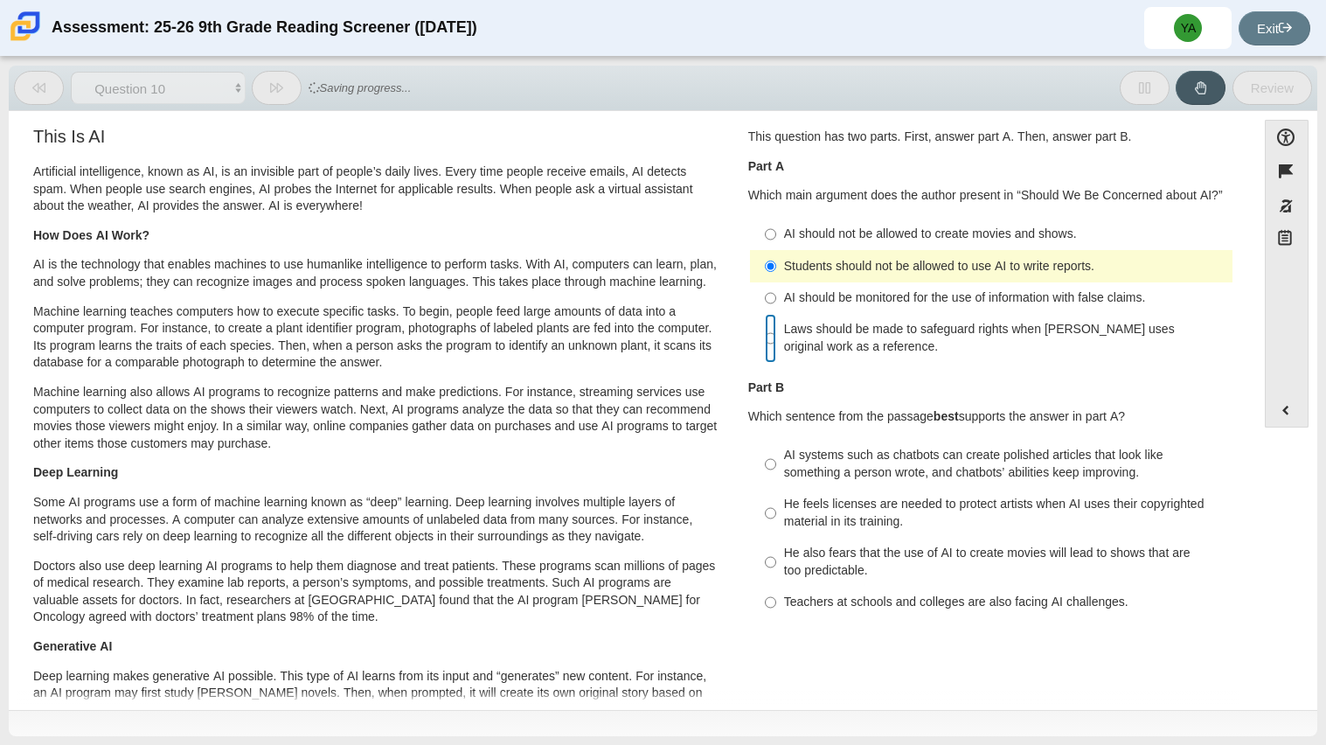
click at [769, 337] on input "Laws should be made to safeguard rights when [PERSON_NAME] uses original work a…" at bounding box center [770, 338] width 11 height 49
radio input "true"
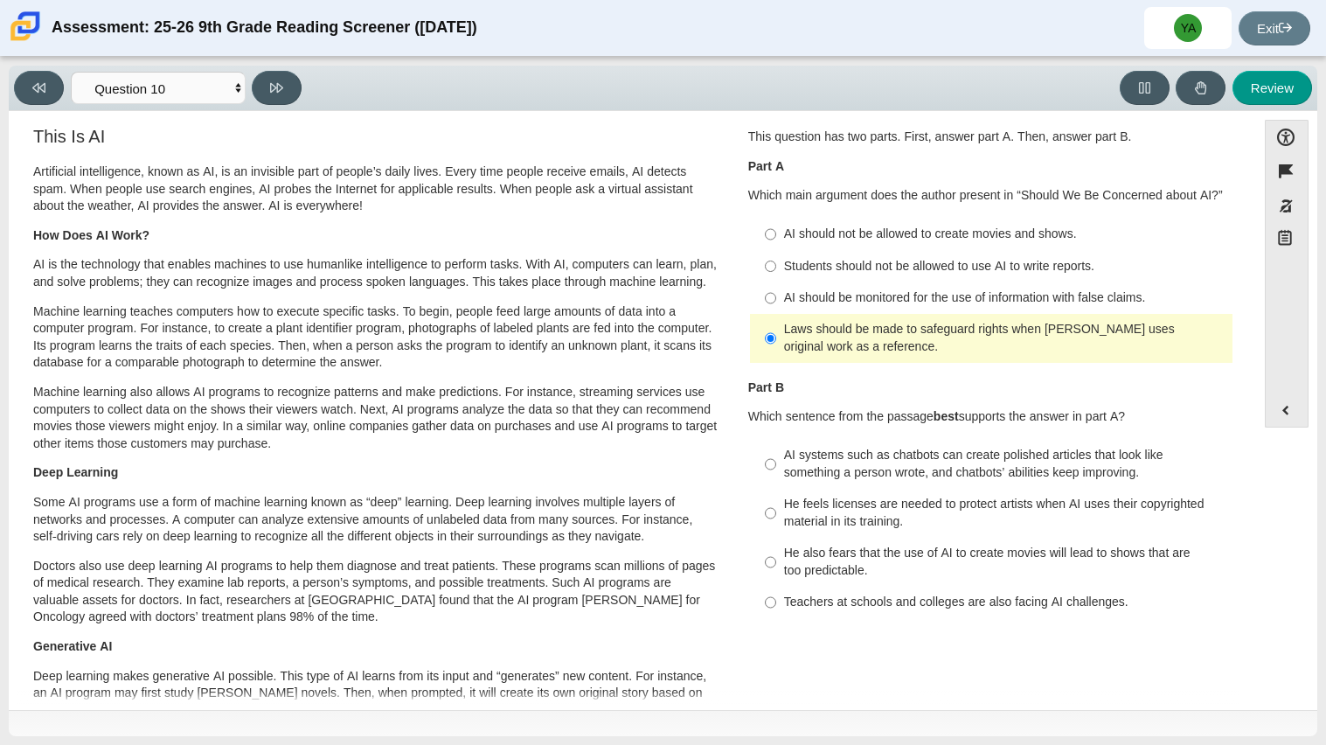
click at [756, 296] on label "AI should be monitored for the use of information with false claims. AI should …" at bounding box center [993, 297] width 480 height 31
click at [765, 296] on input "AI should be monitored for the use of information with false claims. AI should …" at bounding box center [770, 297] width 11 height 31
radio input "true"
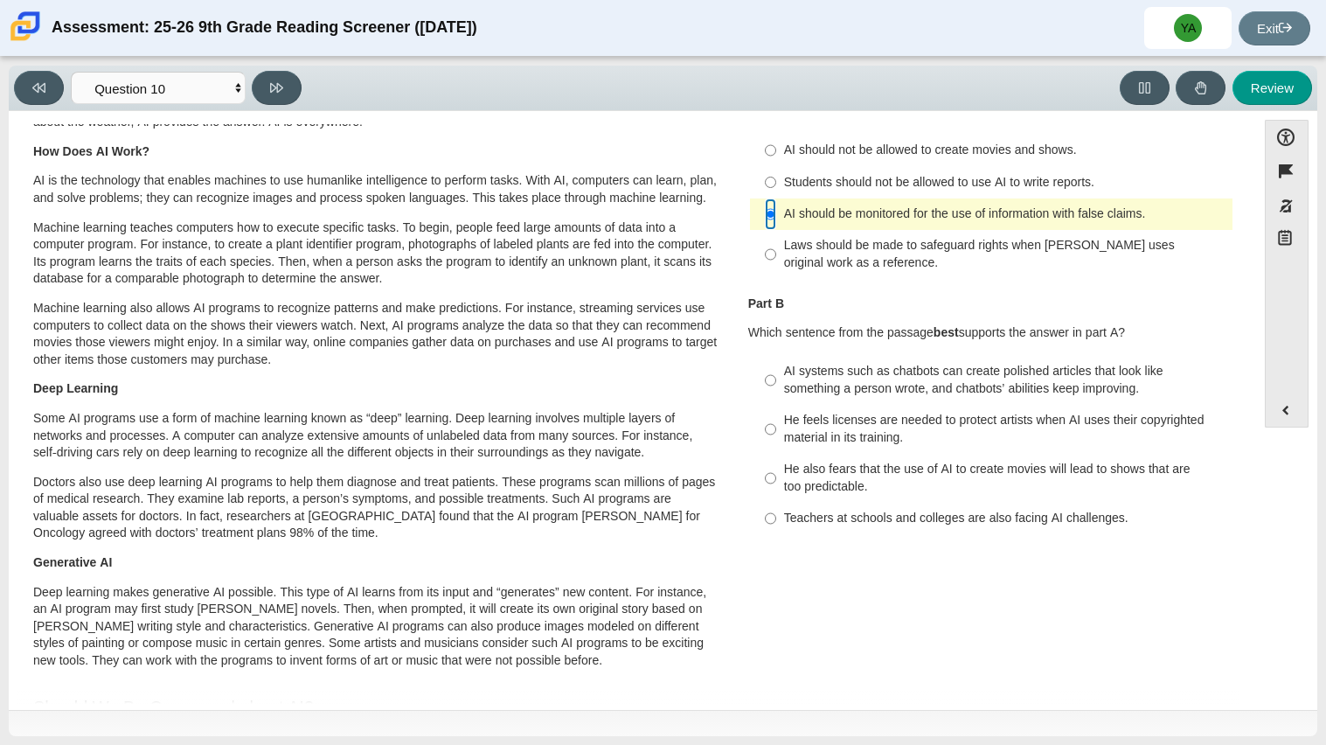
scroll to position [94, 0]
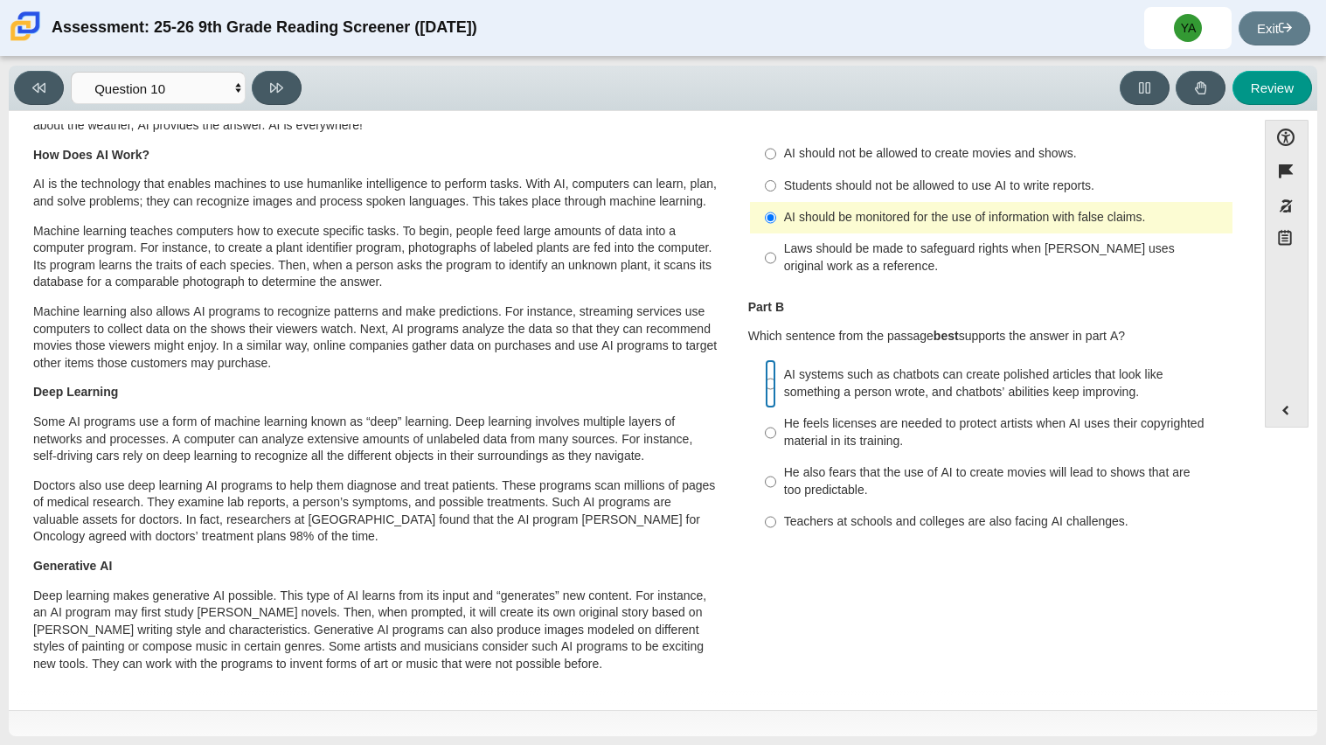
click at [765, 380] on input "AI systems such as chatbots can create polished articles that look like somethi…" at bounding box center [770, 383] width 11 height 49
radio input "true"
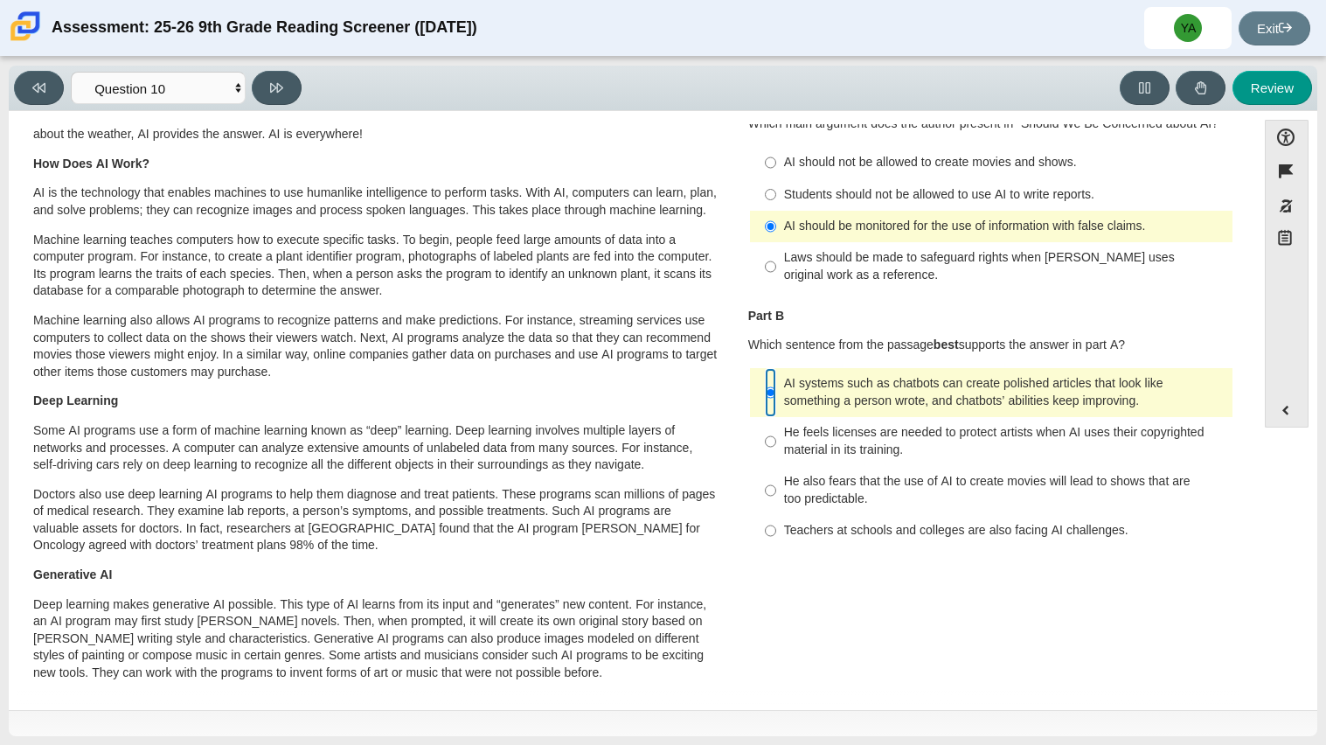
scroll to position [48, 0]
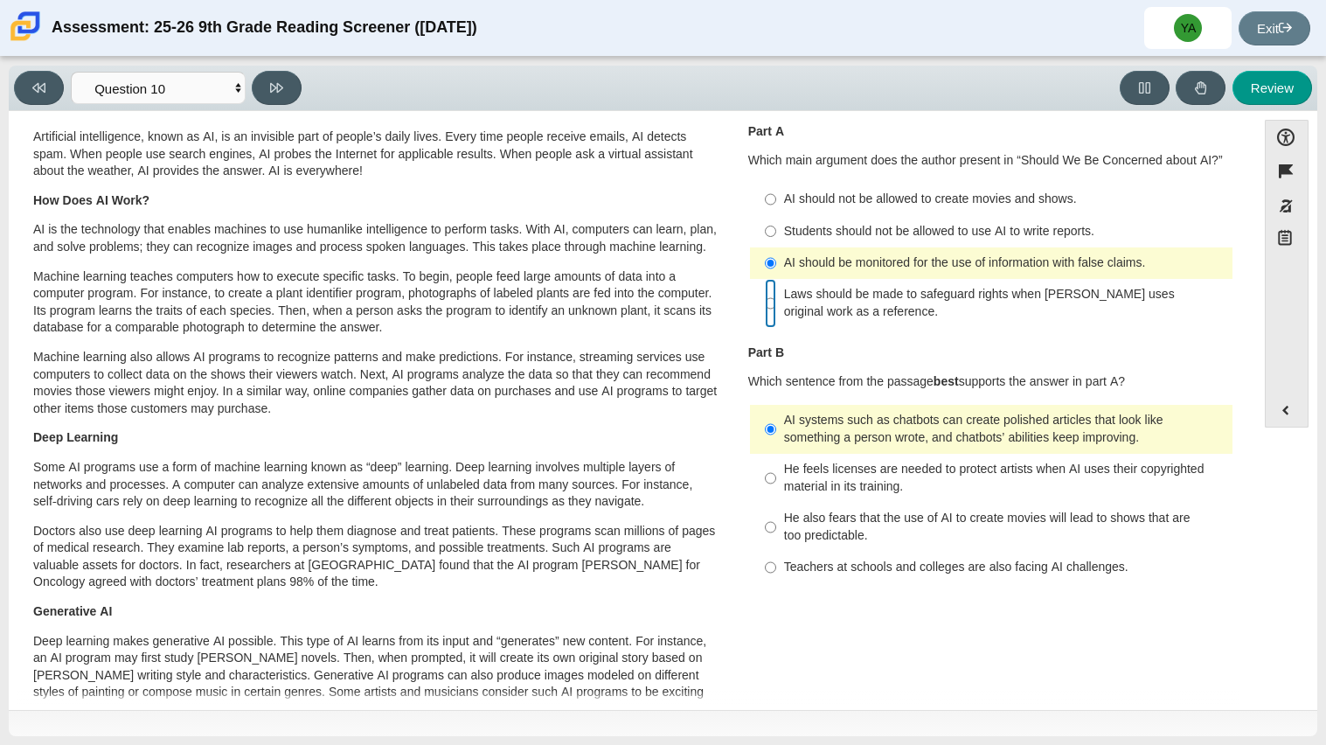
click at [767, 303] on input "Laws should be made to safeguard rights when [PERSON_NAME] uses original work a…" at bounding box center [770, 303] width 11 height 49
radio input "true"
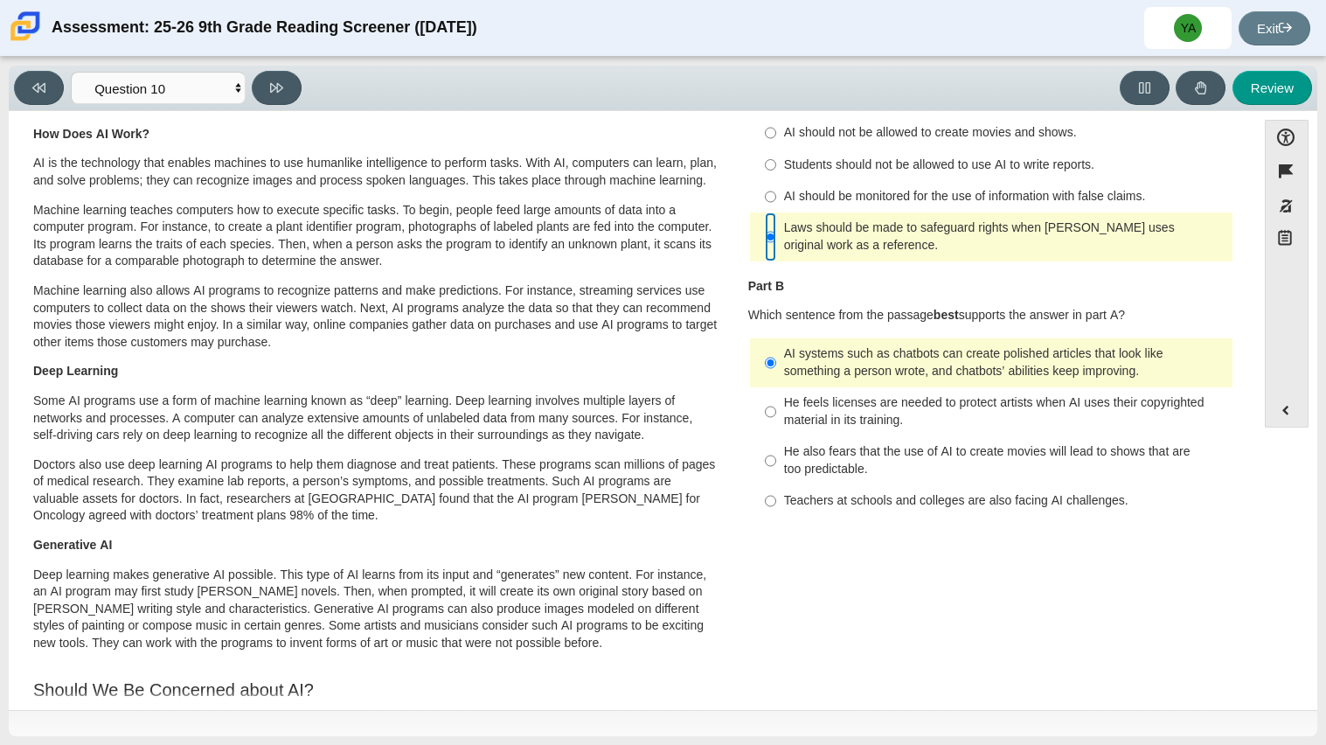
scroll to position [124, 0]
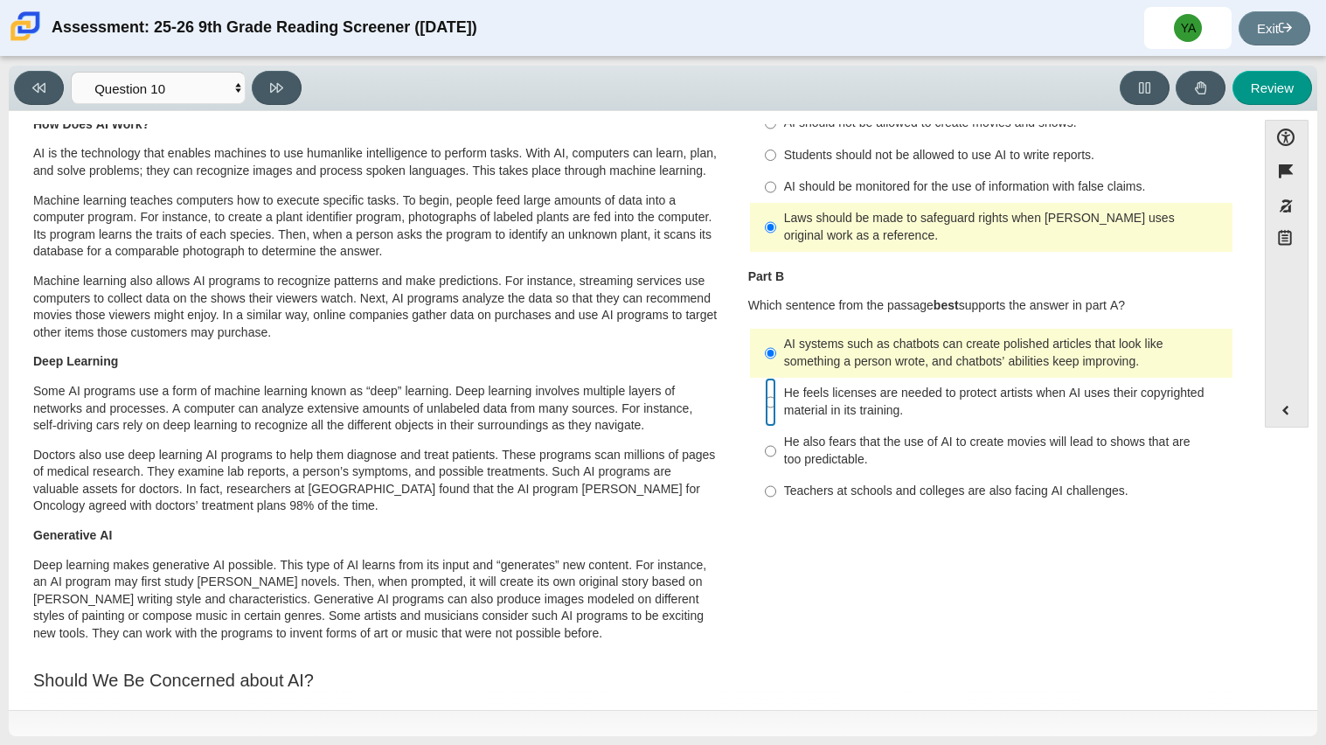
click at [765, 403] on input "He feels licenses are needed to protect artists when AI uses their copyrighted …" at bounding box center [770, 402] width 11 height 49
radio input "true"
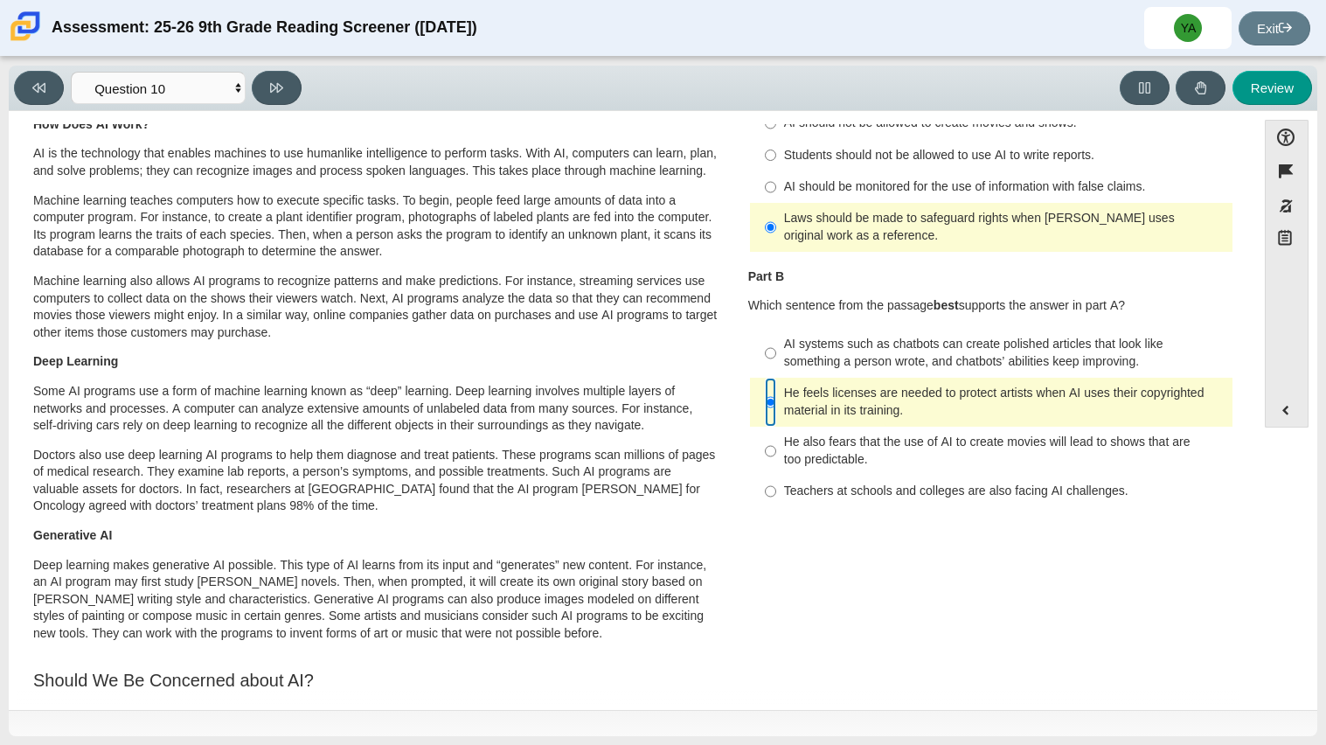
scroll to position [0, 0]
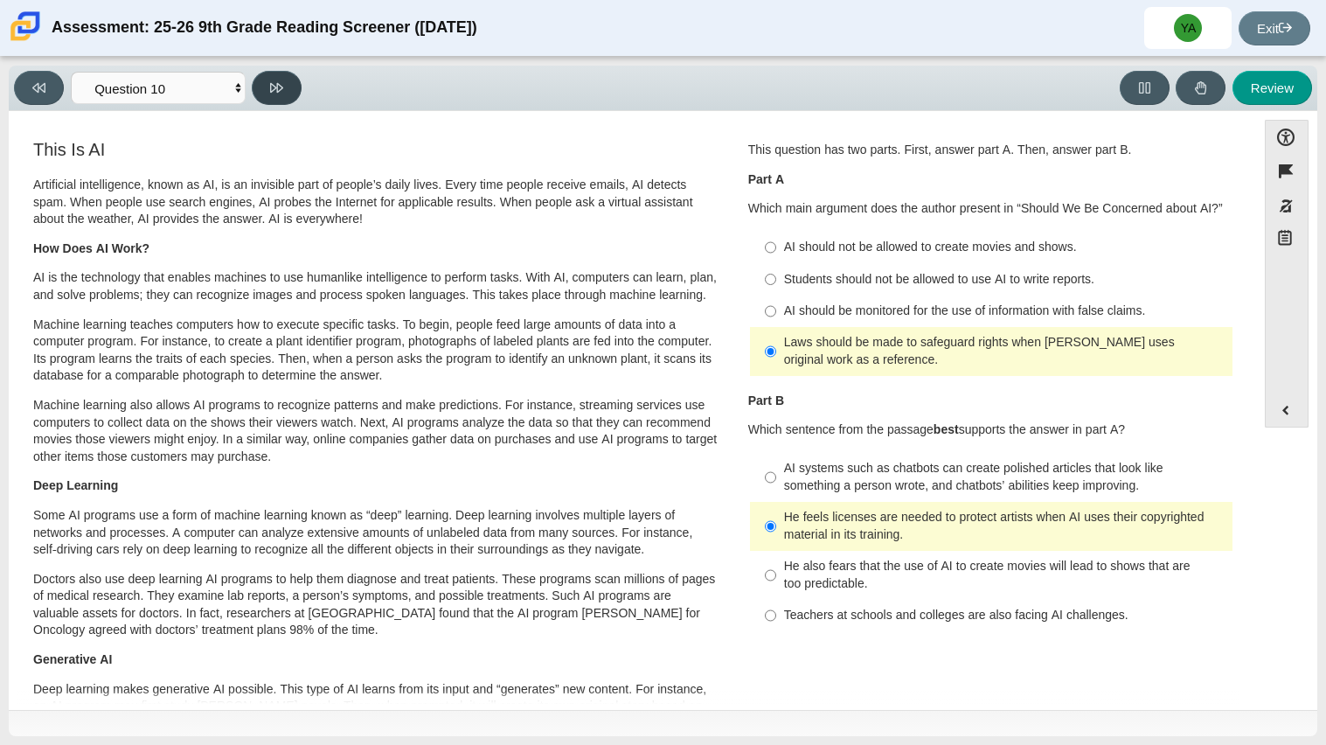
click at [282, 77] on button at bounding box center [277, 88] width 50 height 34
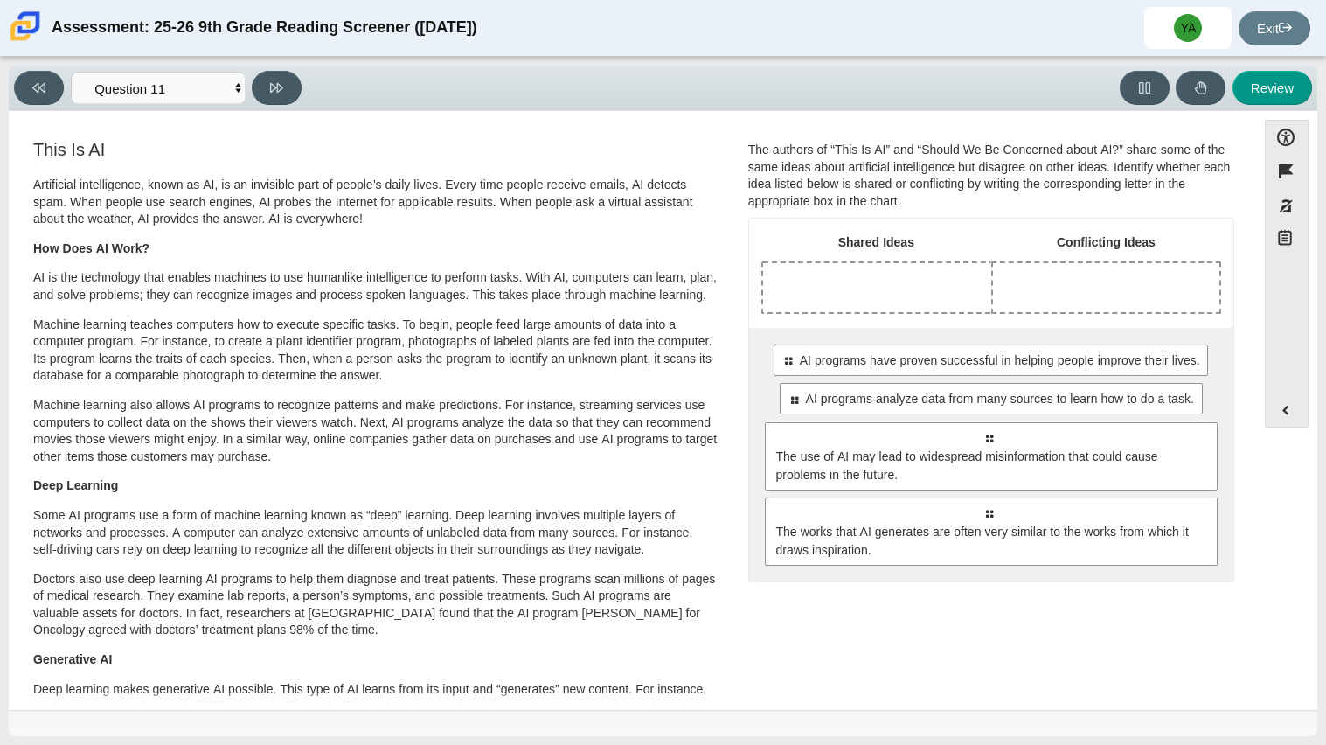
scroll to position [14, 0]
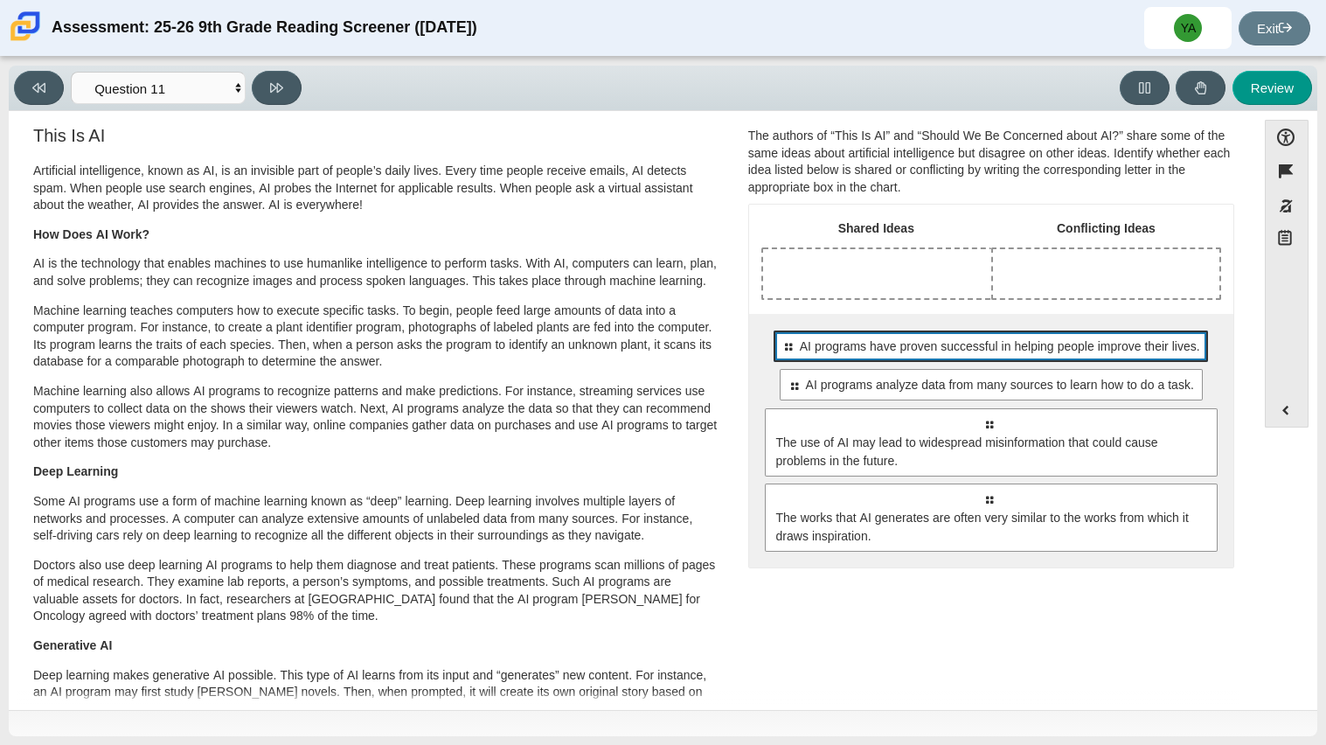
click at [899, 349] on span "AI programs have proven successful in helping people improve their lives." at bounding box center [1000, 346] width 400 height 18
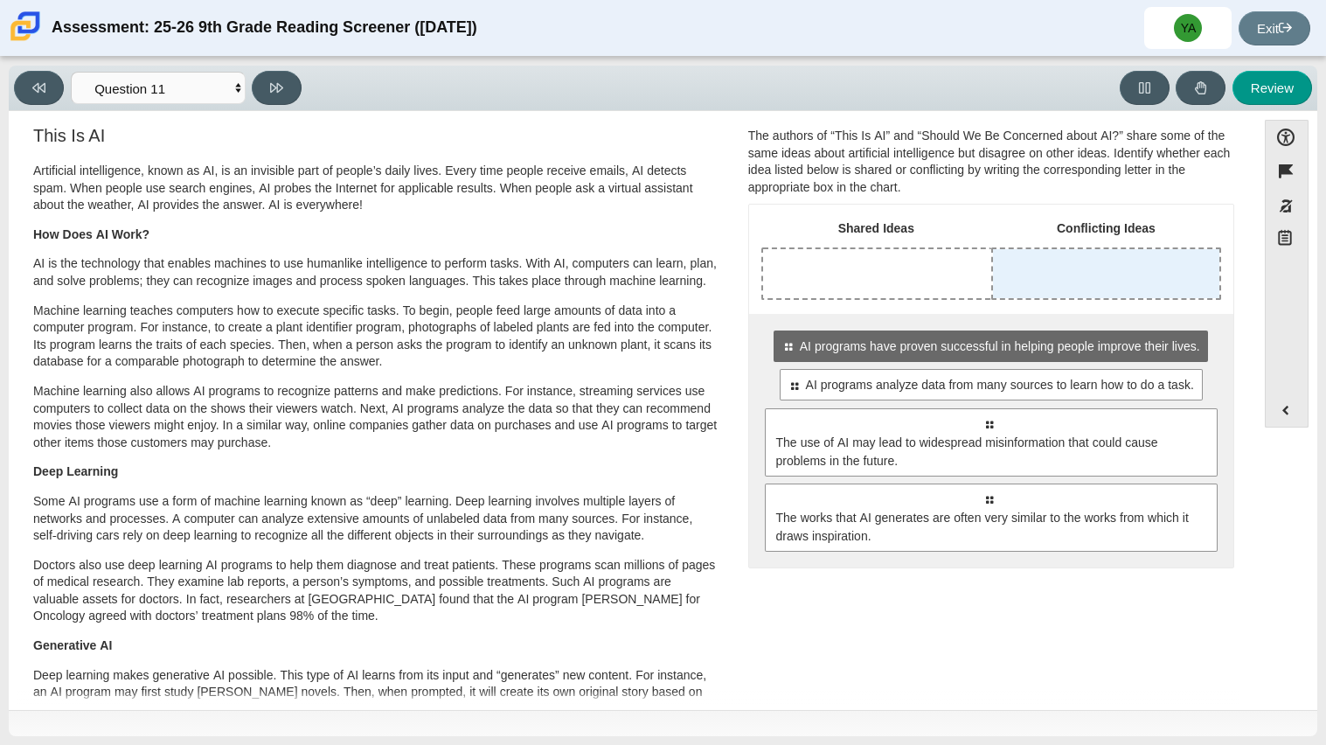
click at [1149, 258] on div "Drop response in row 1 of column 2 (Conflicting Ideas)" at bounding box center [1106, 273] width 226 height 49
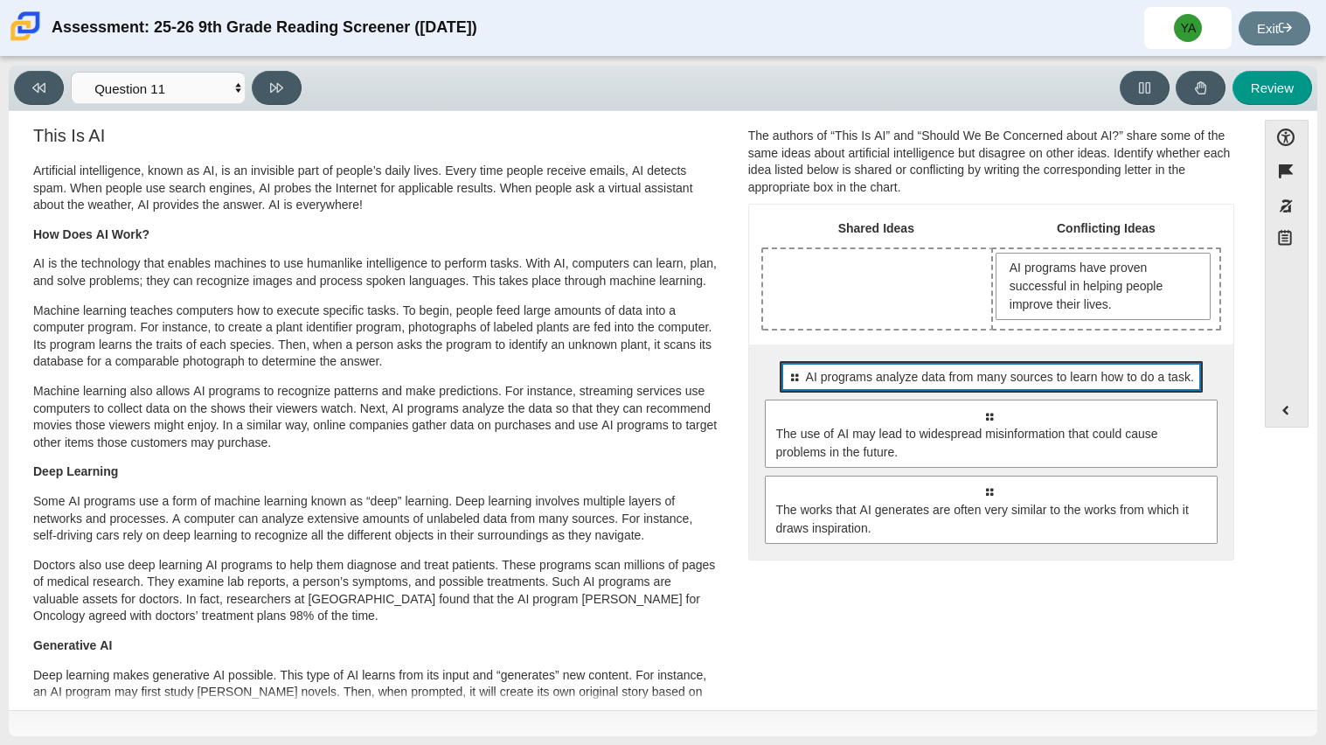
click at [1100, 376] on span "AI programs analyze data from many sources to learn how to do a task." at bounding box center [1000, 377] width 388 height 18
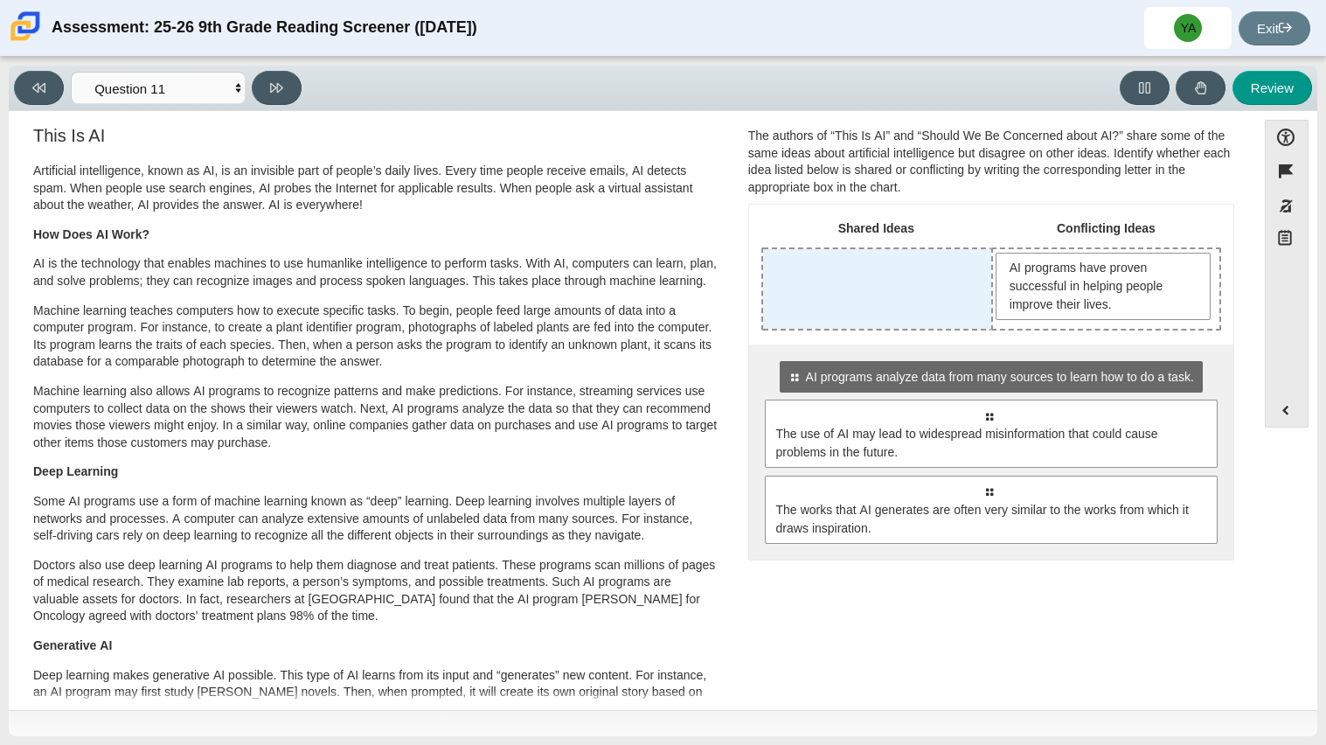
click at [845, 270] on div "Drop response in row 1 of column 1 (Shared Ideas)" at bounding box center [877, 289] width 228 height 80
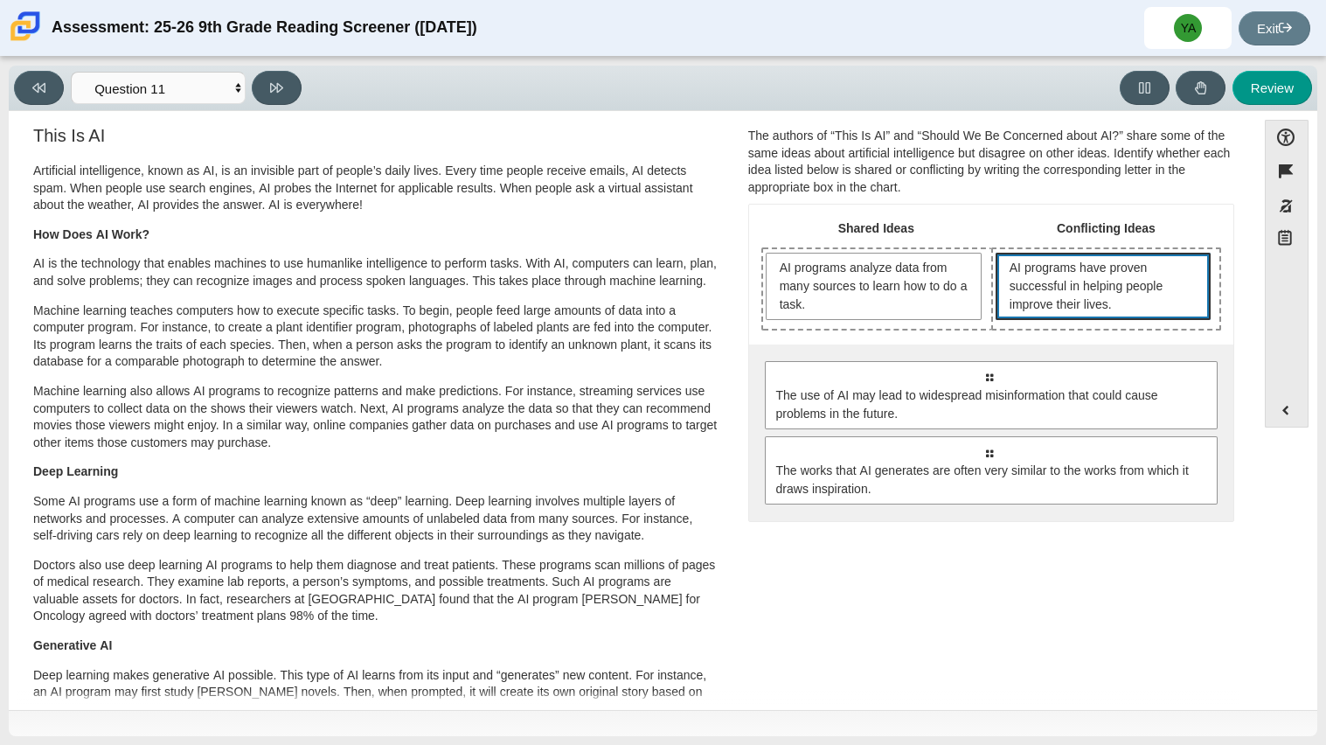
click at [1075, 289] on span "AI programs have proven successful in helping people improve their lives." at bounding box center [1105, 286] width 191 height 55
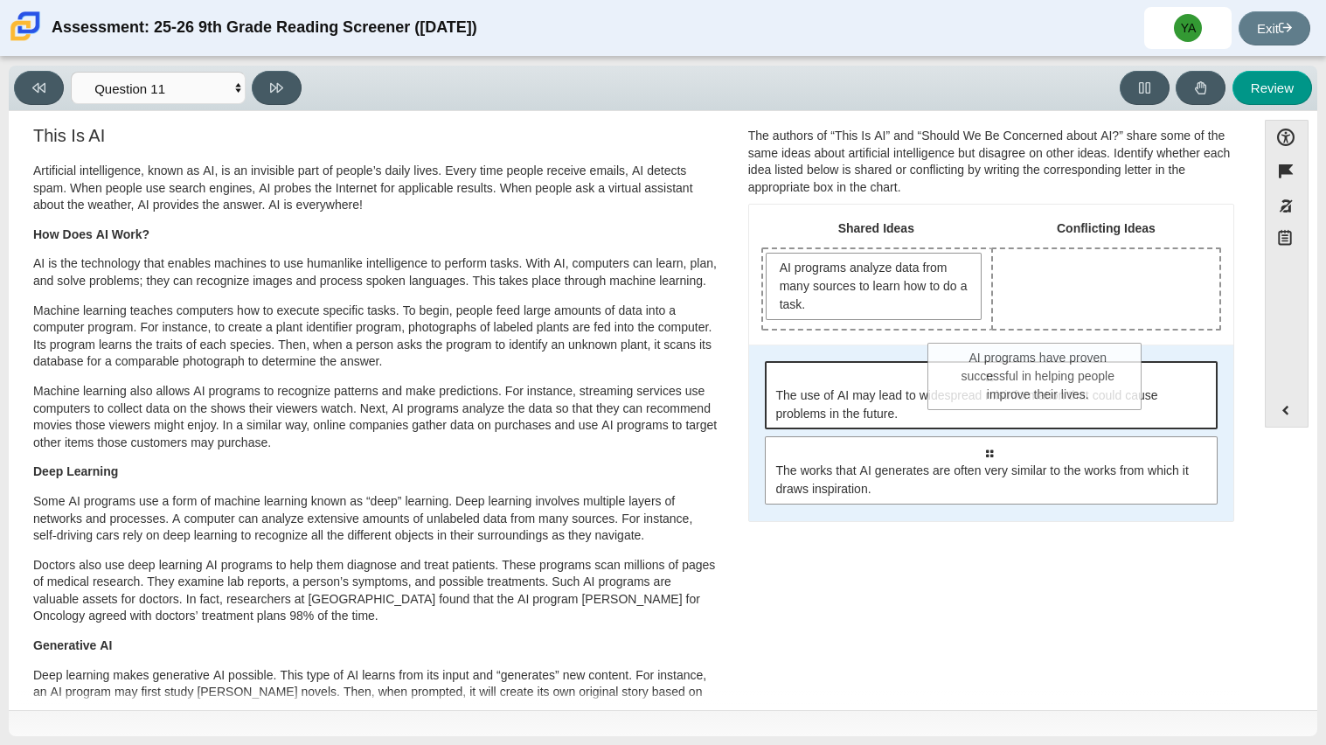
drag, startPoint x: 1059, startPoint y: 296, endPoint x: 998, endPoint y: 386, distance: 109.6
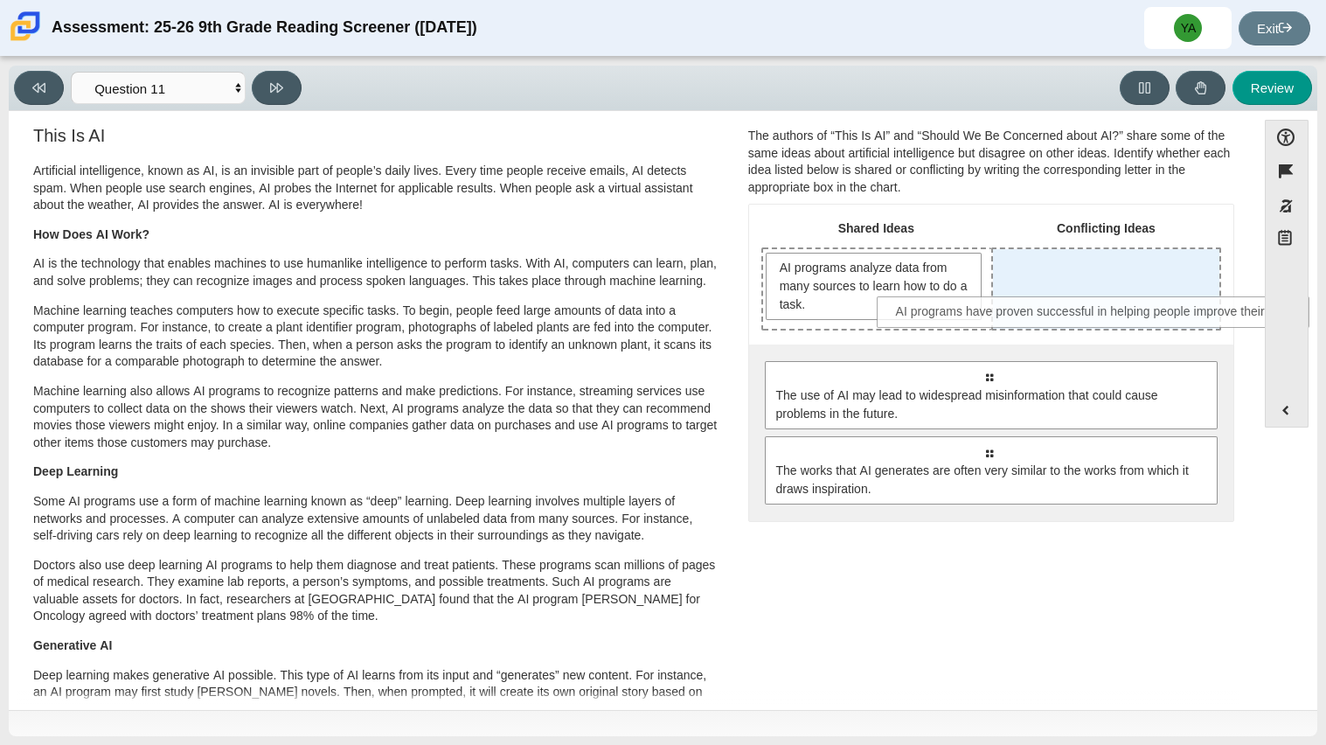
drag, startPoint x: 943, startPoint y: 378, endPoint x: 1059, endPoint y: 310, distance: 134.4
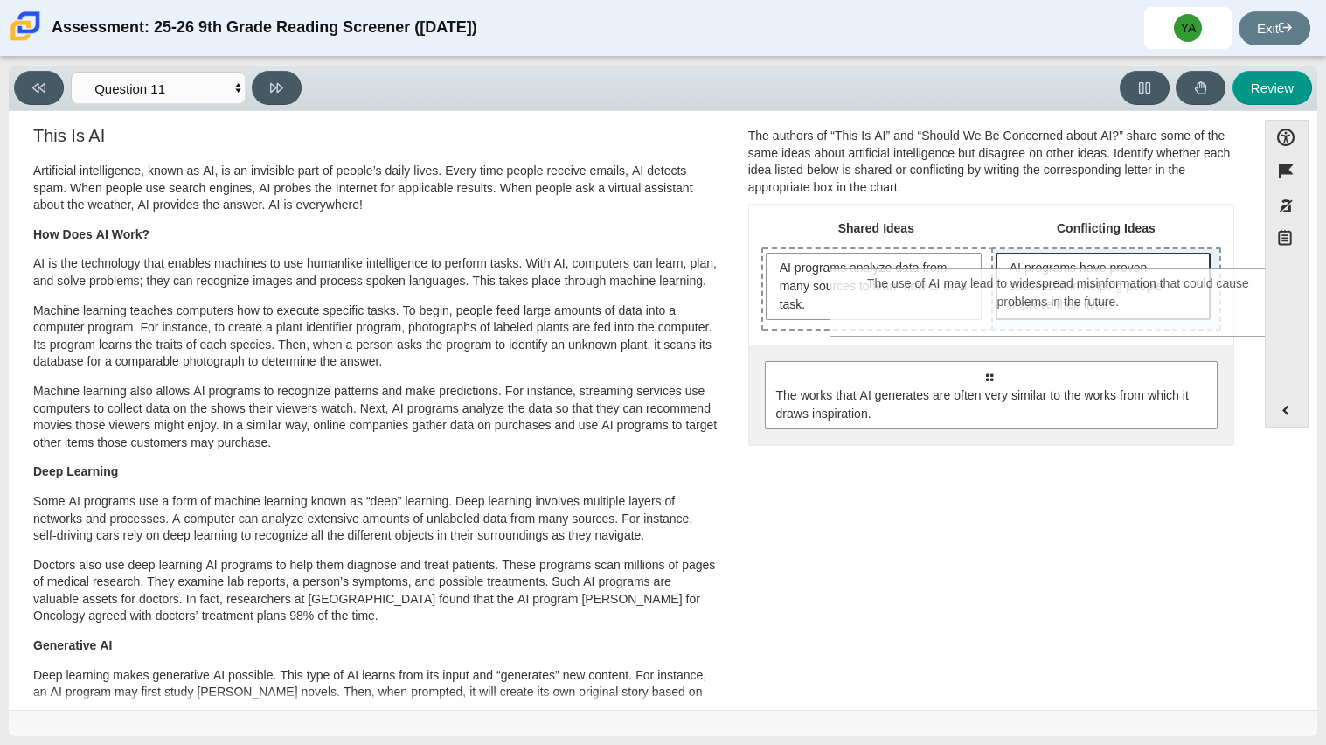
drag, startPoint x: 1067, startPoint y: 386, endPoint x: 1137, endPoint y: 295, distance: 114.7
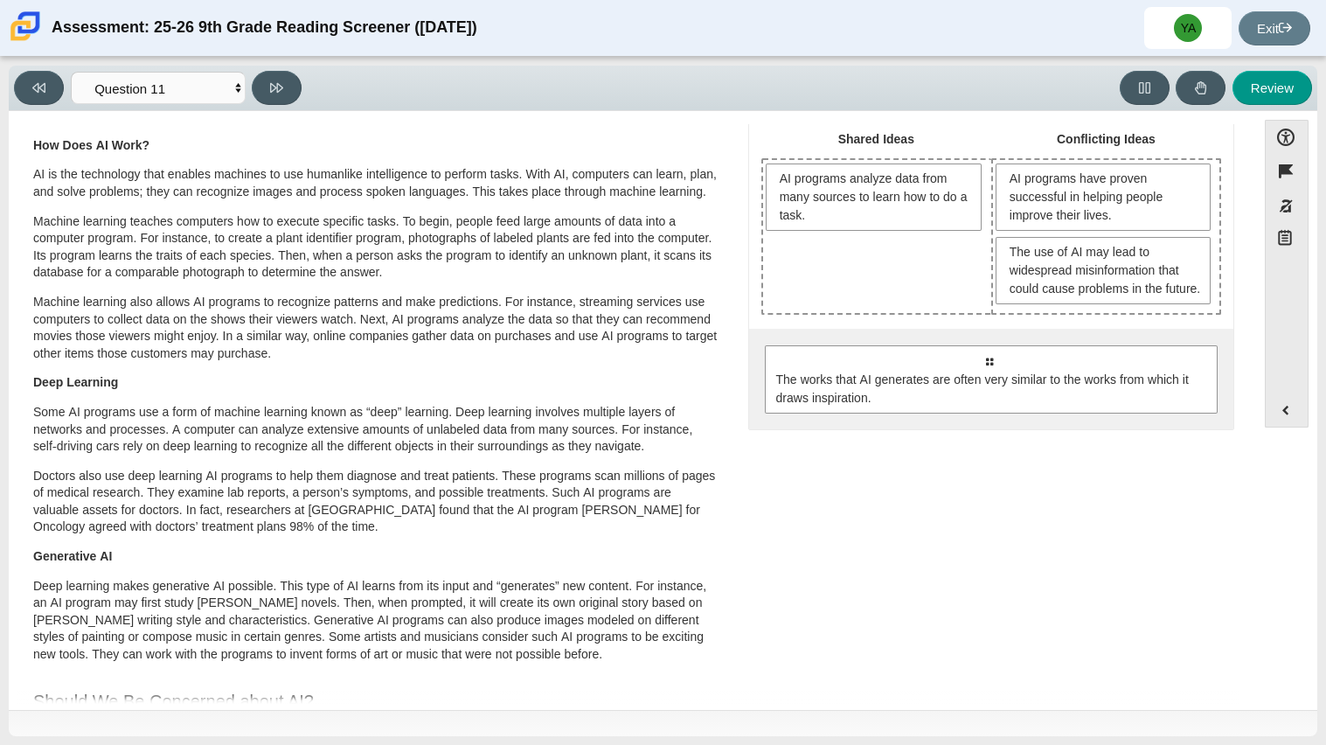
scroll to position [0, 0]
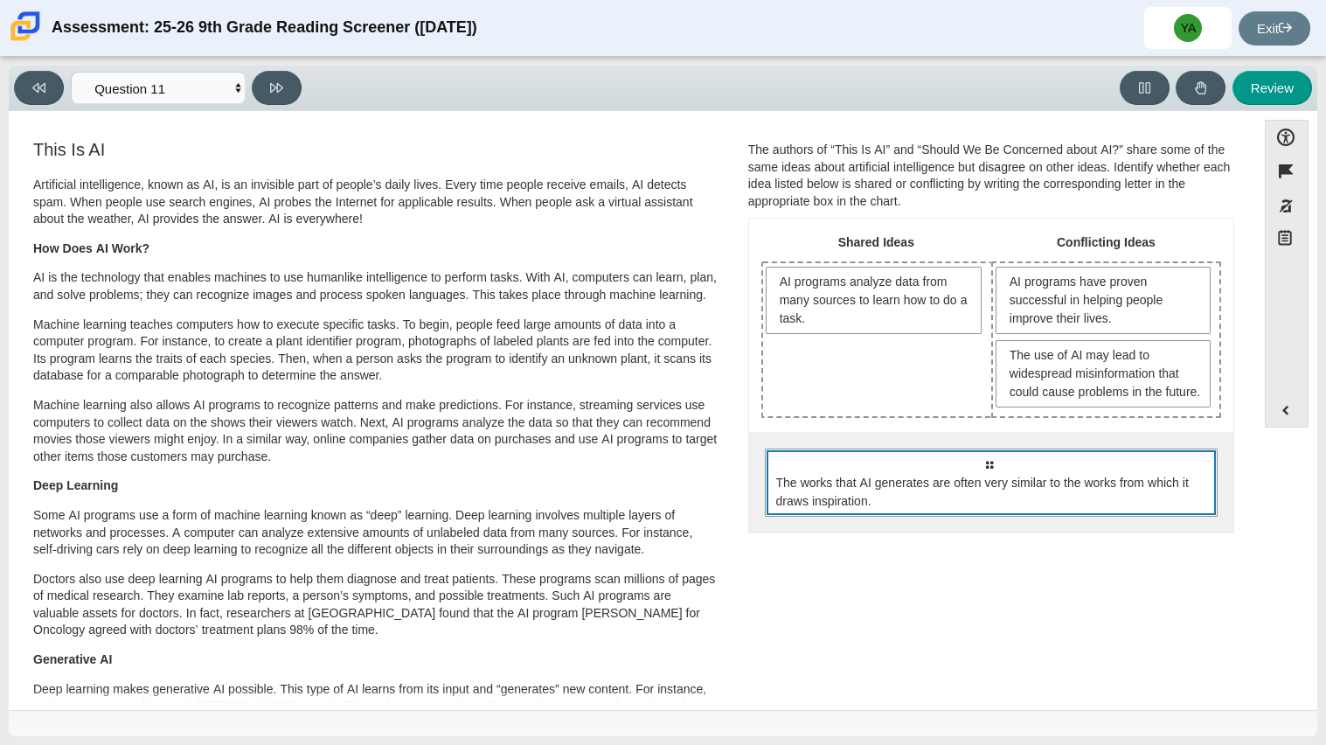
drag, startPoint x: 994, startPoint y: 511, endPoint x: 1044, endPoint y: 452, distance: 76.9
click at [1044, 452] on div "Select to move response to a response input area. The works that AI generates a…" at bounding box center [991, 482] width 484 height 101
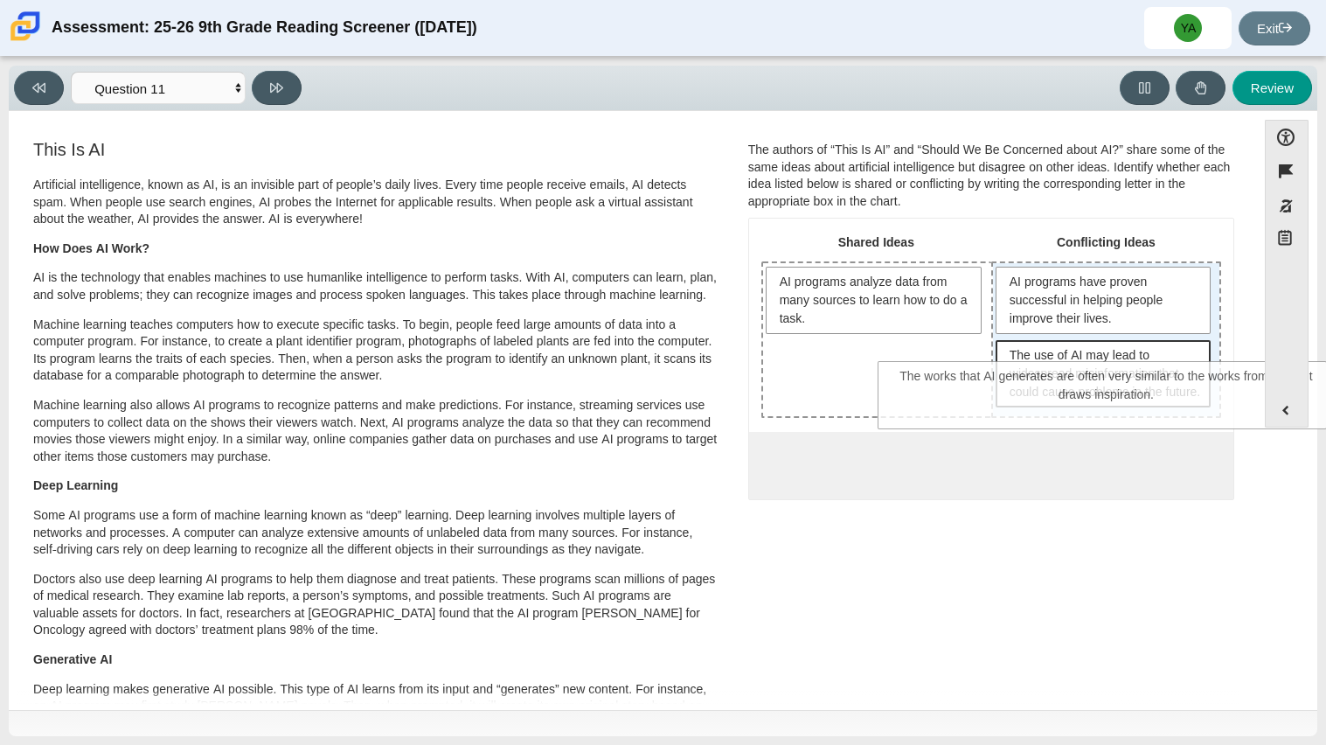
drag, startPoint x: 1024, startPoint y: 498, endPoint x: 1142, endPoint y: 393, distance: 157.9
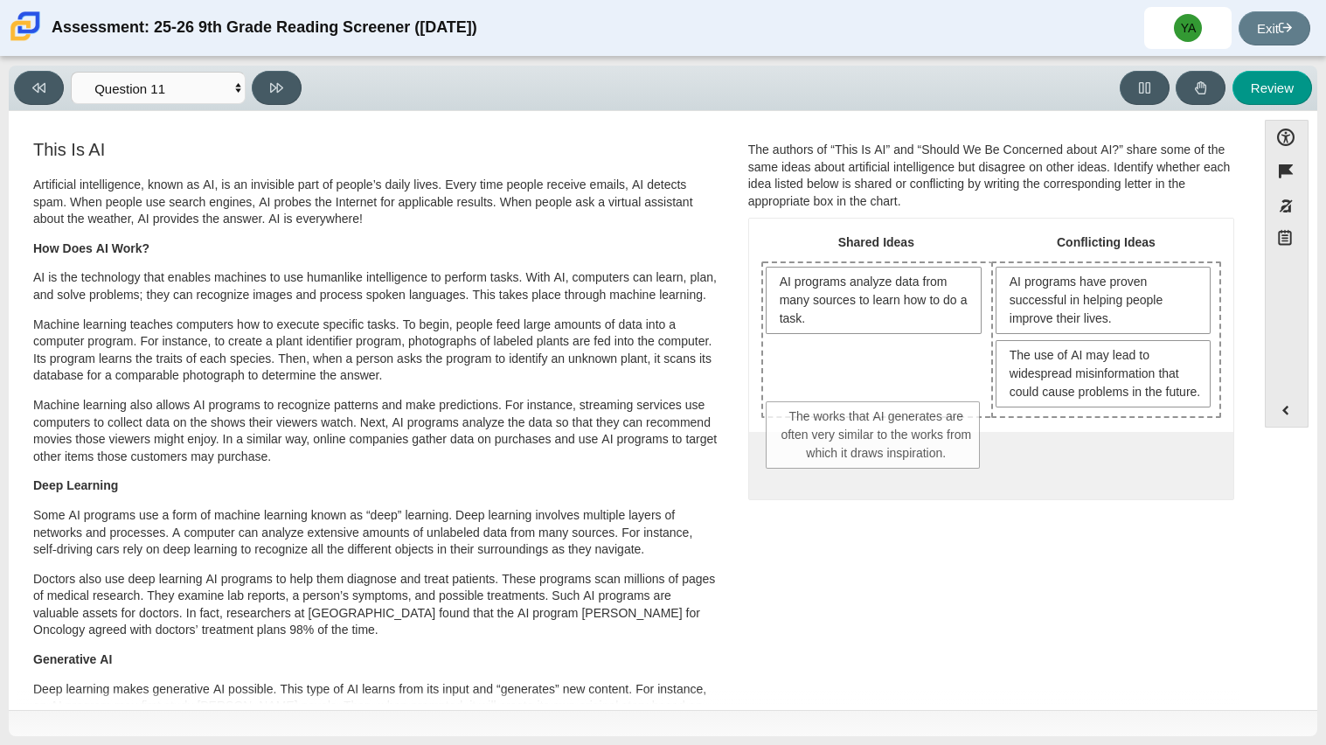
drag, startPoint x: 1149, startPoint y: 477, endPoint x: 901, endPoint y: 441, distance: 251.0
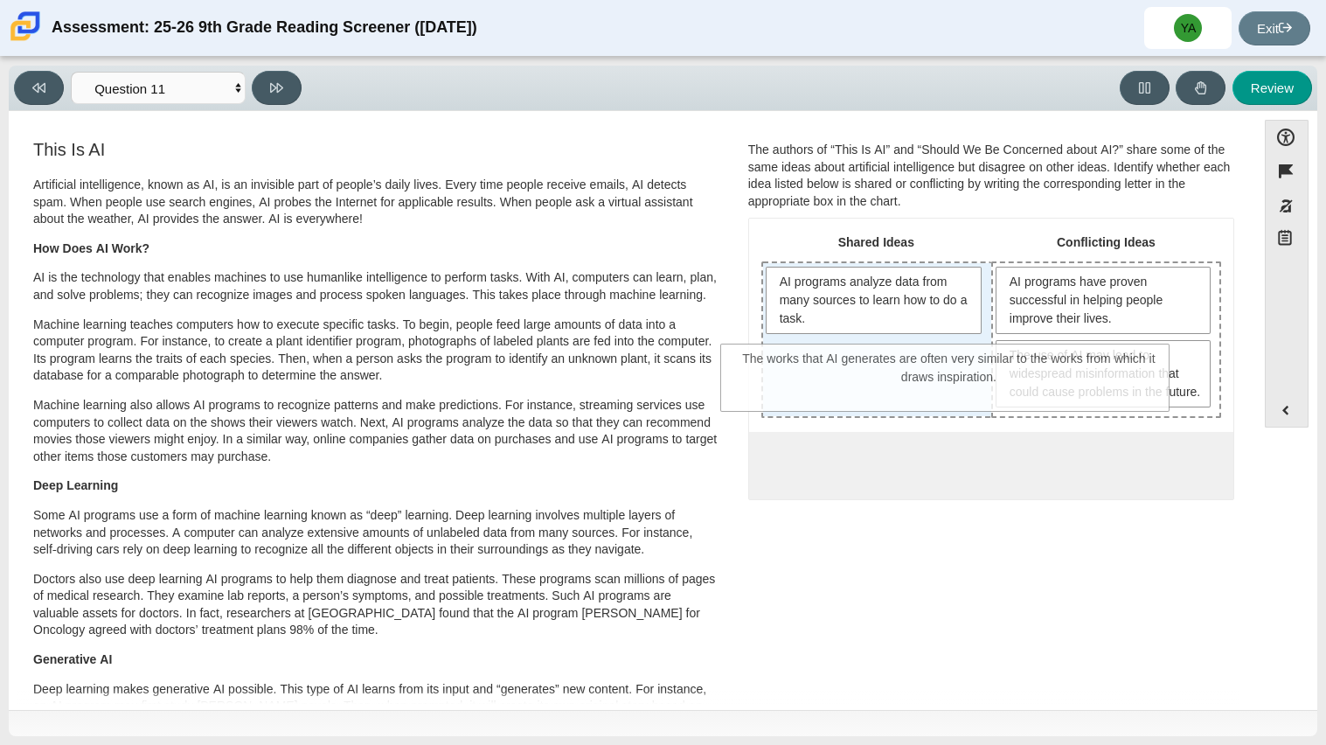
drag, startPoint x: 910, startPoint y: 487, endPoint x: 869, endPoint y: 371, distance: 123.3
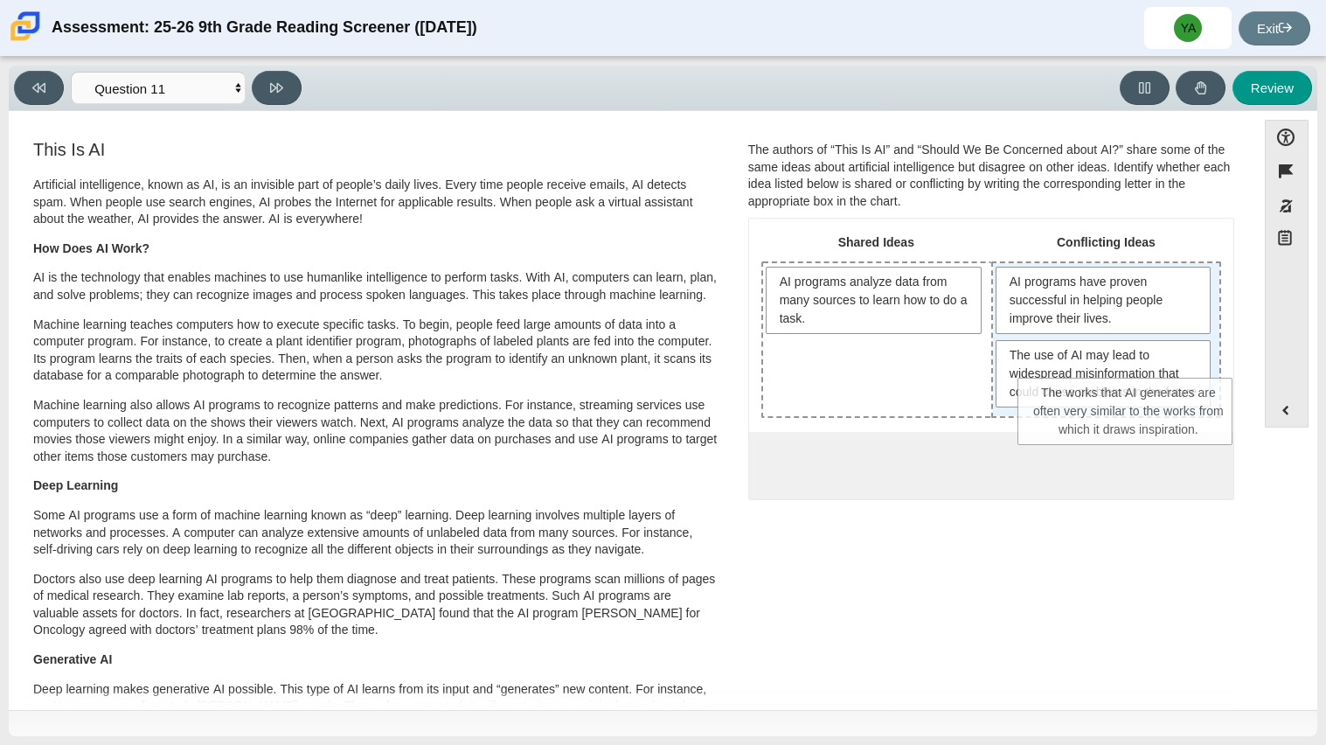
drag, startPoint x: 937, startPoint y: 393, endPoint x: 1195, endPoint y: 432, distance: 260.8
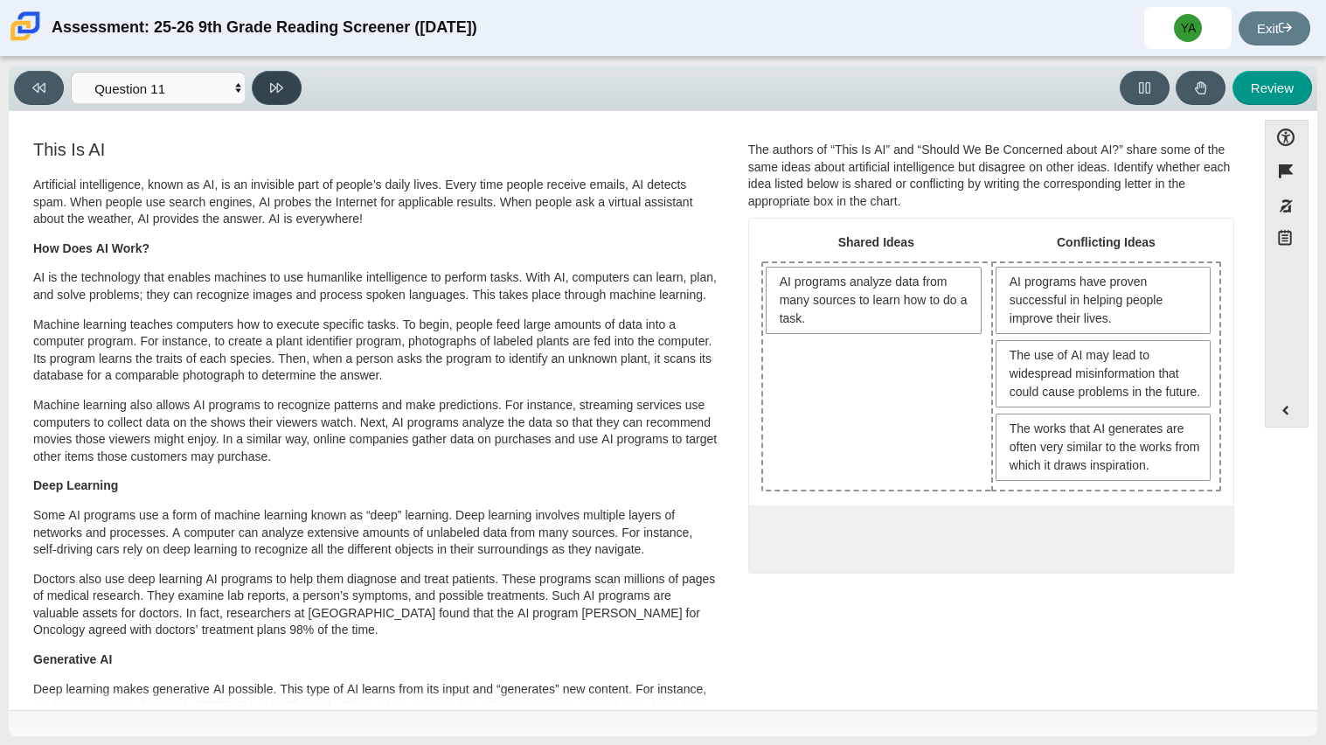
click at [282, 84] on icon at bounding box center [276, 87] width 13 height 13
select select "c3effed4-44ce-4a19-bd96-1787f34e9b4c"
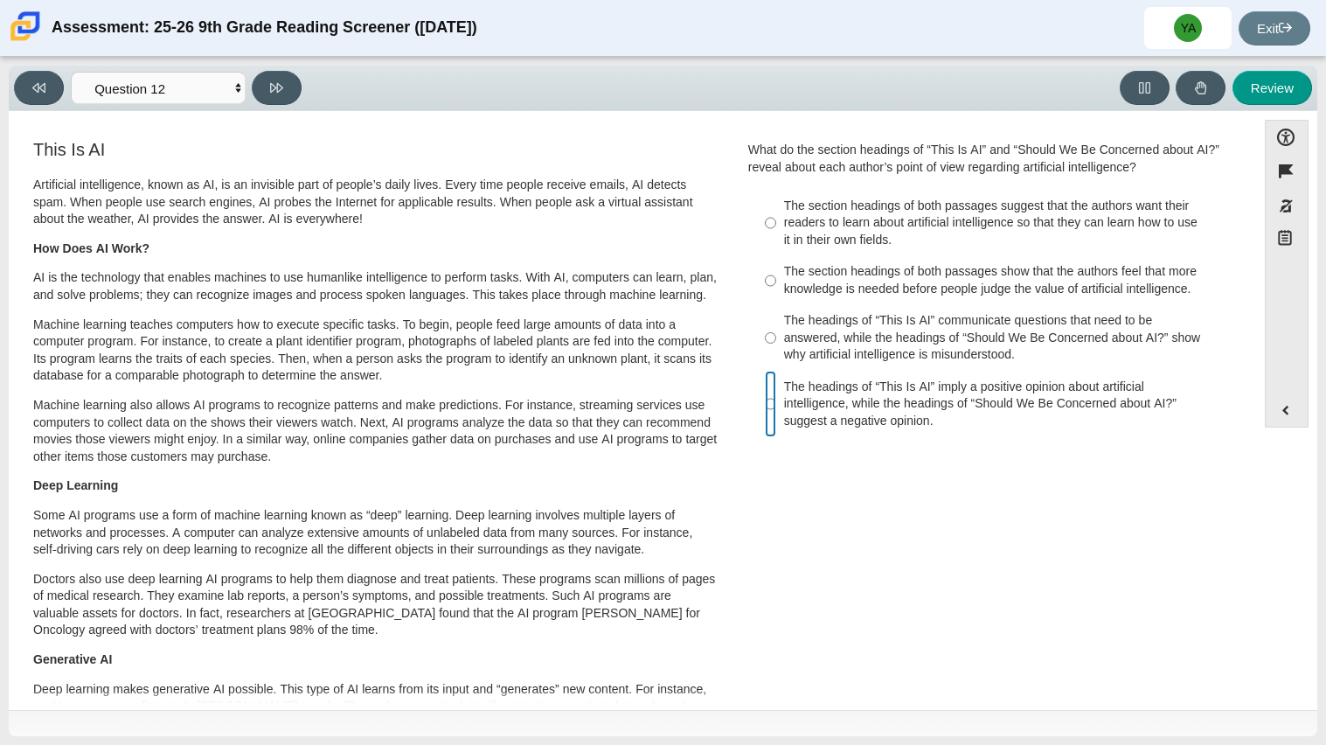
click at [765, 403] on input "The headings of “This Is AI” imply a positive opinion about artificial intellig…" at bounding box center [770, 404] width 11 height 66
radio input "true"
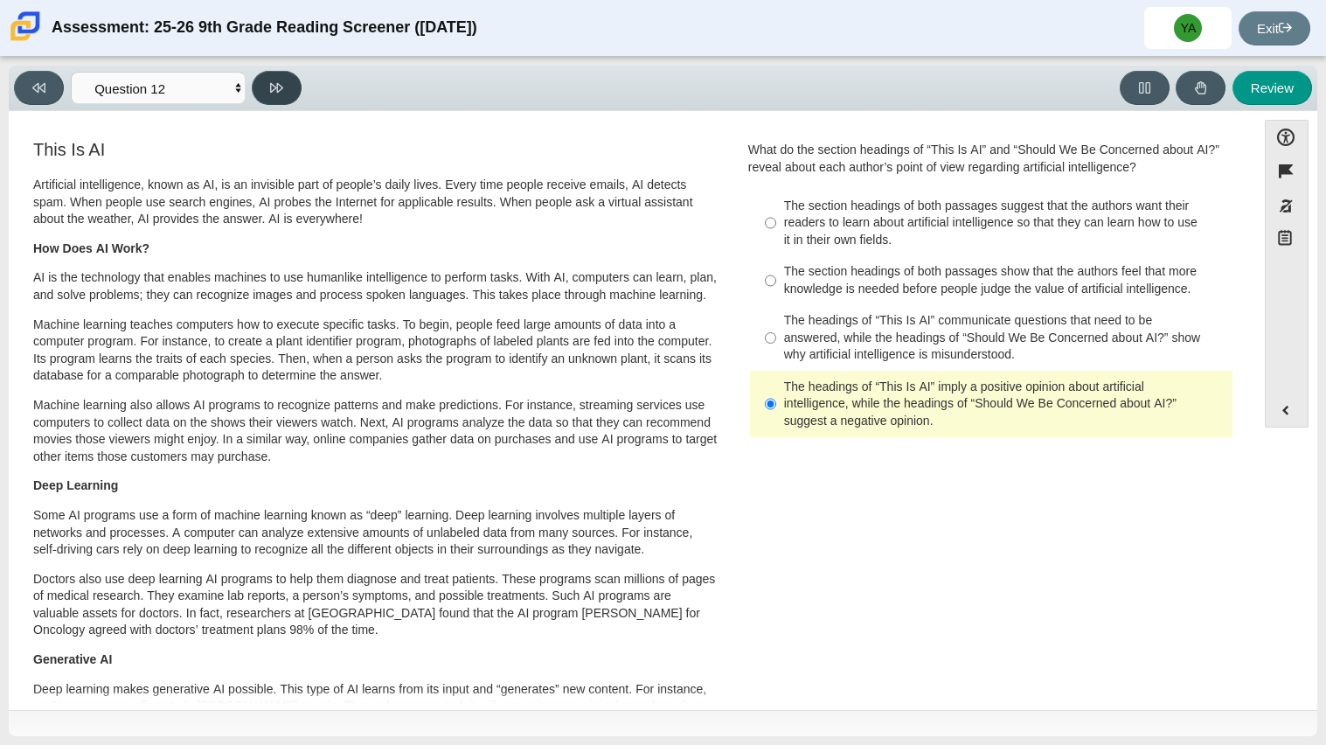
click at [286, 93] on button at bounding box center [277, 88] width 50 height 34
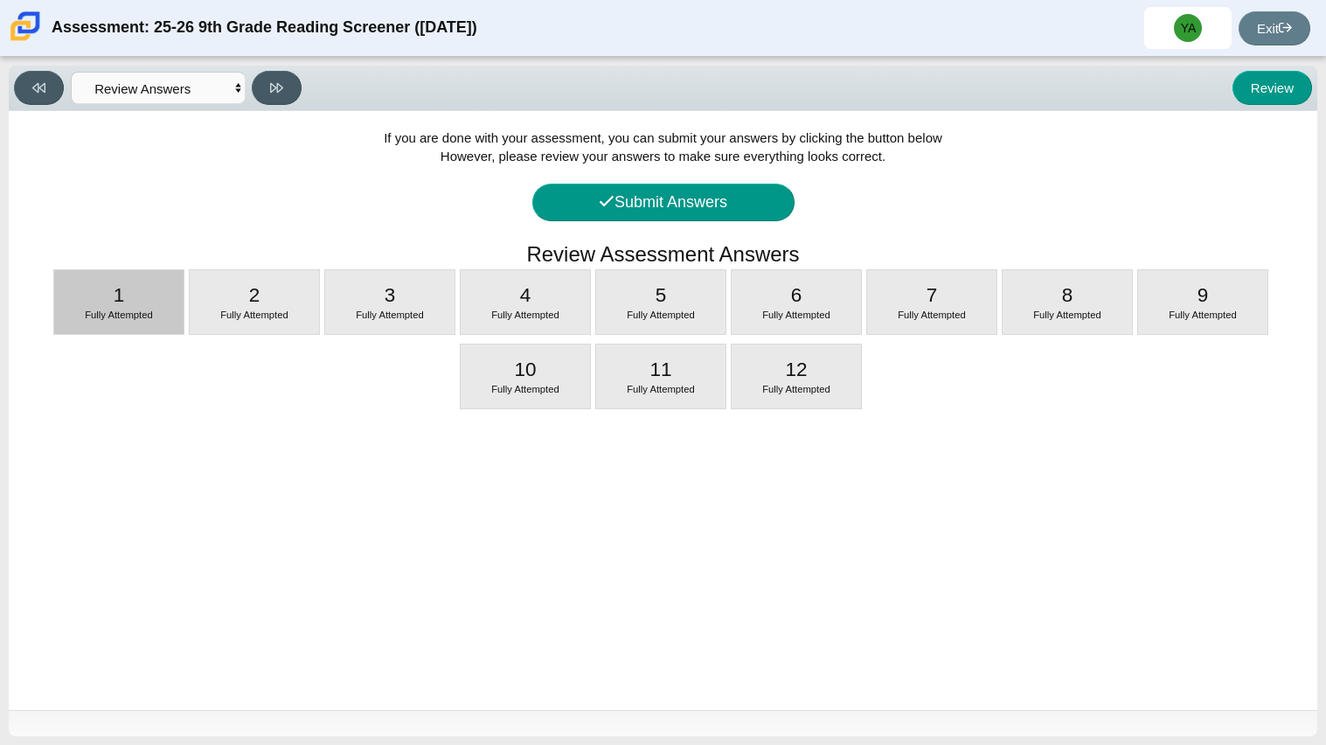
click at [122, 300] on span "1" at bounding box center [119, 295] width 11 height 22
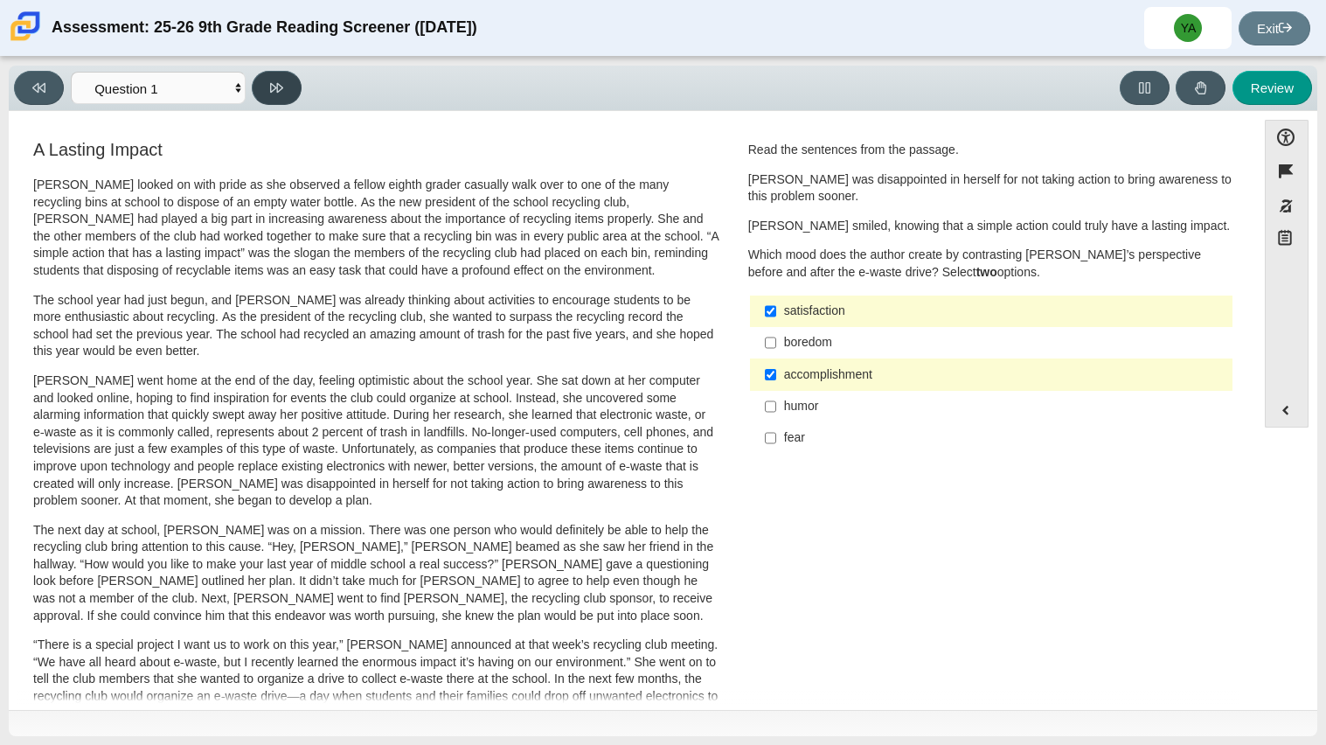
click at [286, 87] on button at bounding box center [277, 88] width 50 height 34
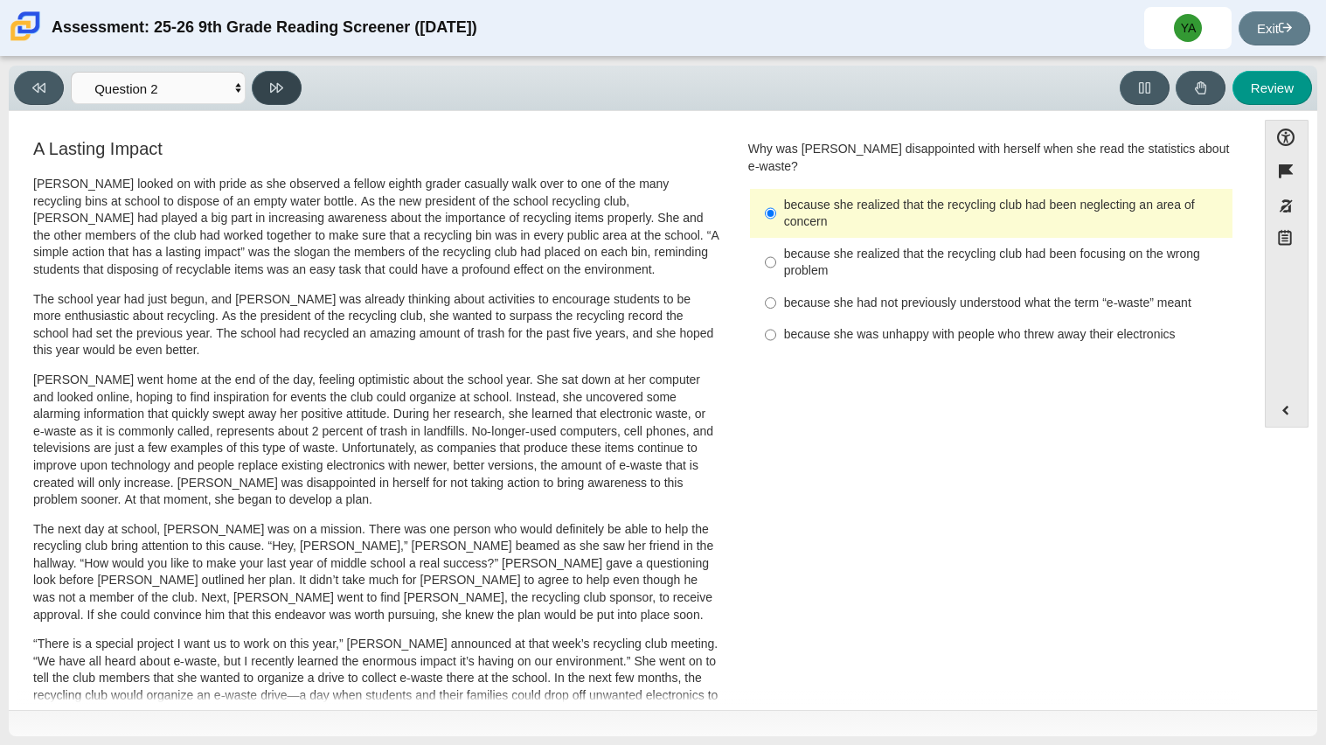
click at [288, 88] on button at bounding box center [277, 88] width 50 height 34
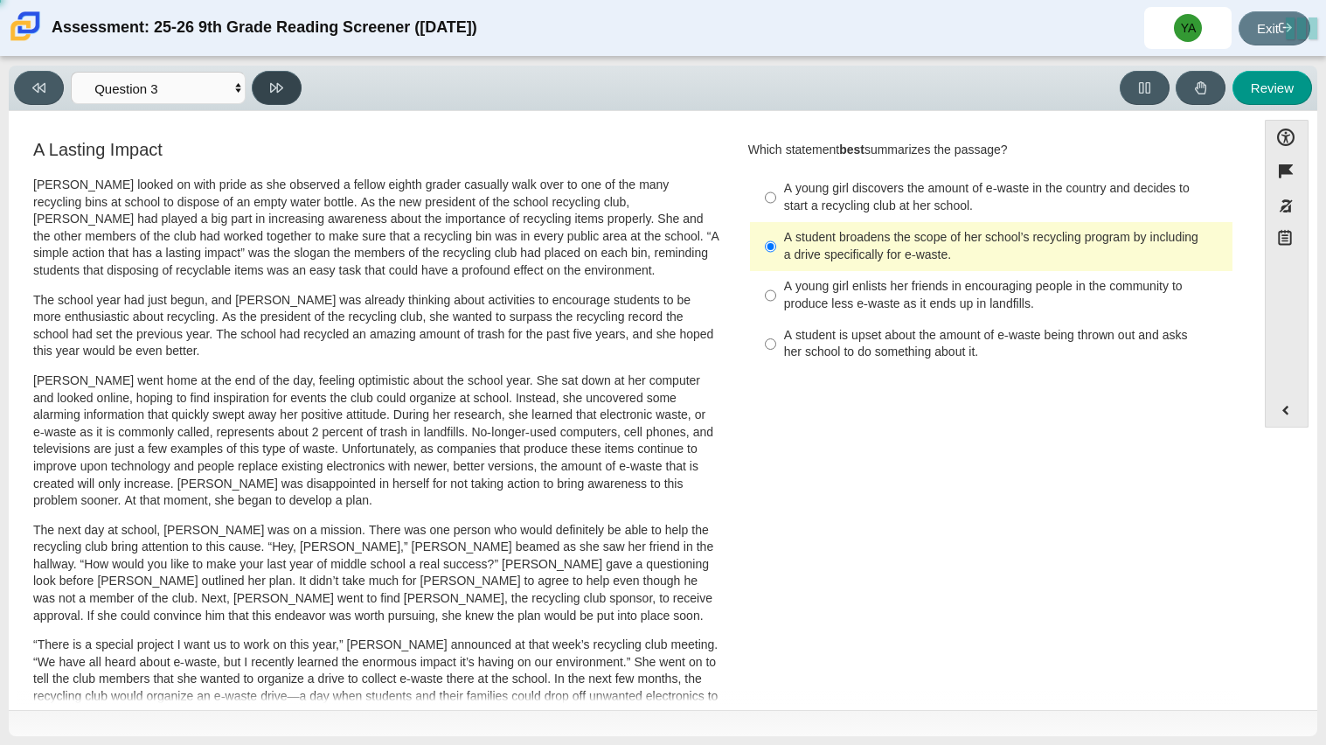
click at [288, 88] on button at bounding box center [277, 88] width 50 height 34
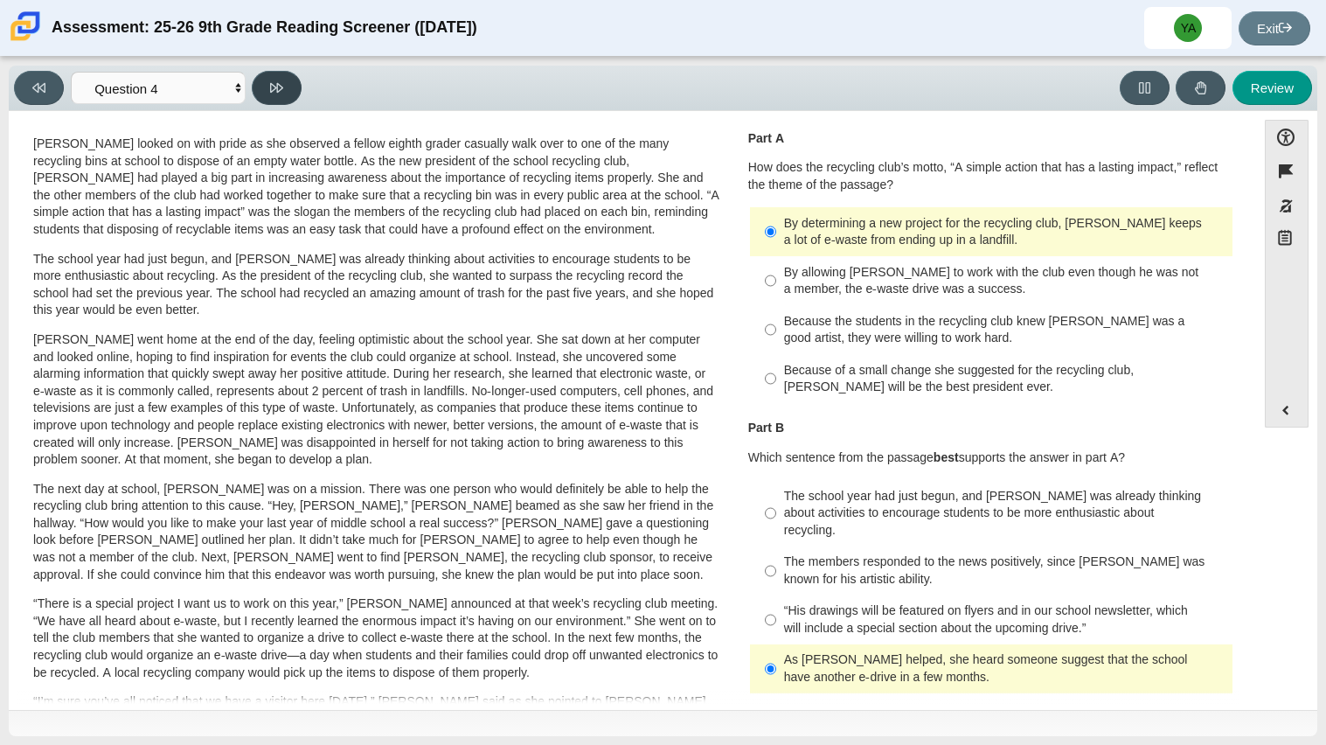
click at [288, 88] on button at bounding box center [277, 88] width 50 height 34
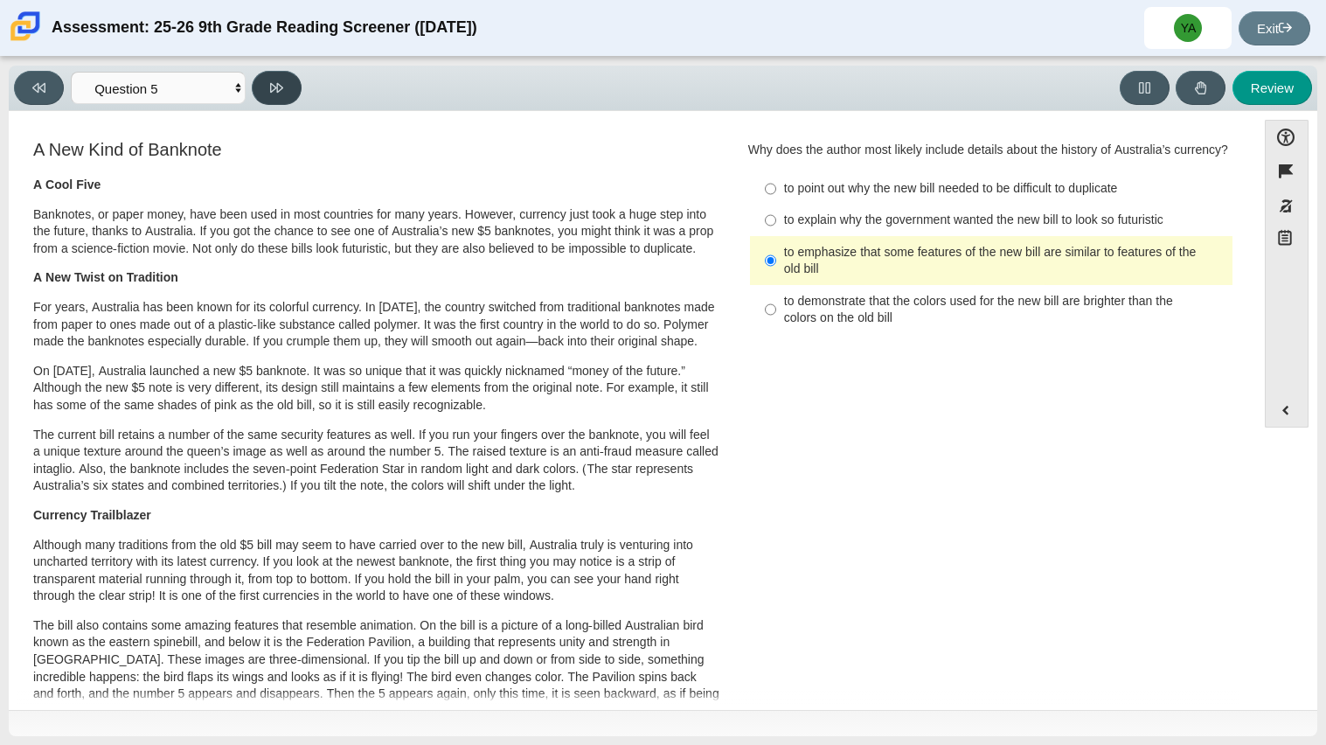
click at [289, 88] on button at bounding box center [277, 88] width 50 height 34
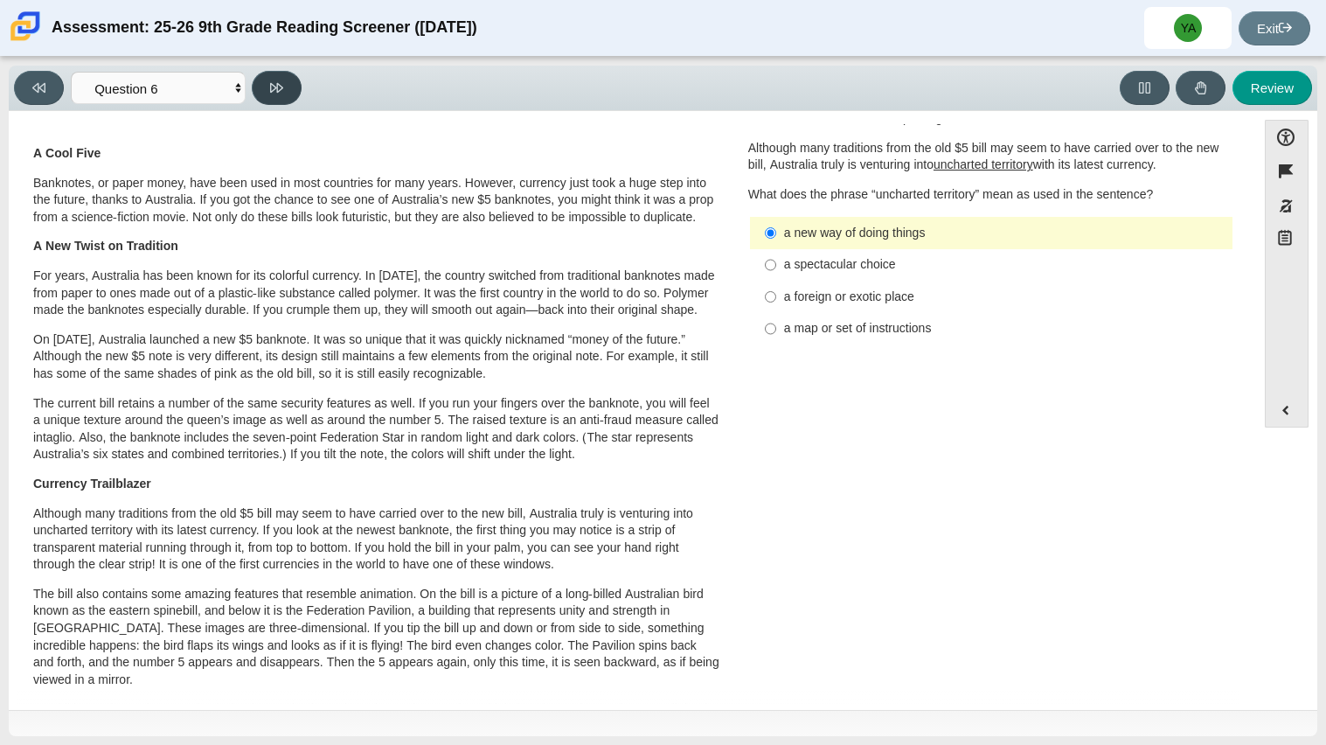
click at [292, 90] on button at bounding box center [277, 88] width 50 height 34
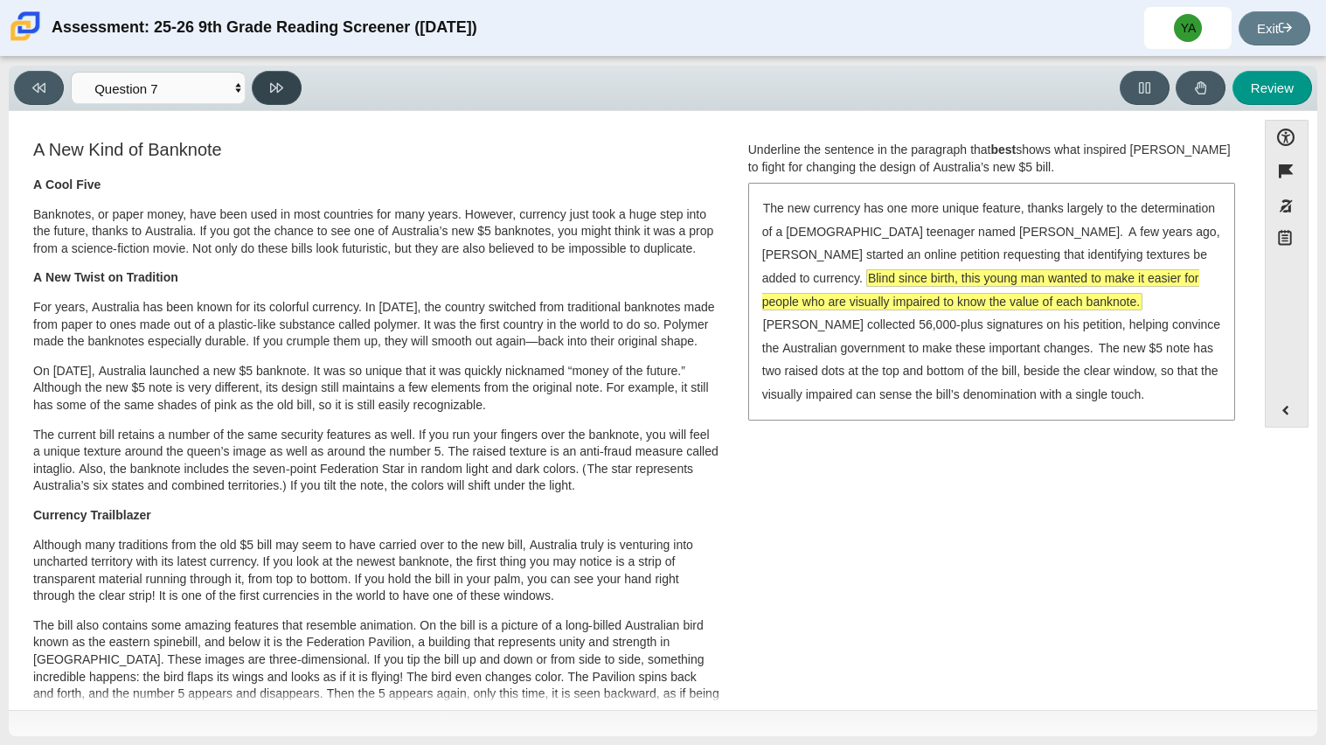
click at [293, 91] on button at bounding box center [277, 88] width 50 height 34
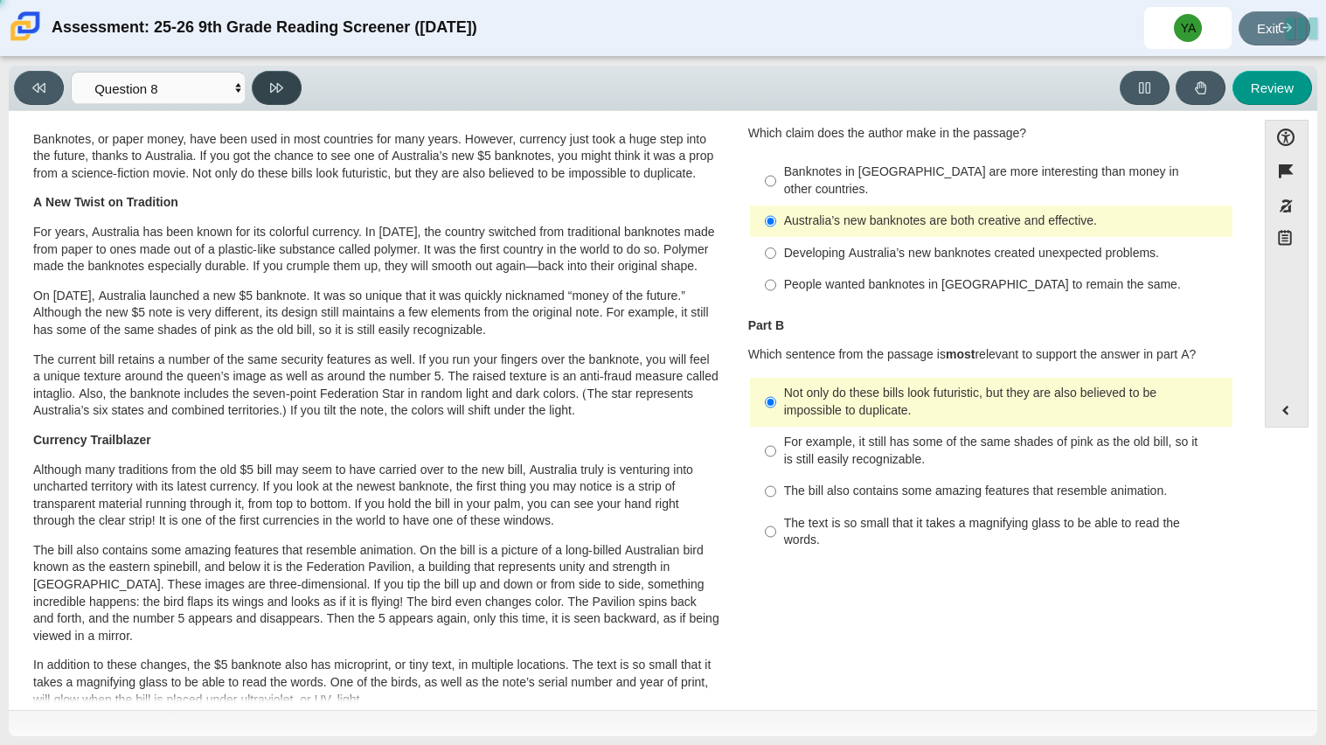
click at [297, 93] on button at bounding box center [277, 88] width 50 height 34
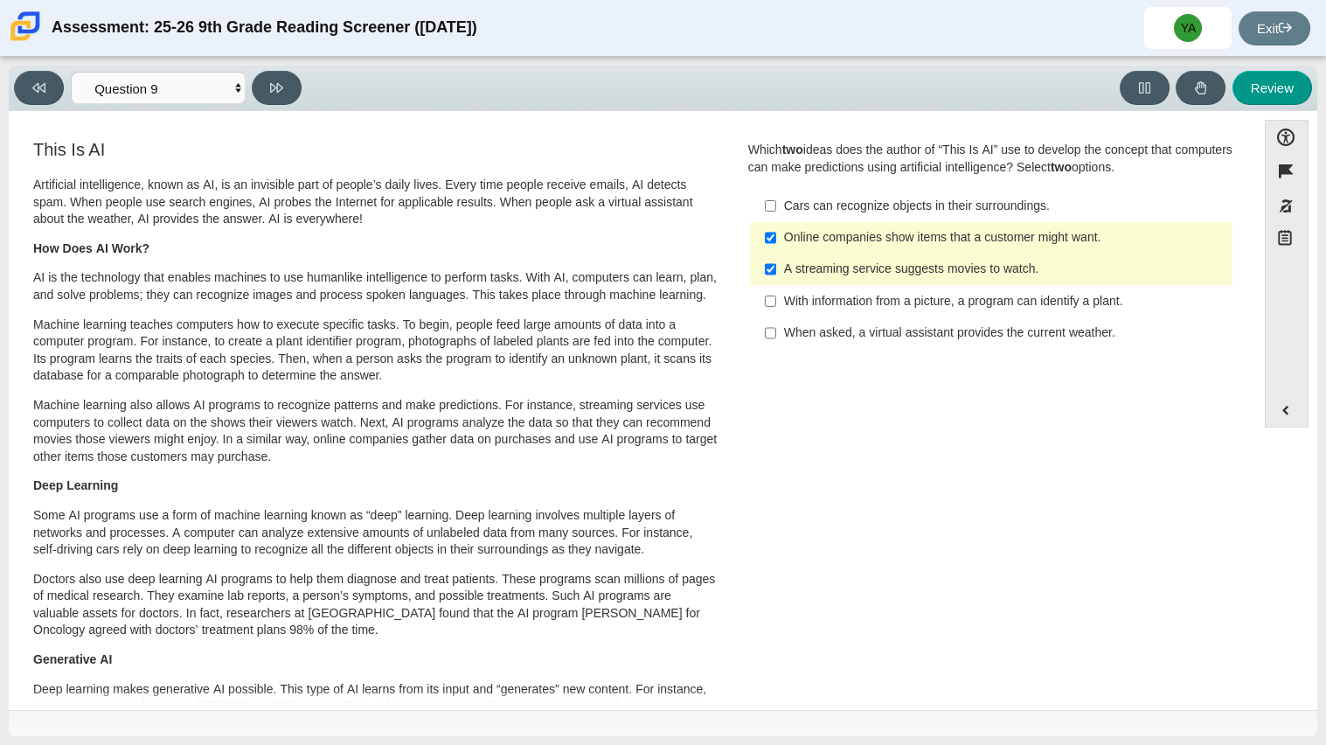
click at [301, 95] on div "Viewing Question 9 of 12 in Pacing Mode Questions Question 1 Question 2 Questio…" at bounding box center [161, 88] width 295 height 34
click at [285, 87] on button at bounding box center [277, 88] width 50 height 34
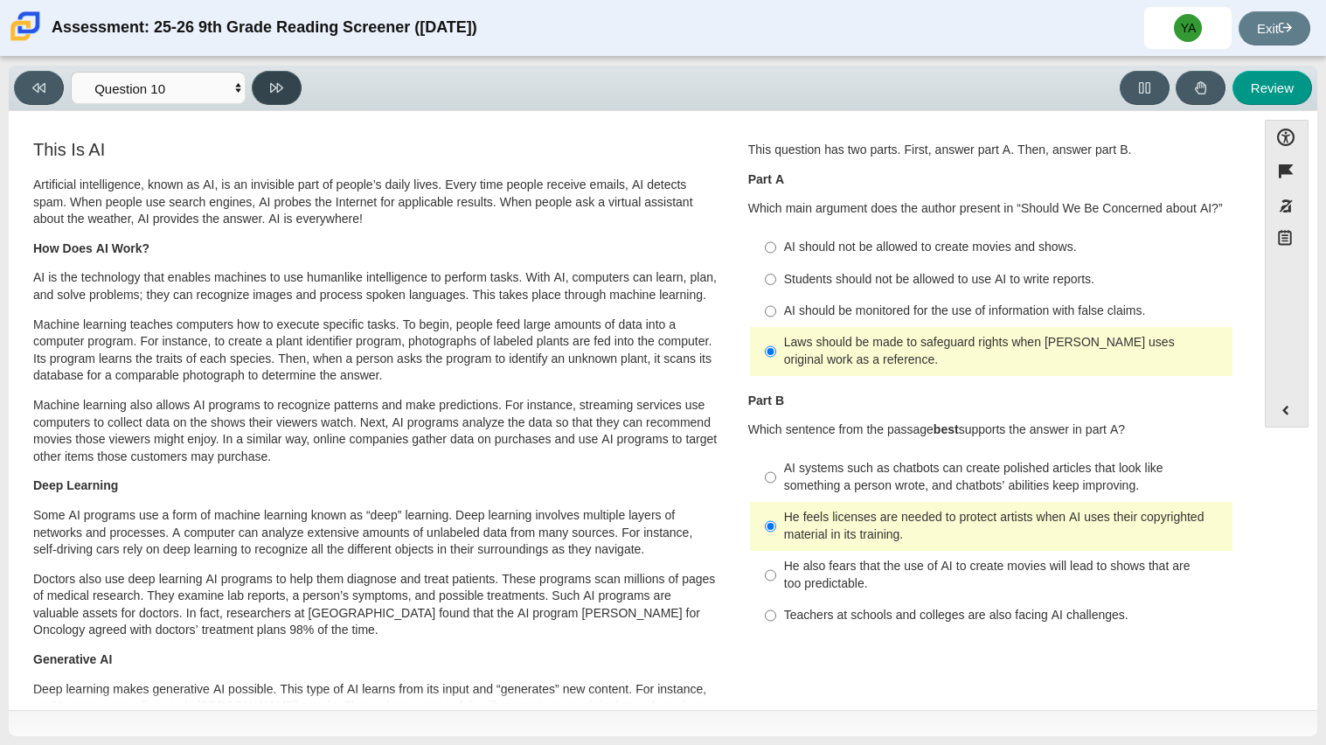
click at [285, 87] on button at bounding box center [277, 88] width 50 height 34
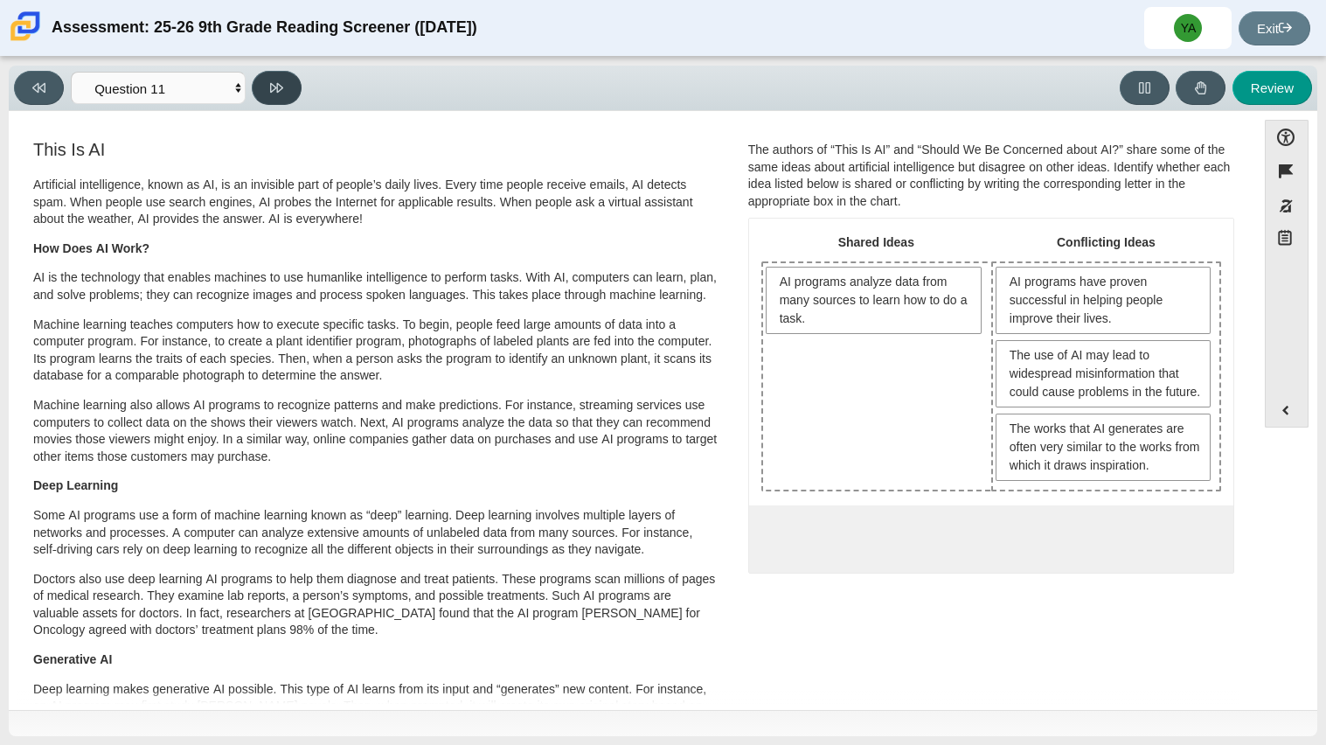
click at [289, 84] on button at bounding box center [277, 88] width 50 height 34
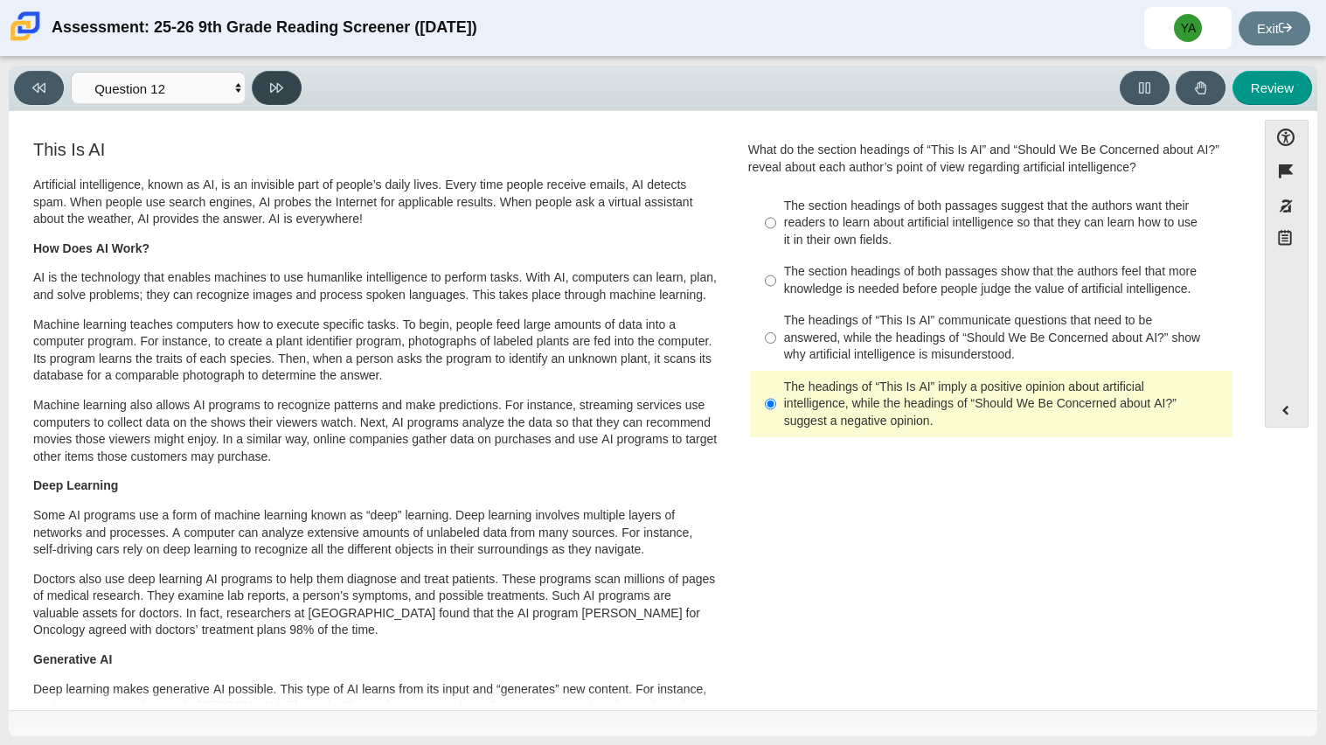
click at [289, 84] on button at bounding box center [277, 88] width 50 height 34
select select "review"
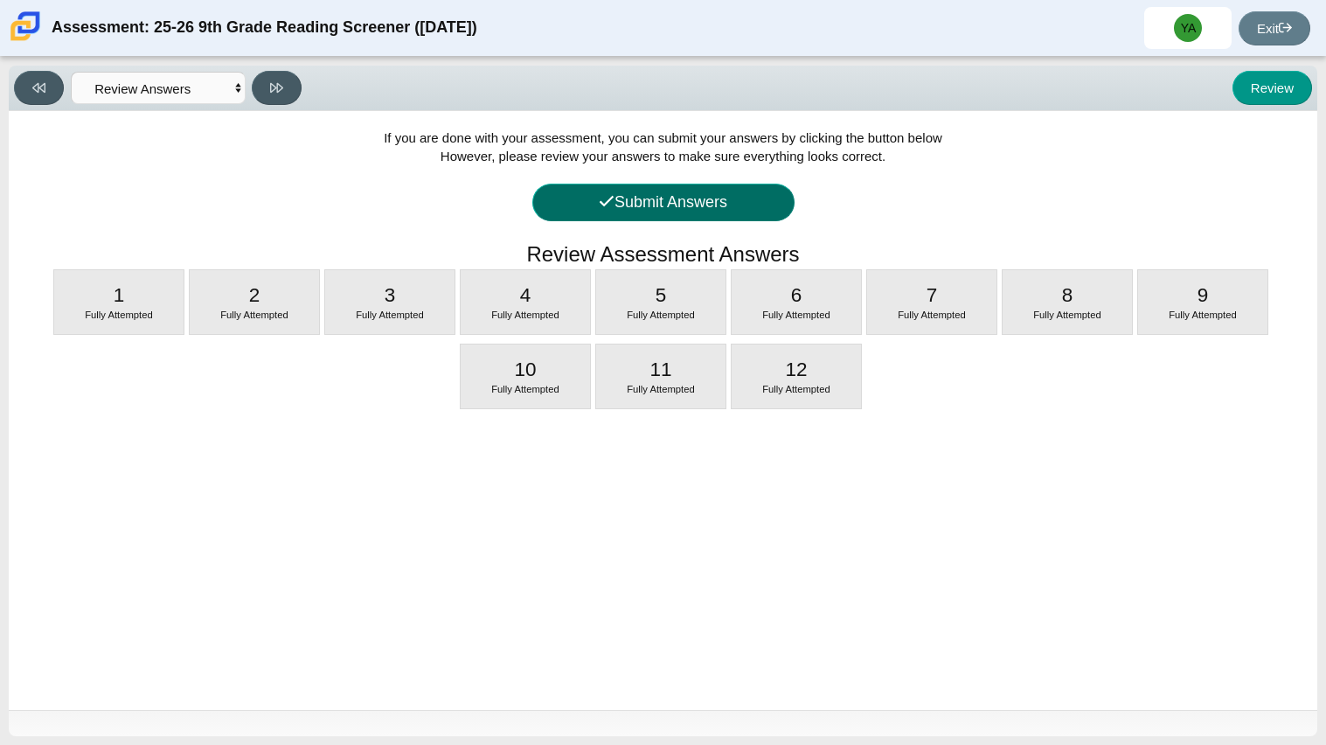
click at [578, 198] on button "Submit Answers" at bounding box center [663, 203] width 262 height 38
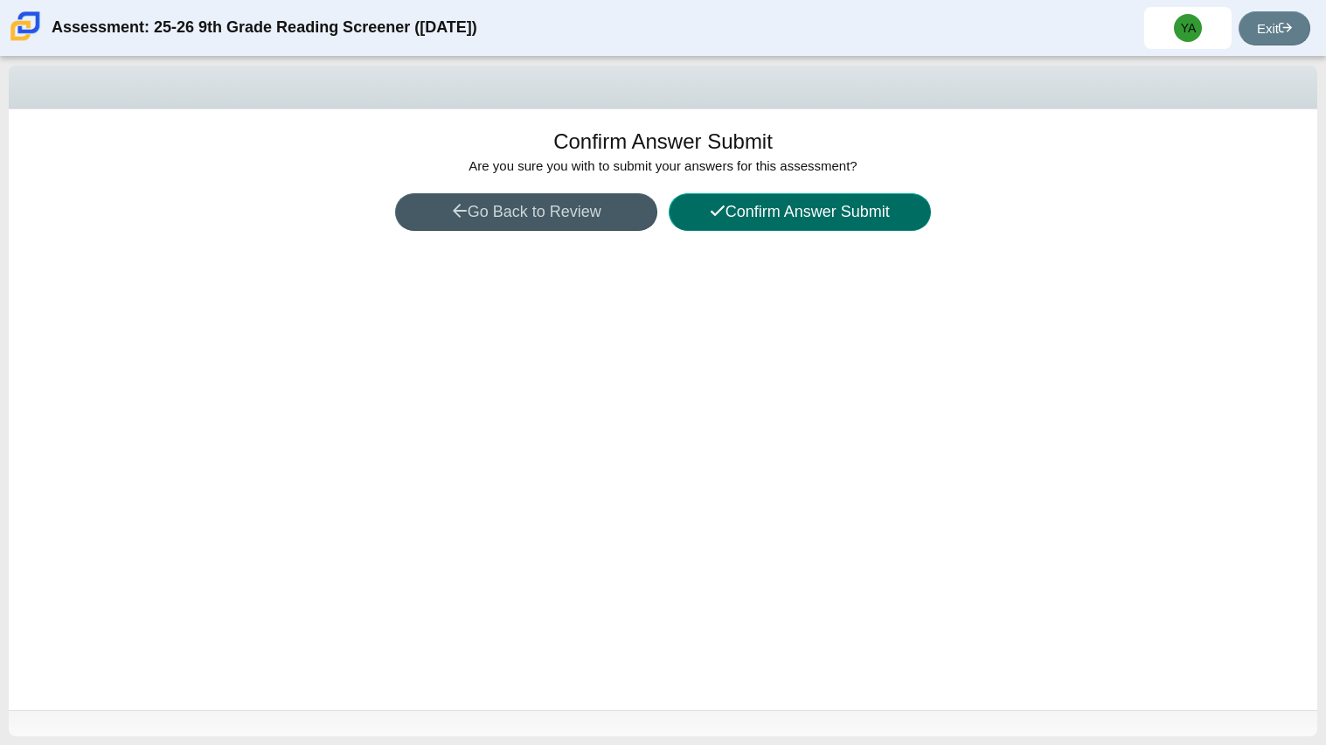
click at [762, 205] on button "Confirm Answer Submit" at bounding box center [800, 212] width 262 height 38
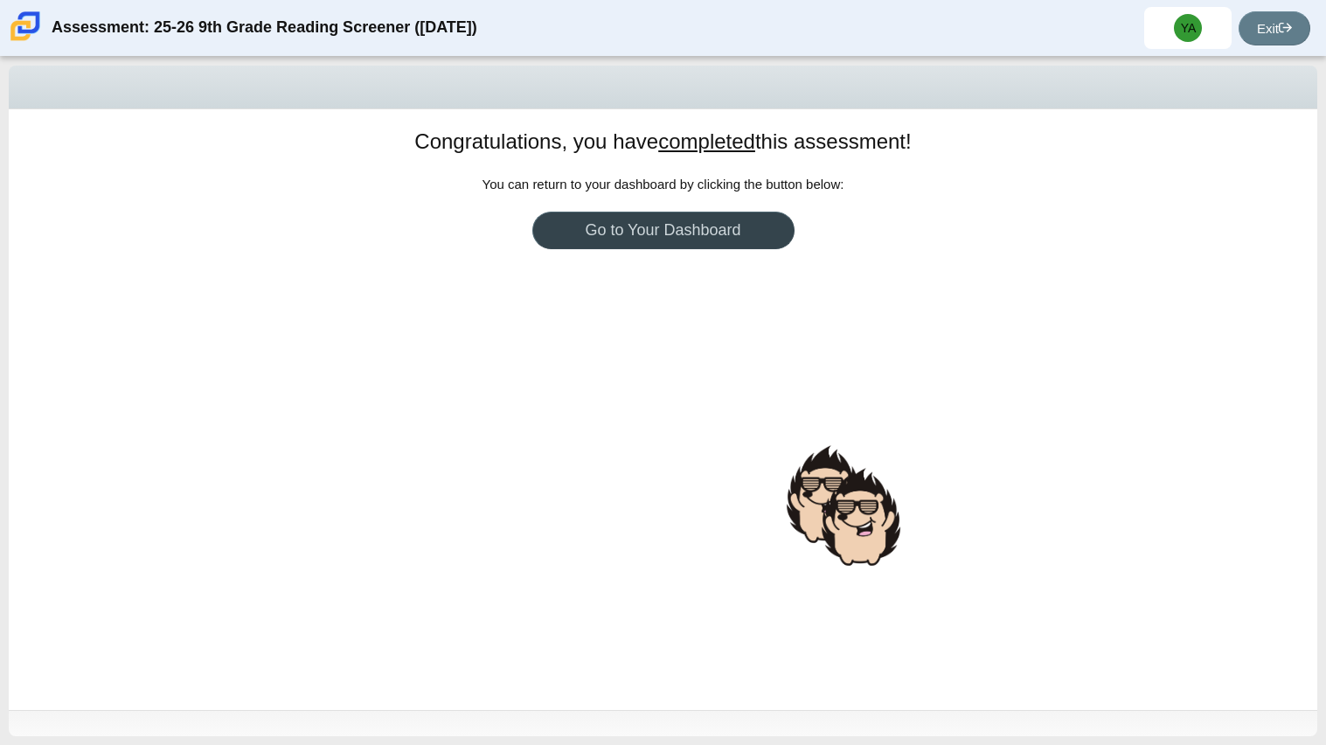
click at [747, 225] on link "Go to Your Dashboard" at bounding box center [663, 231] width 262 height 38
